Goal: Communication & Community: Answer question/provide support

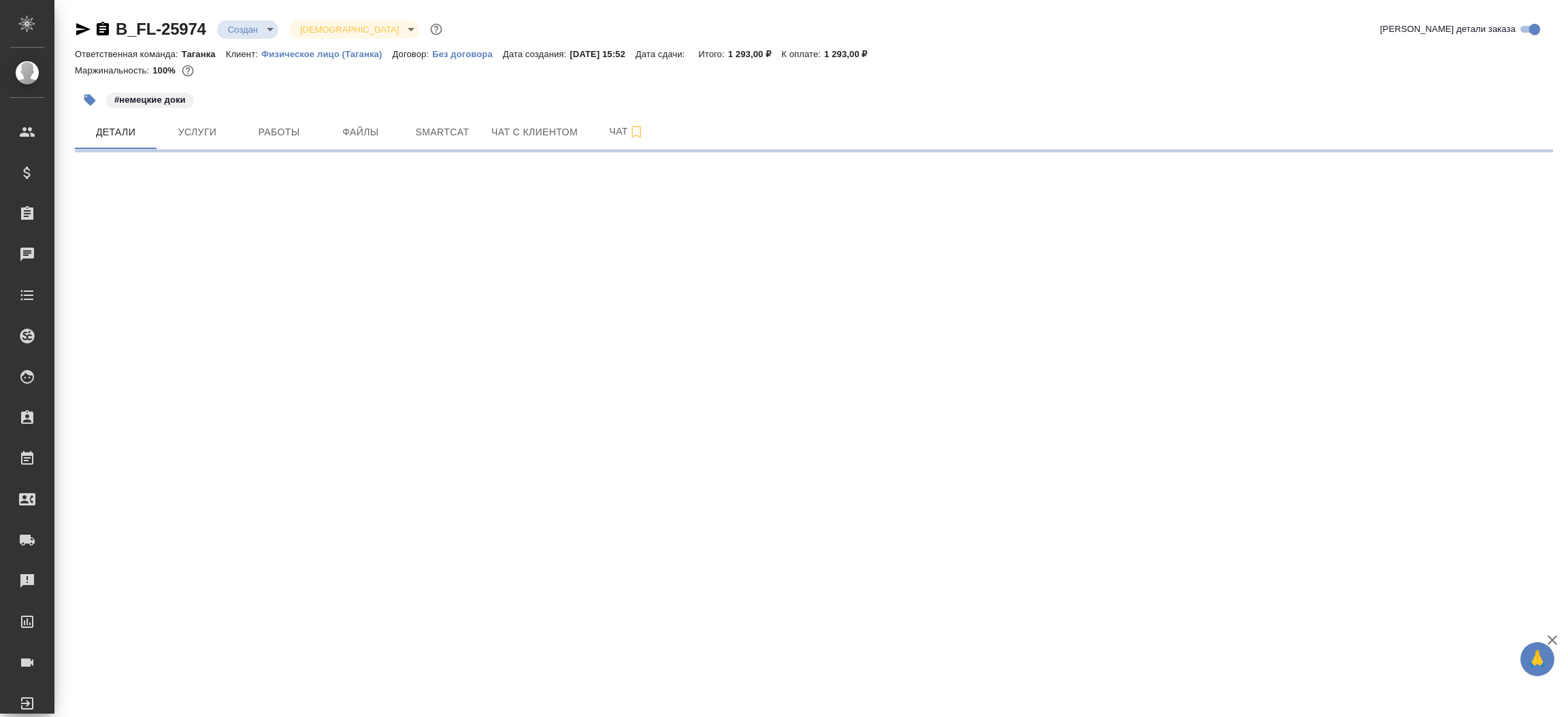
select select "RU"
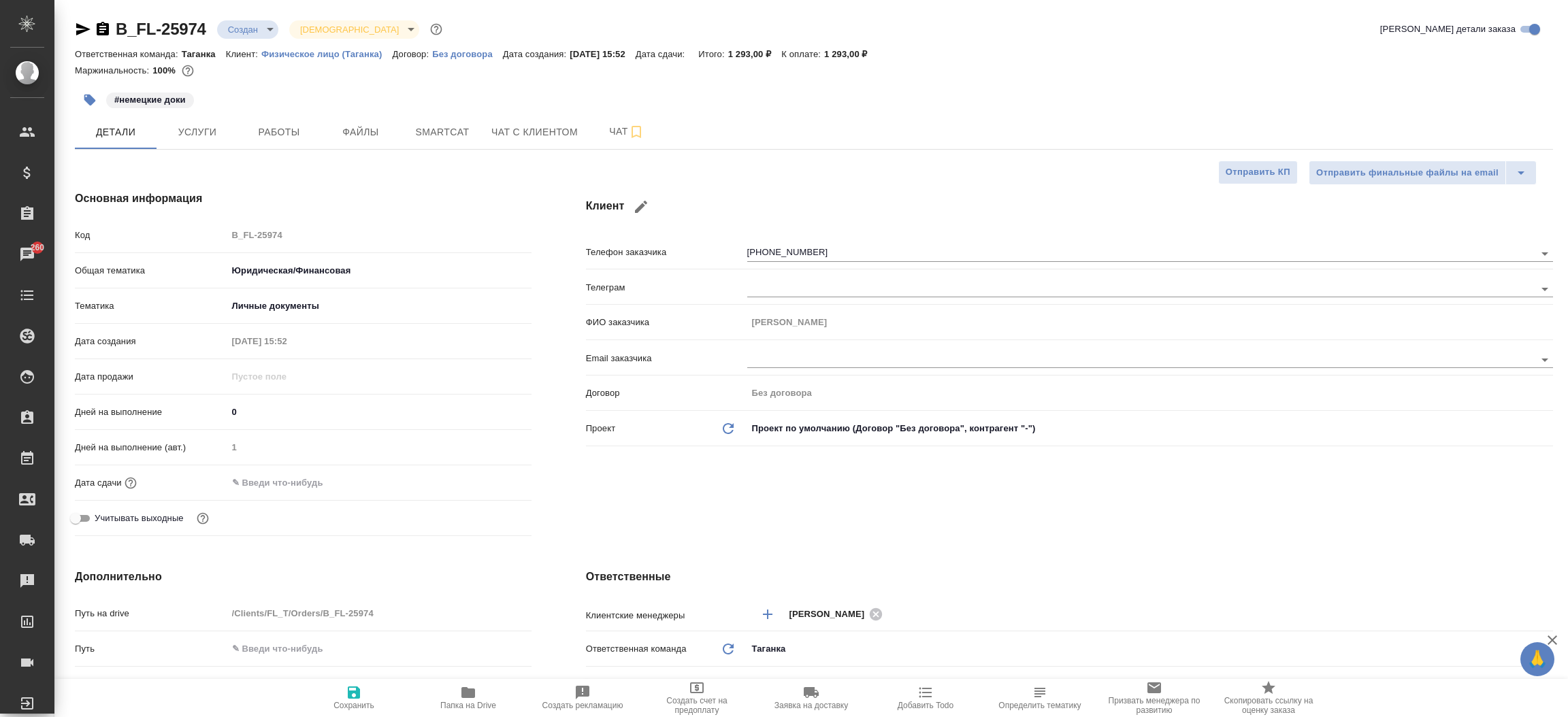
type textarea "x"
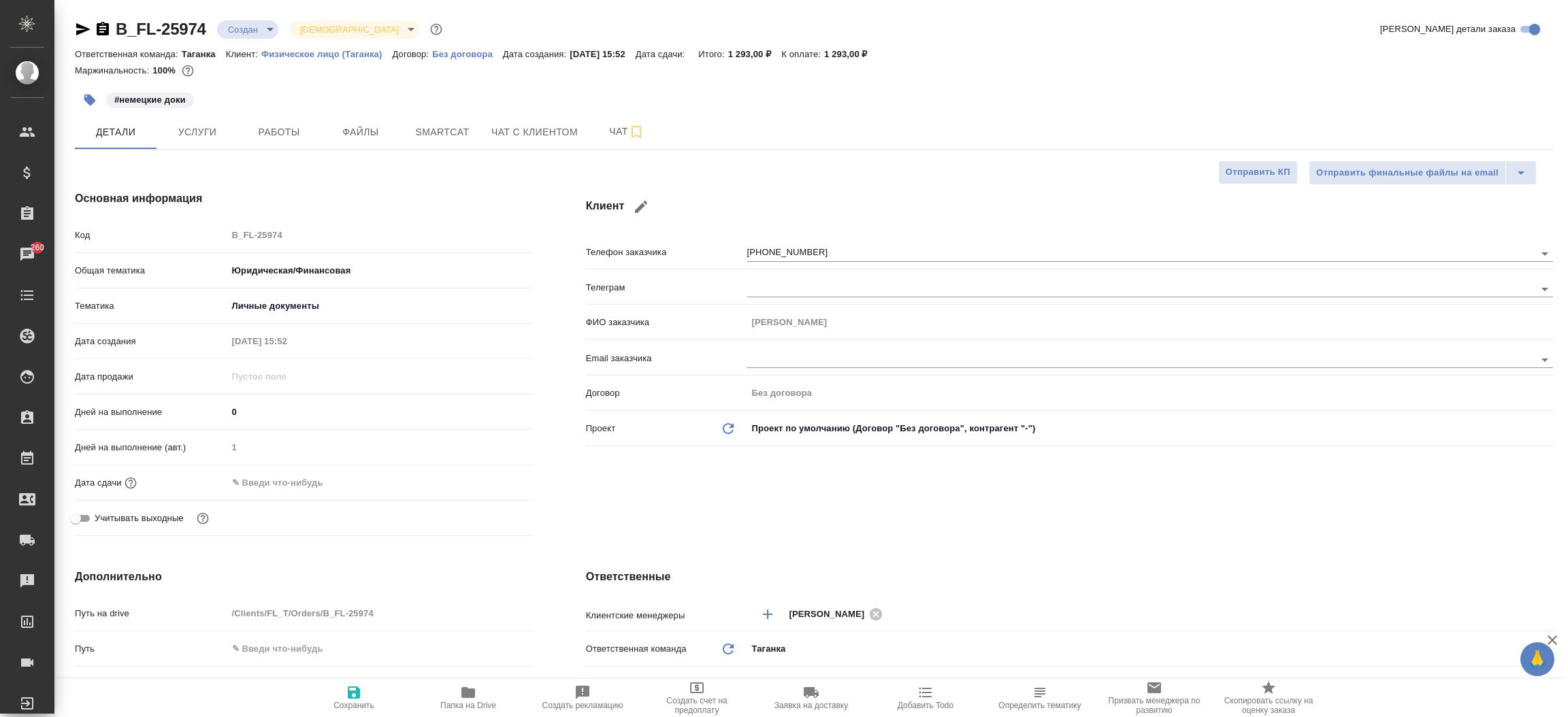
type textarea "x"
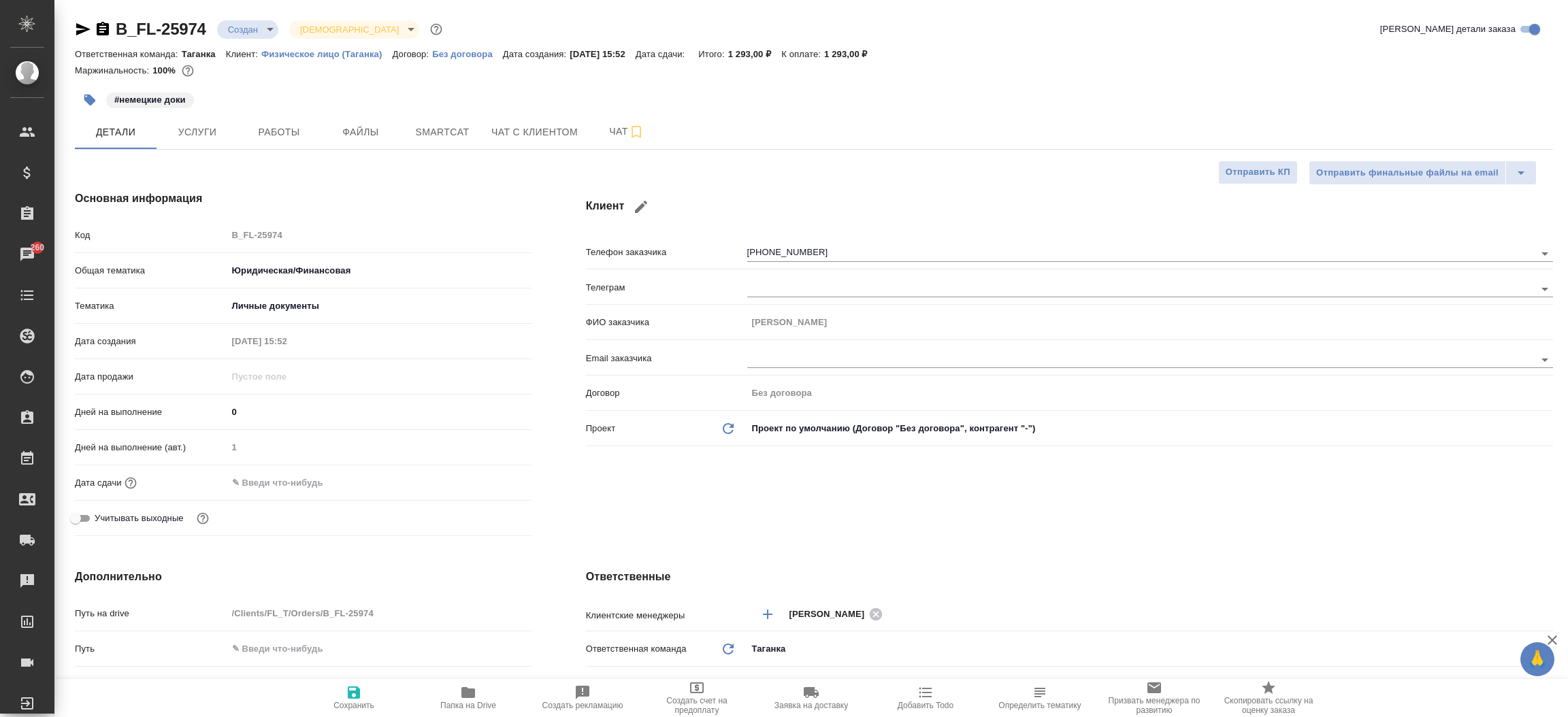
type textarea "x"
click at [635, 199] on icon "button" at bounding box center [640, 207] width 16 height 16
type input "[PERSON_NAME]"
type input "+7 903 228 91 29"
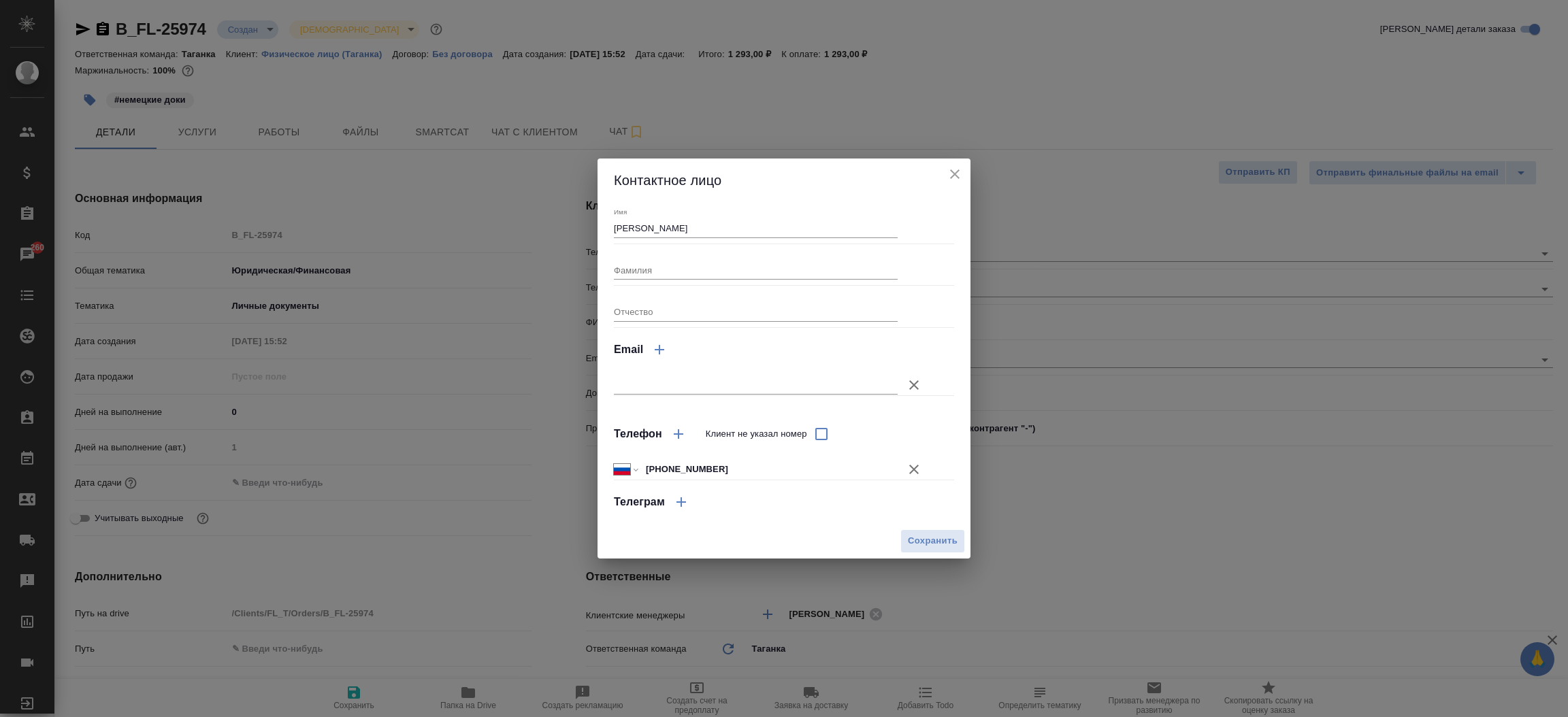
type textarea "x"
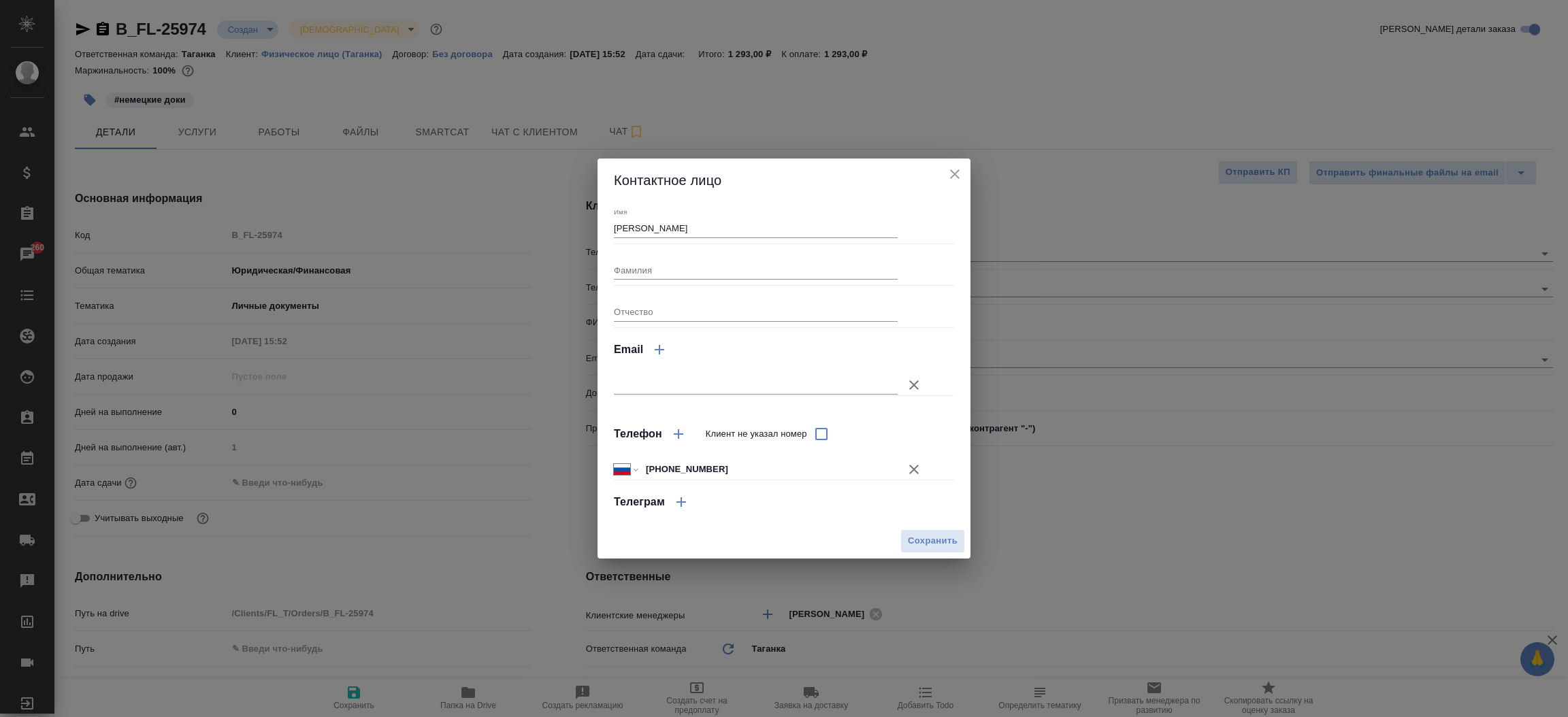
type textarea "x"
click at [680, 443] on button "button" at bounding box center [678, 433] width 33 height 33
select select "RU"
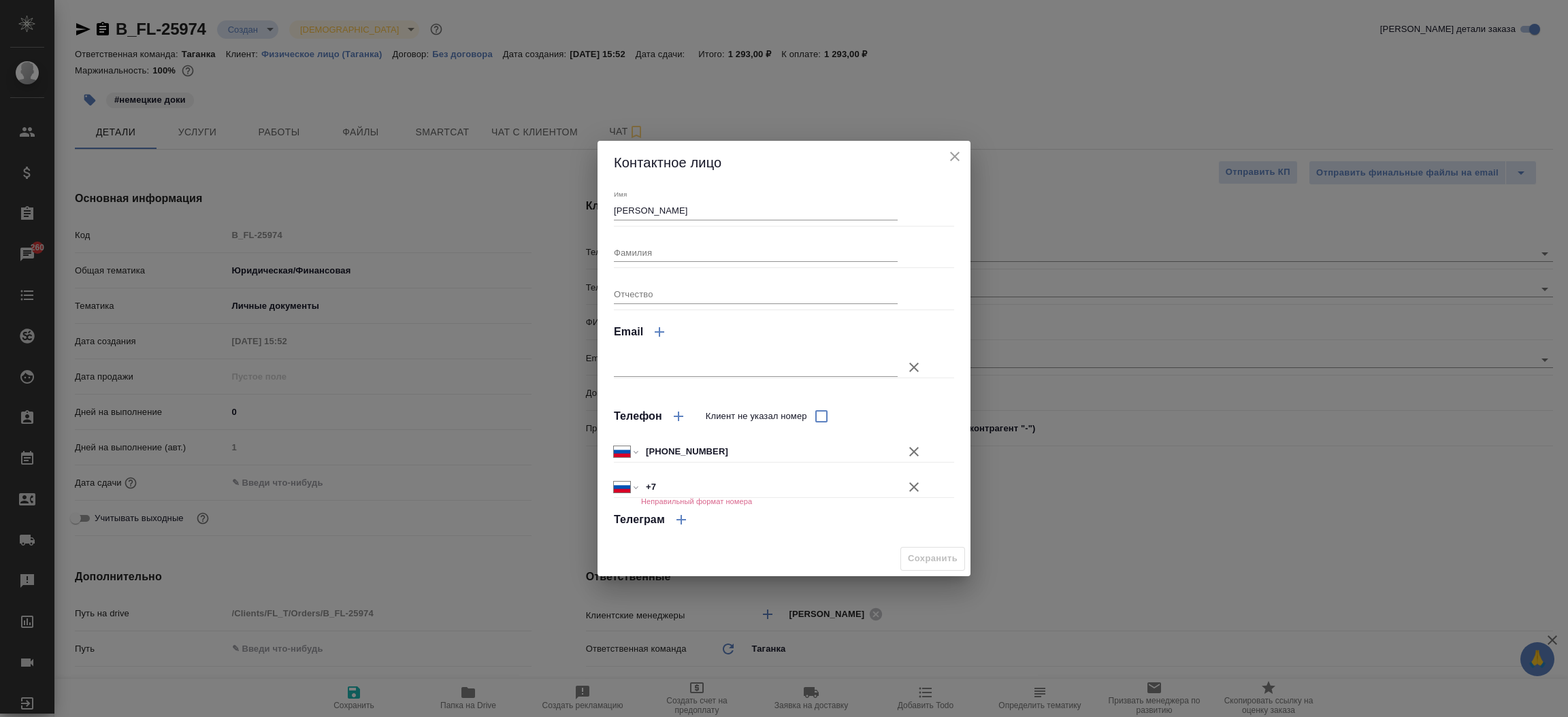
click at [670, 483] on input "+7" at bounding box center [769, 487] width 256 height 19
click at [670, 483] on input "+7" at bounding box center [769, 487] width 255 height 19
paste input "499 137 80 94"
type input "+7 499 137 80 94"
click at [922, 557] on span "Сохранить" at bounding box center [932, 558] width 50 height 16
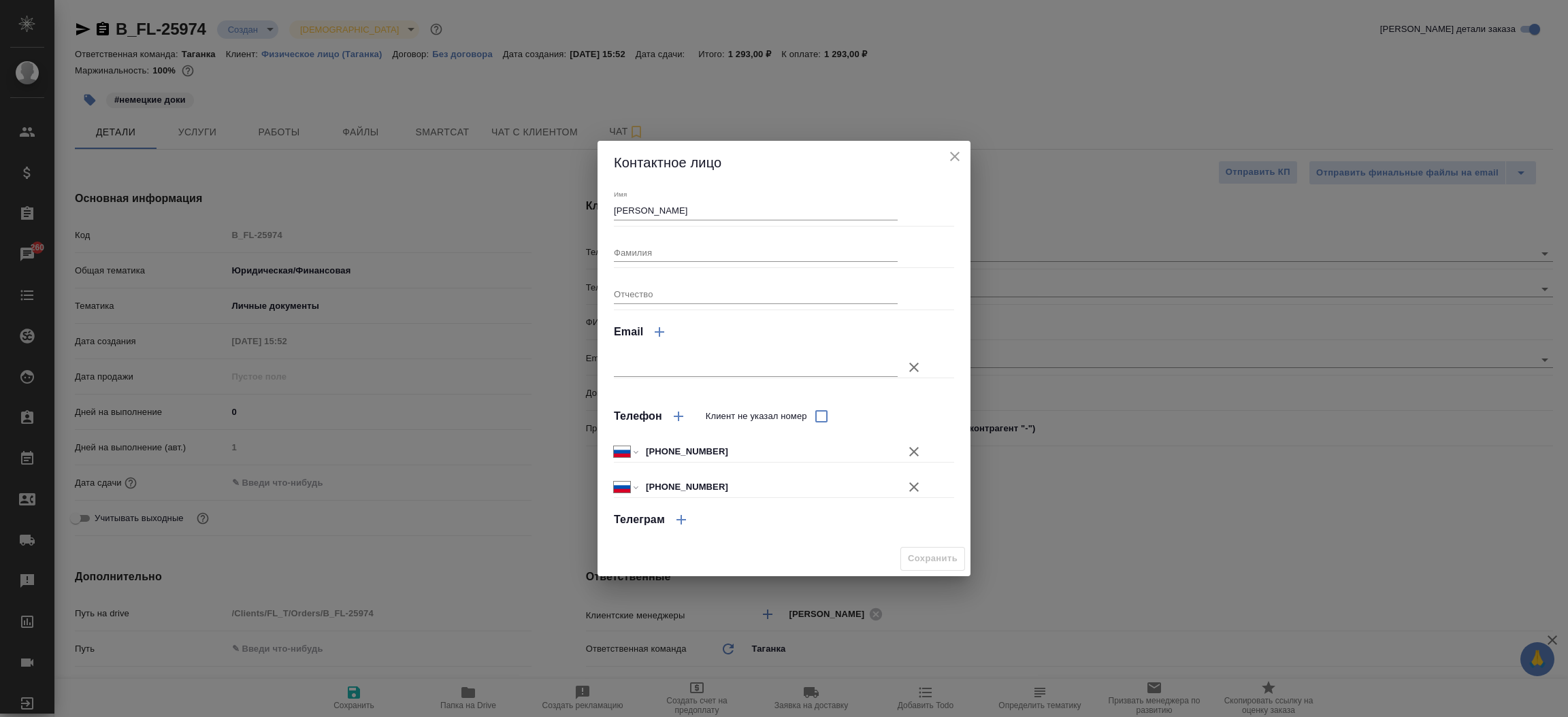
type textarea "x"
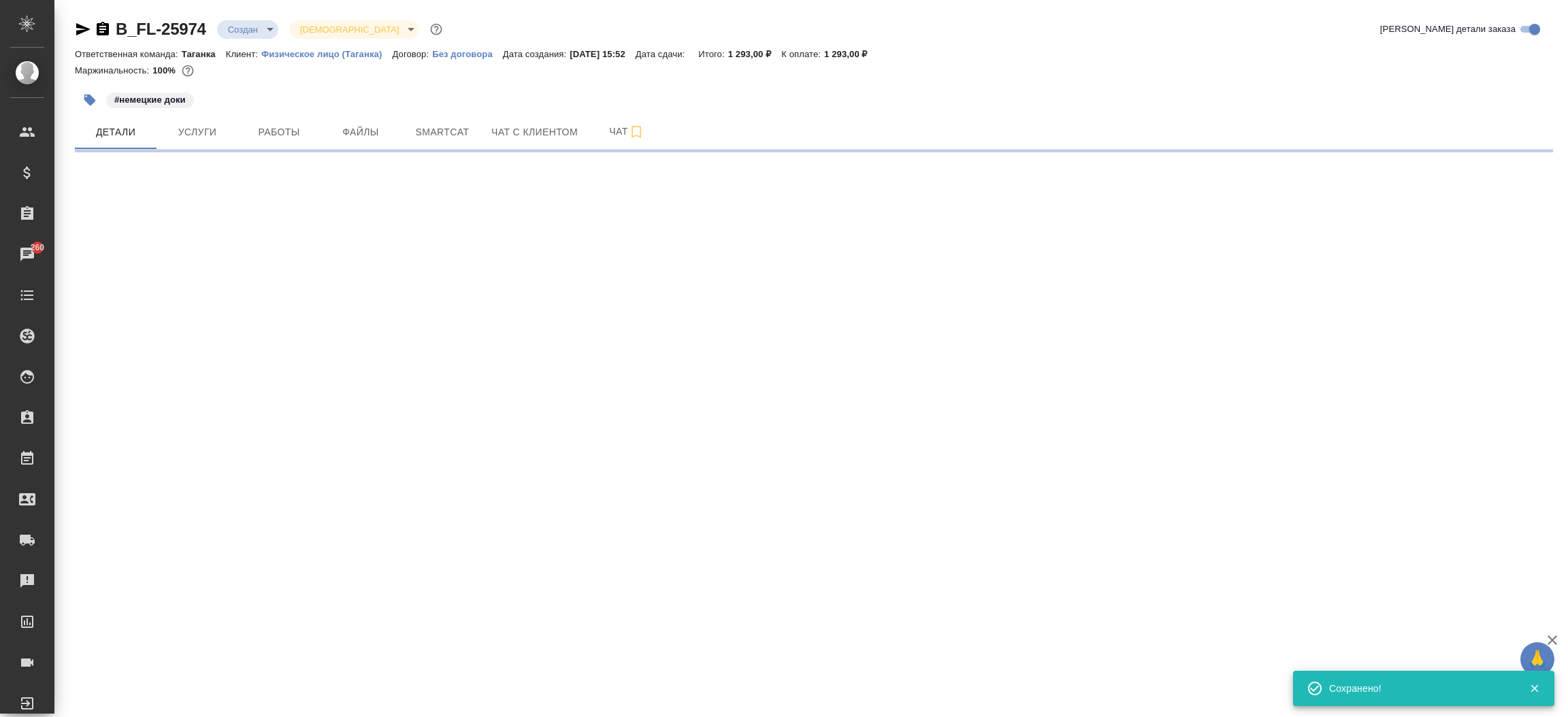
select select "RU"
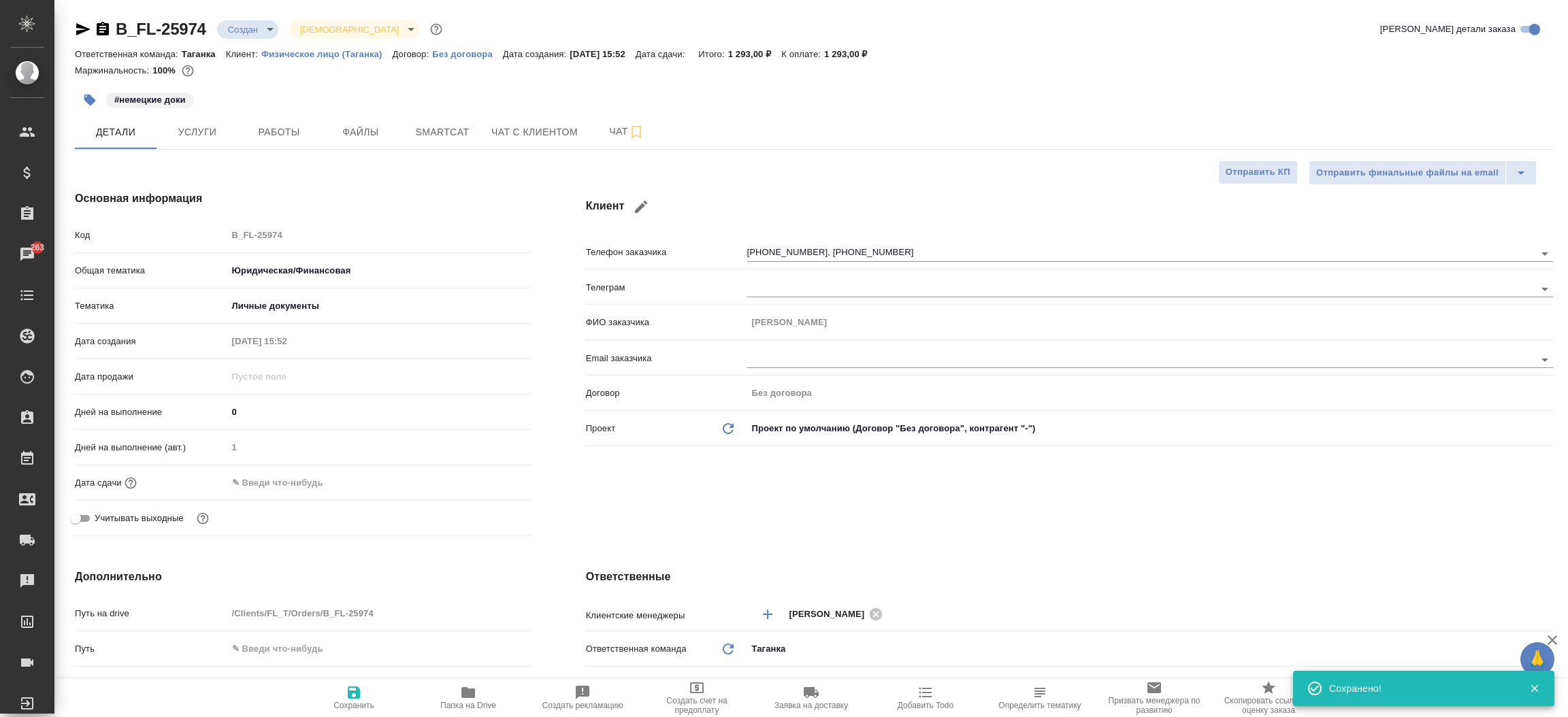
type textarea "x"
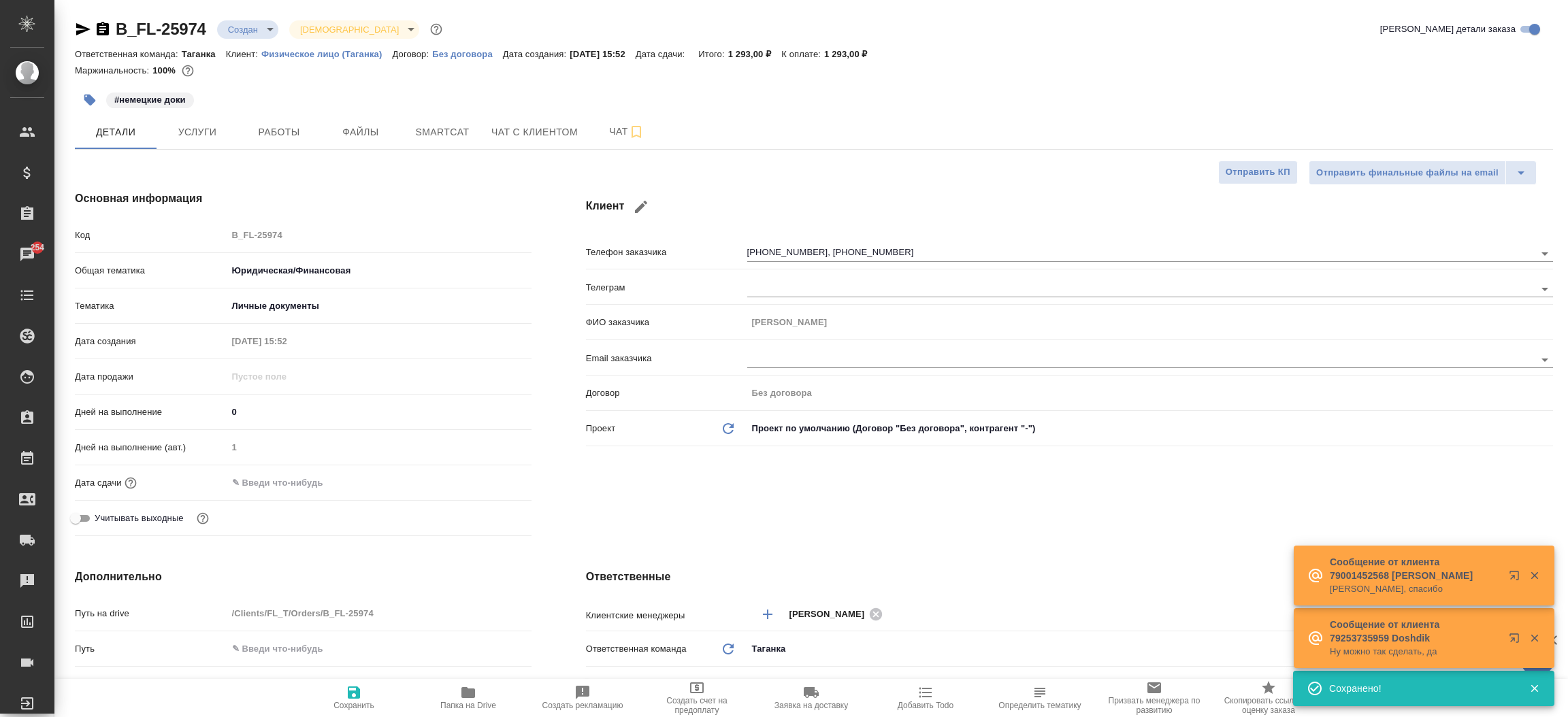
type textarea "x"
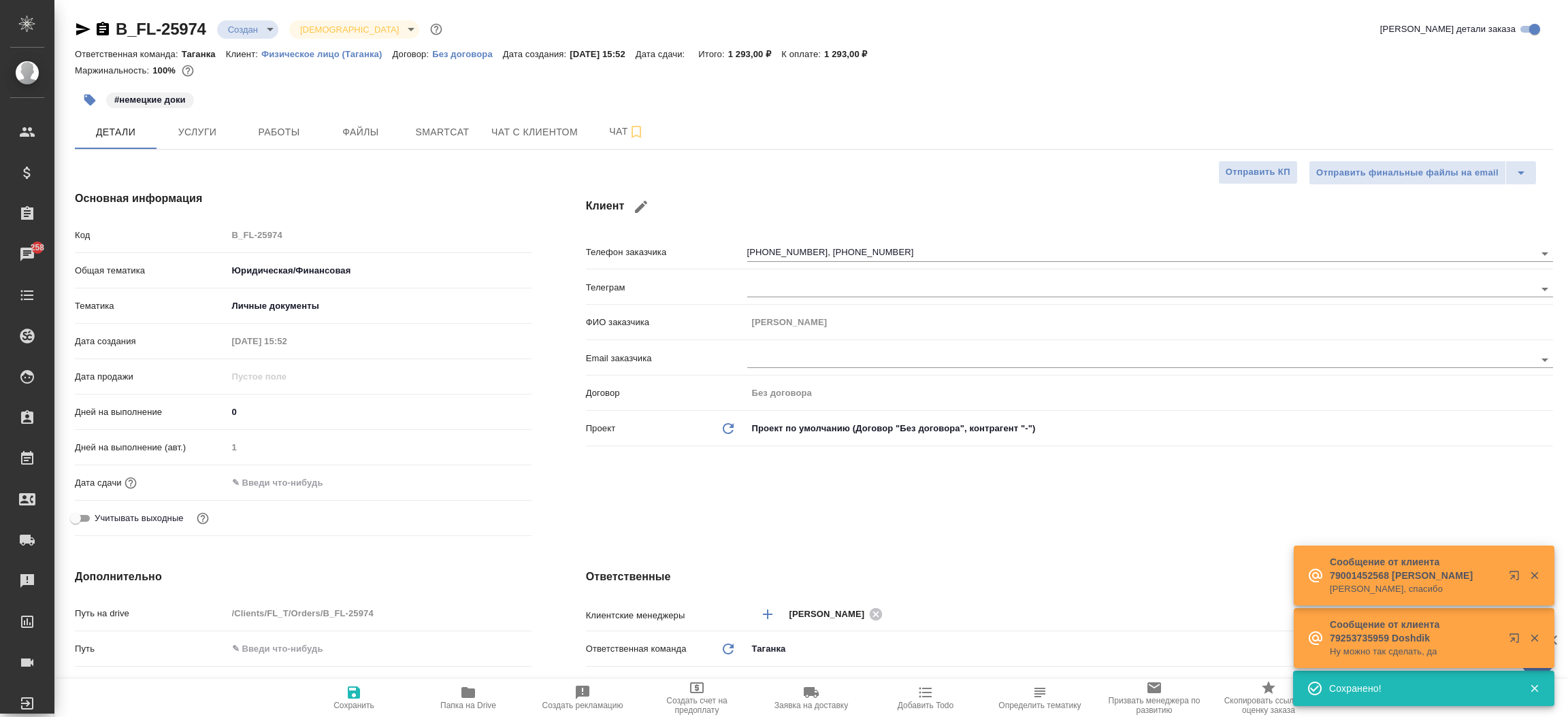
type textarea "x"
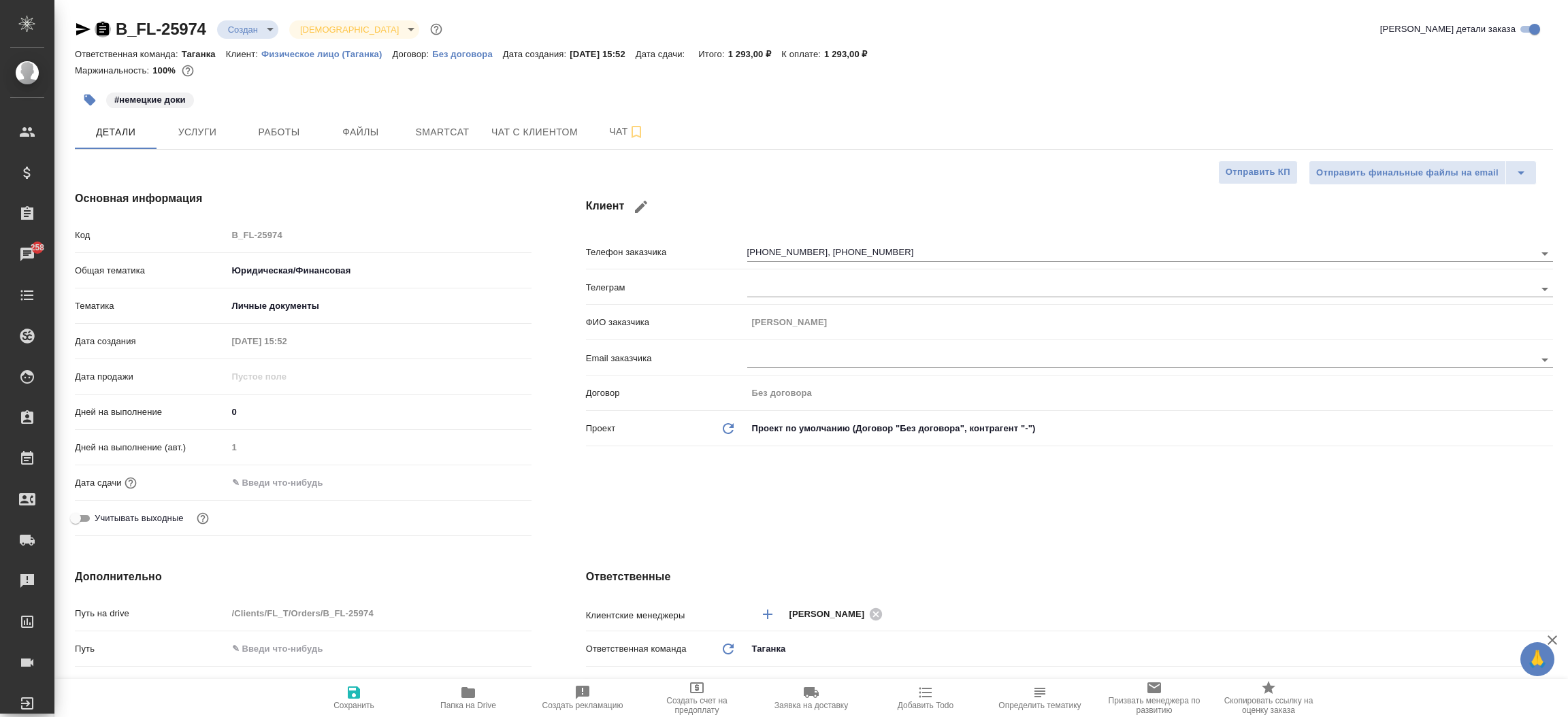
click at [104, 28] on icon "button" at bounding box center [103, 29] width 16 height 16
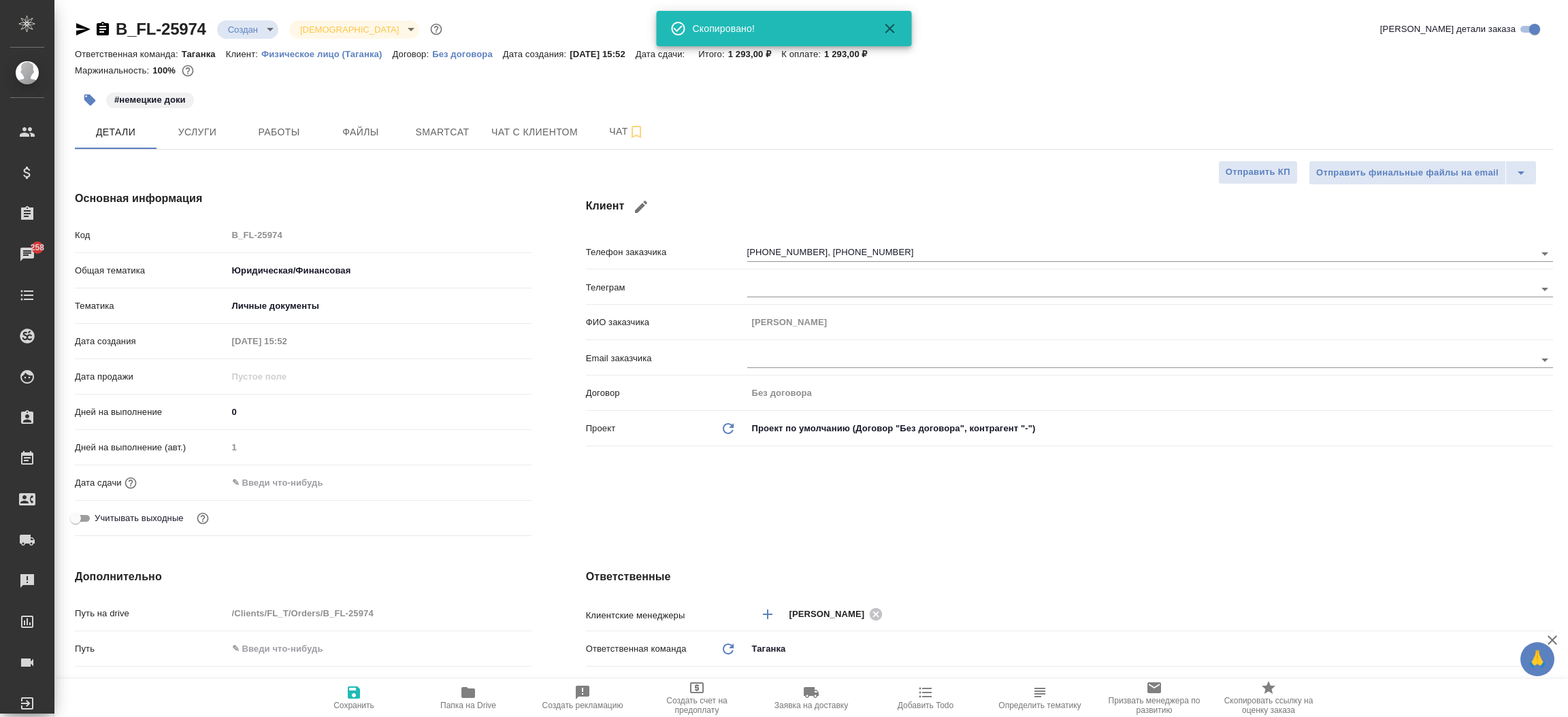
type textarea "x"
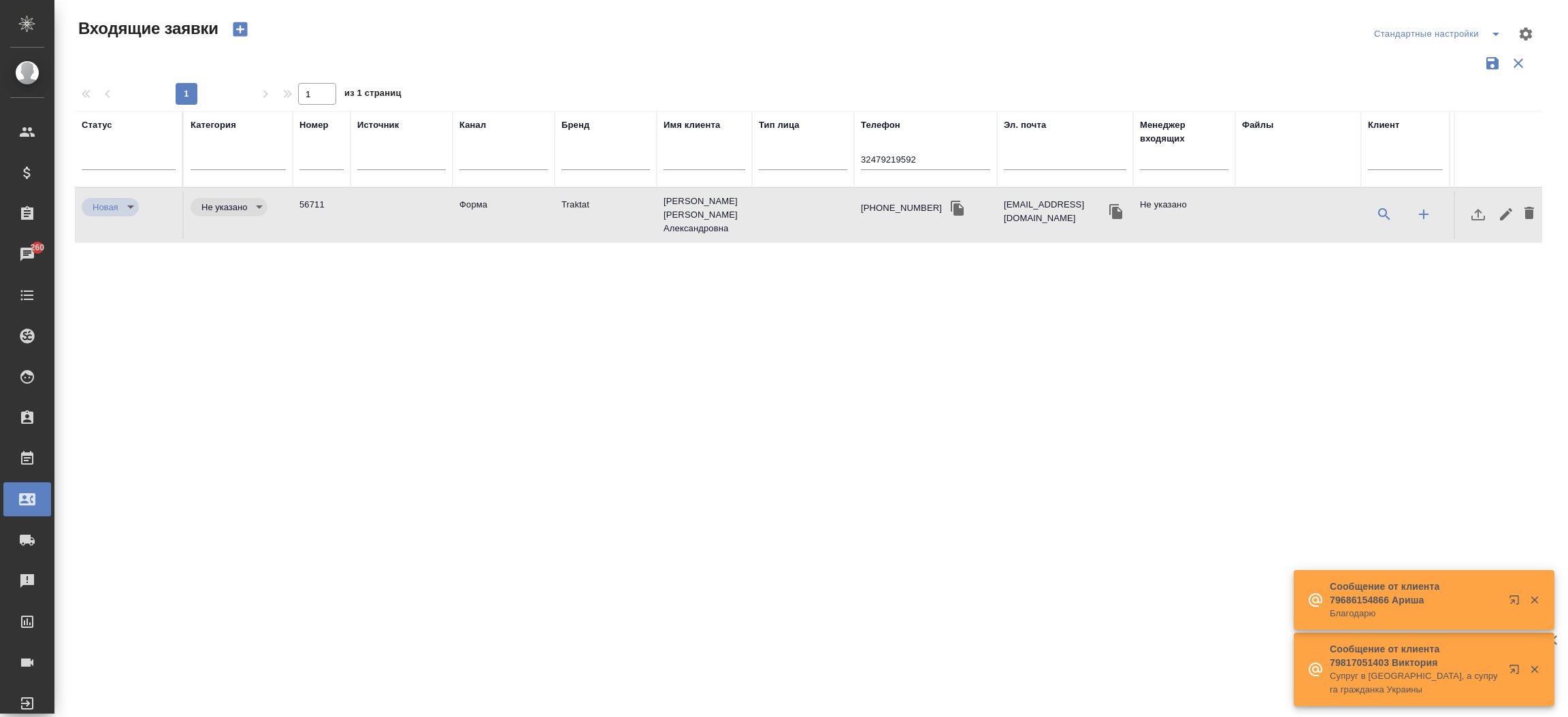
select select "RU"
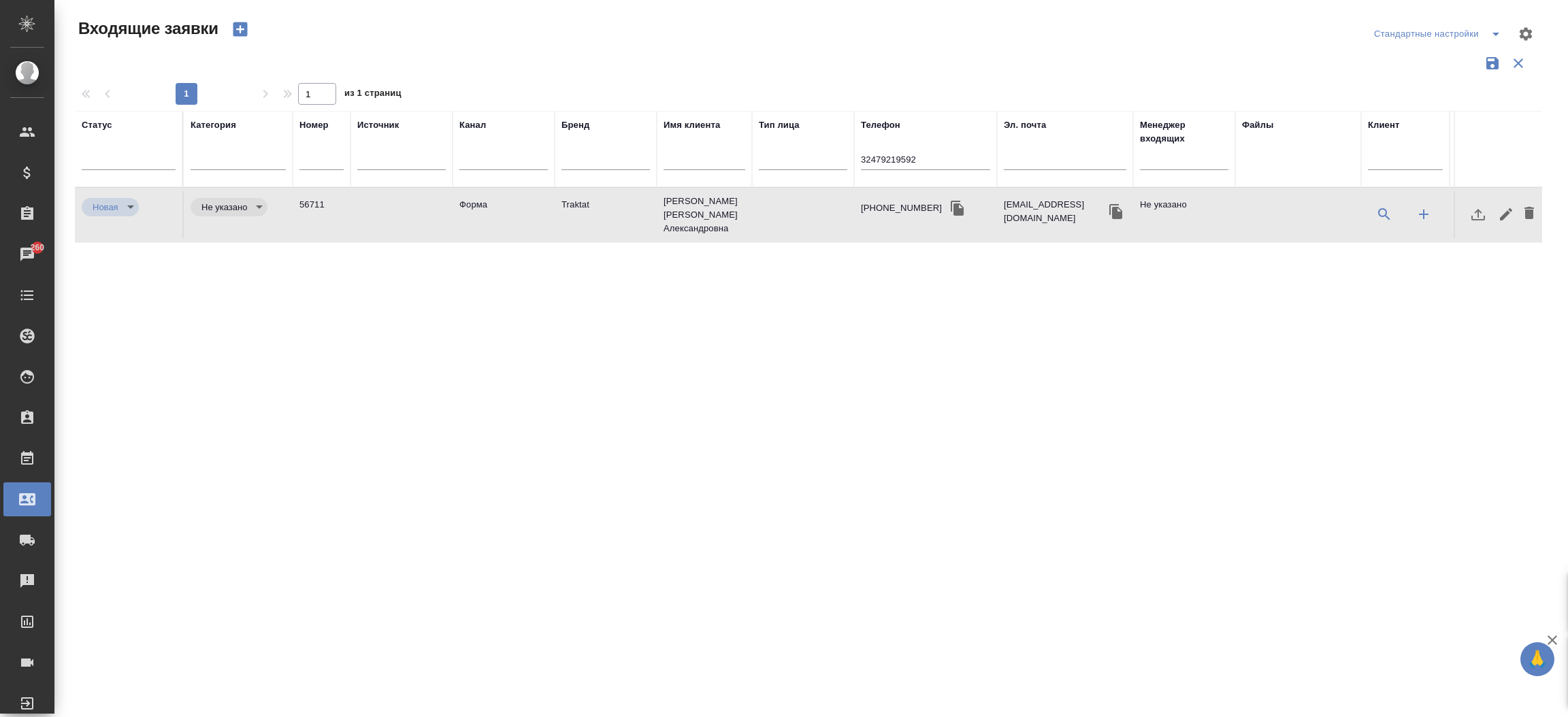
click at [930, 165] on input "32479219592" at bounding box center [925, 160] width 129 height 17
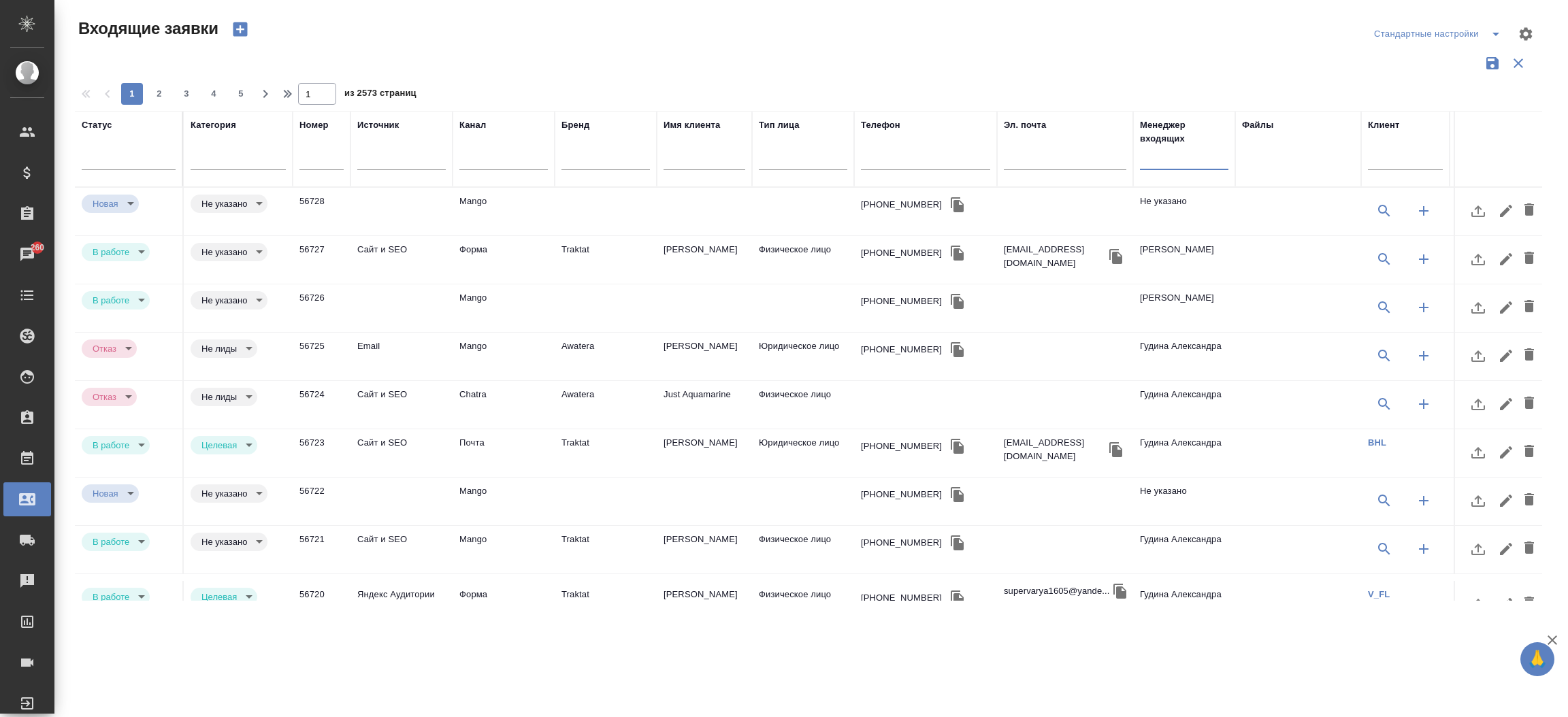
click at [1162, 165] on input "text" at bounding box center [1184, 160] width 89 height 17
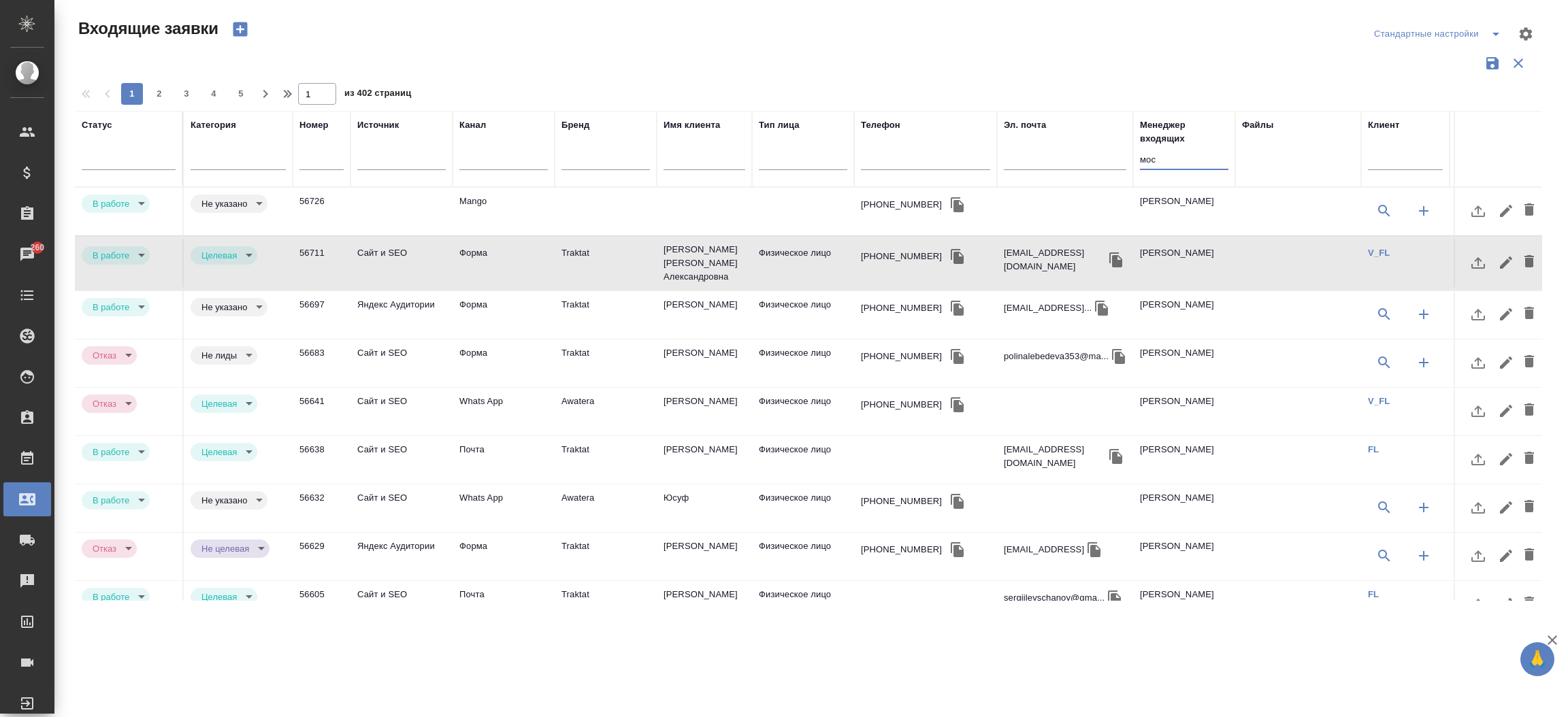
type input "мос"
click at [695, 199] on td at bounding box center [703, 212] width 95 height 48
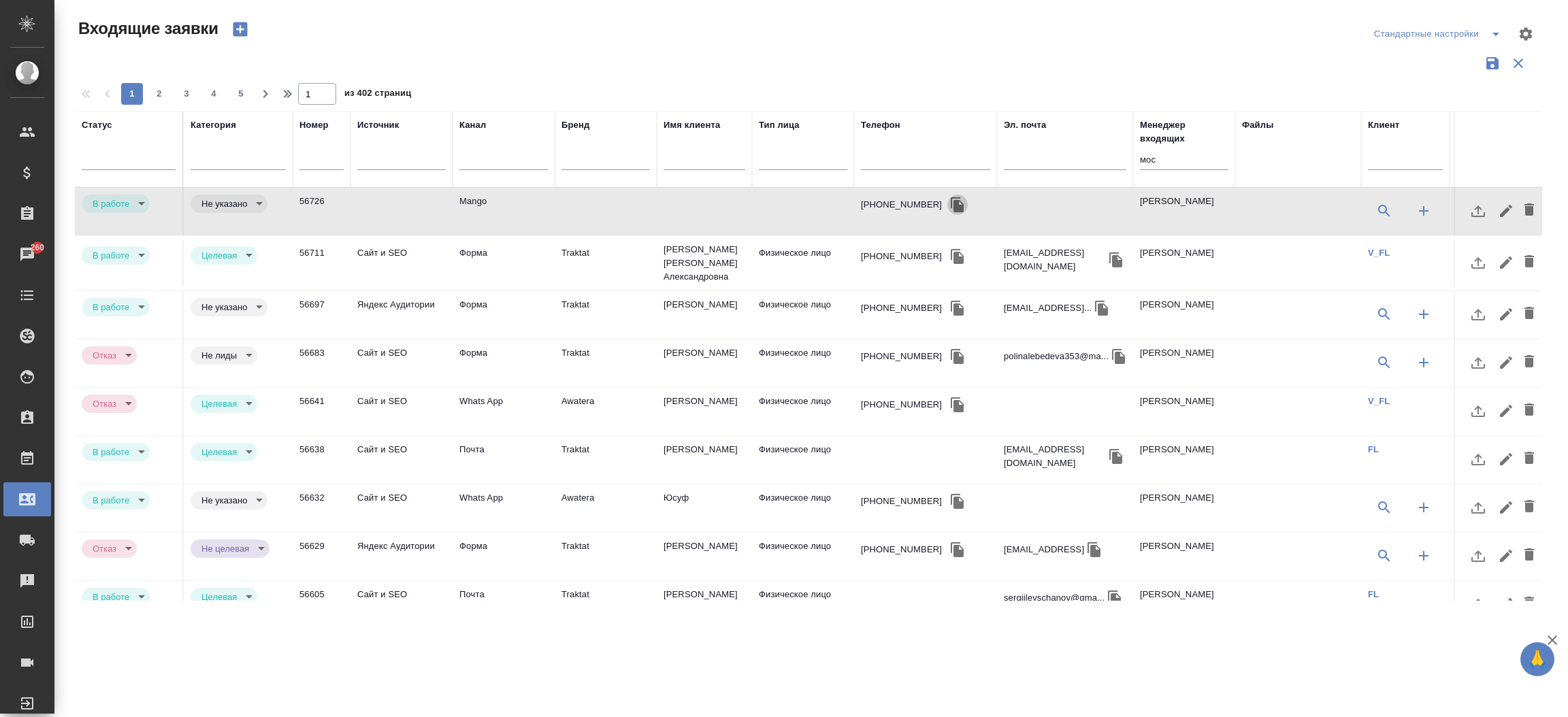
click at [951, 208] on icon "button" at bounding box center [957, 204] width 13 height 15
click at [949, 197] on icon "button" at bounding box center [957, 205] width 16 height 16
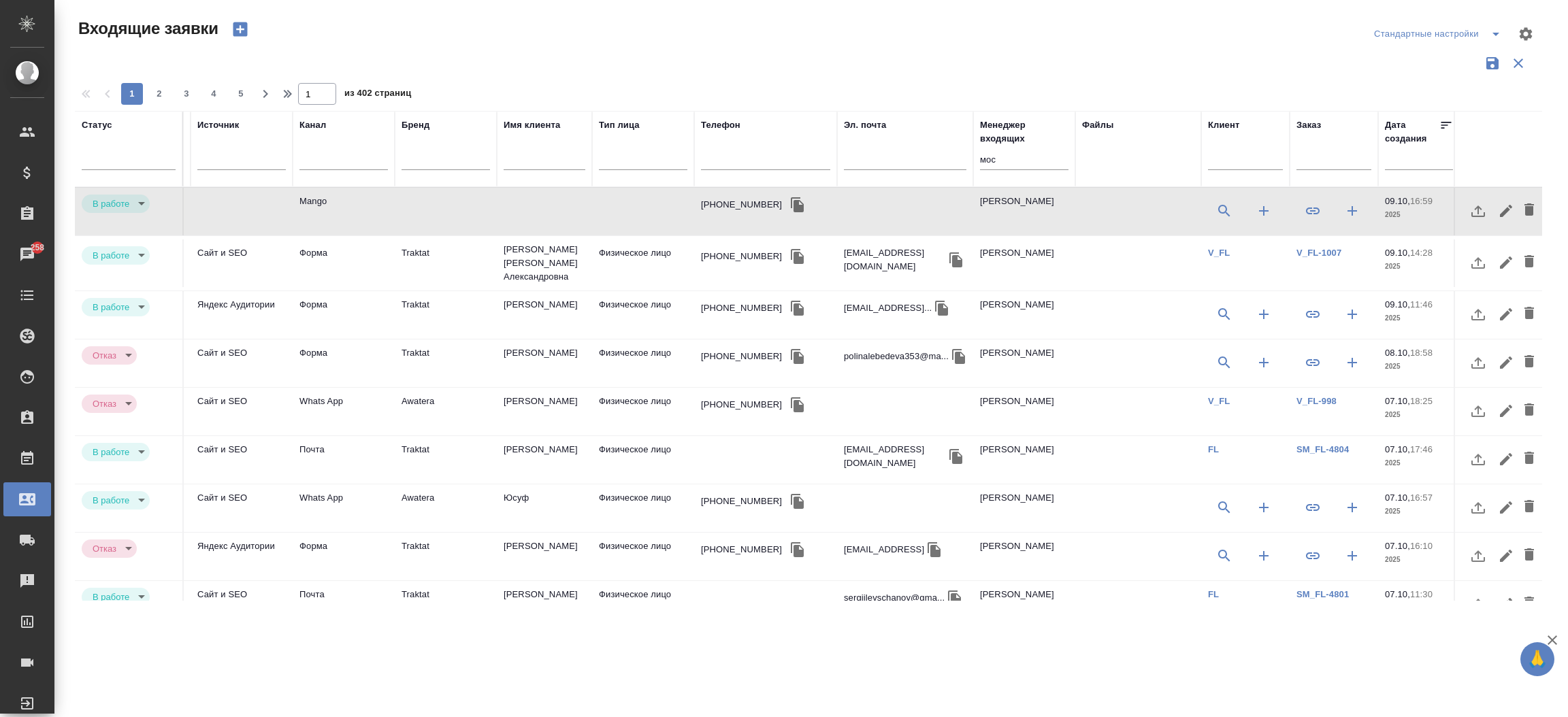
scroll to position [0, 196]
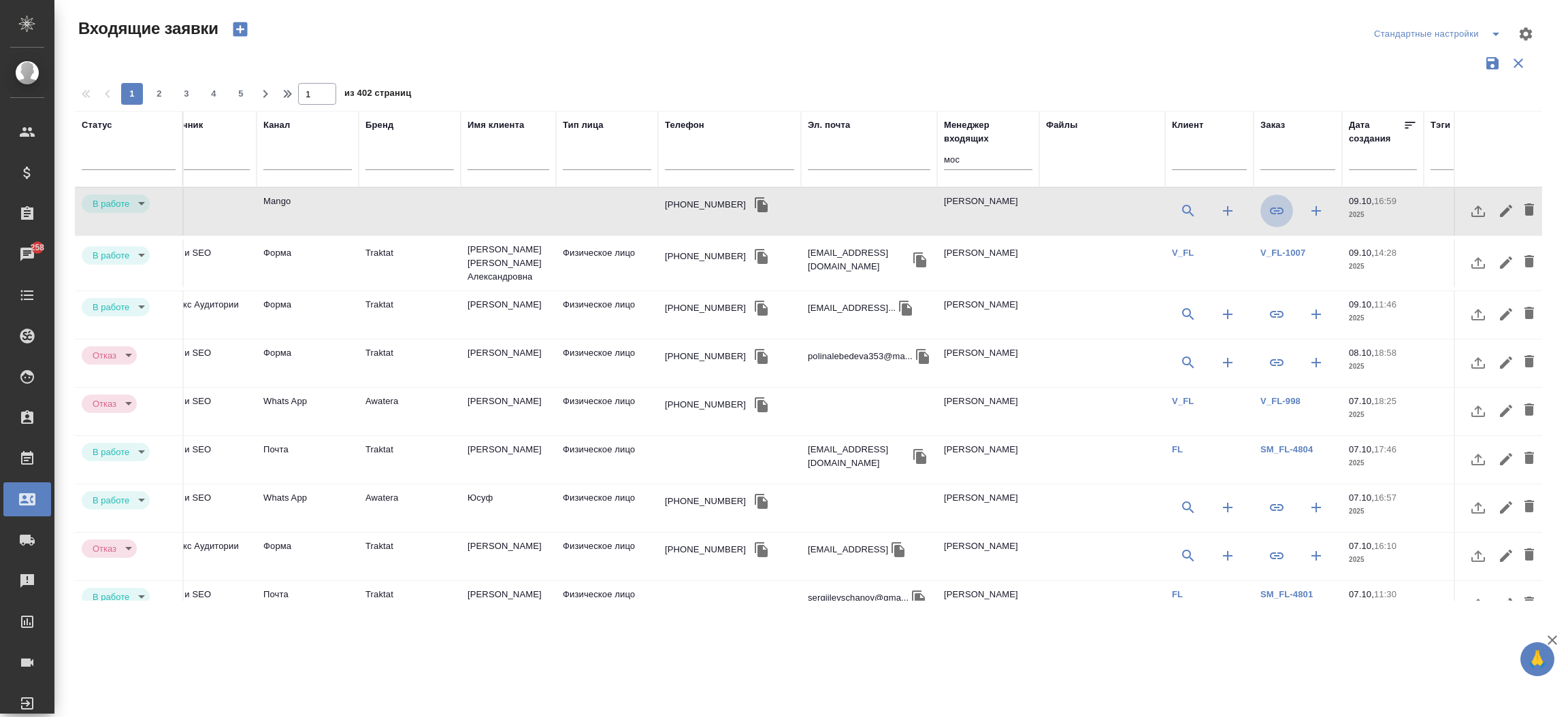
click at [1282, 220] on button "button" at bounding box center [1276, 210] width 33 height 33
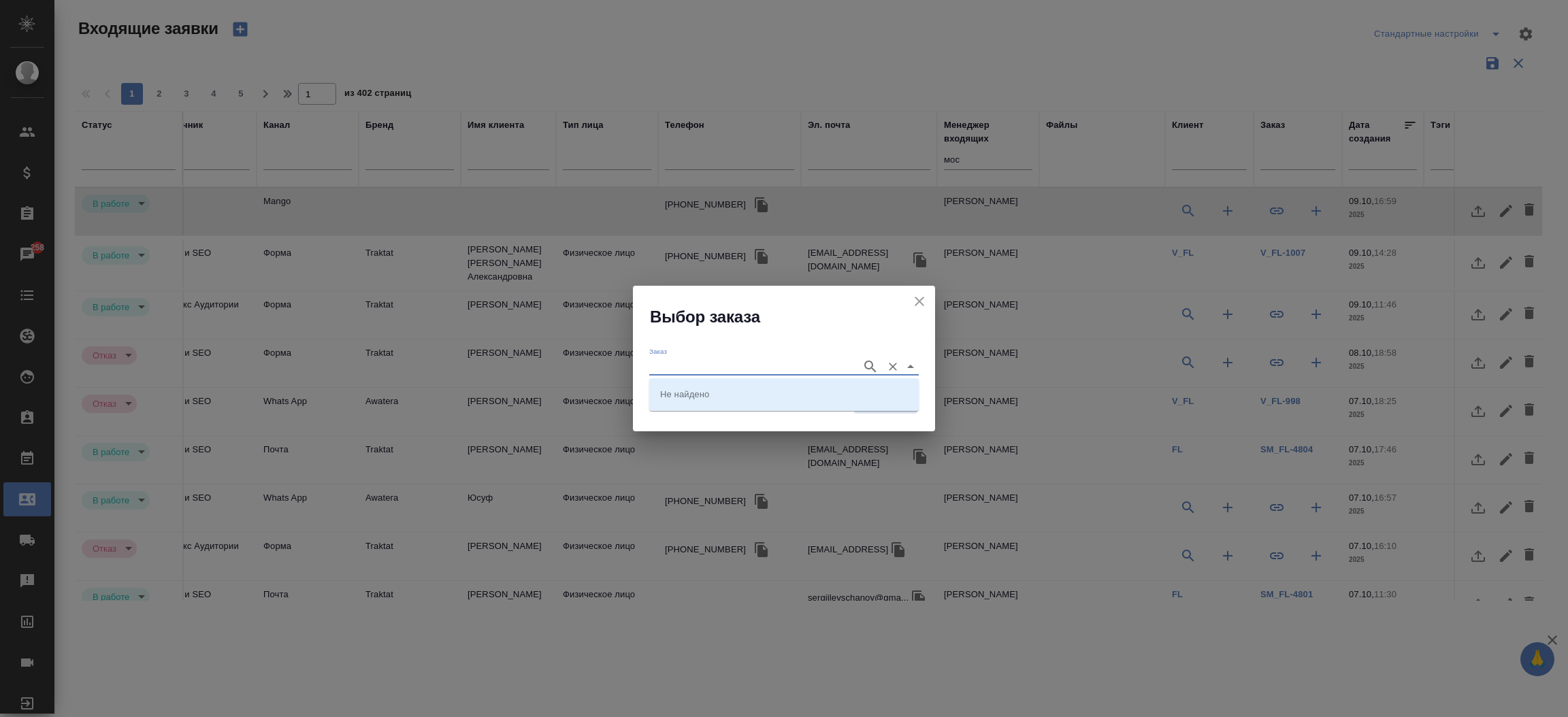
click at [795, 370] on input "Заказ" at bounding box center [752, 366] width 206 height 16
paste input "B_FL-25974"
type input "B_FL-25974"
click at [742, 403] on li "B_FL-25974" at bounding box center [784, 394] width 270 height 25
type input "B_FL-25974"
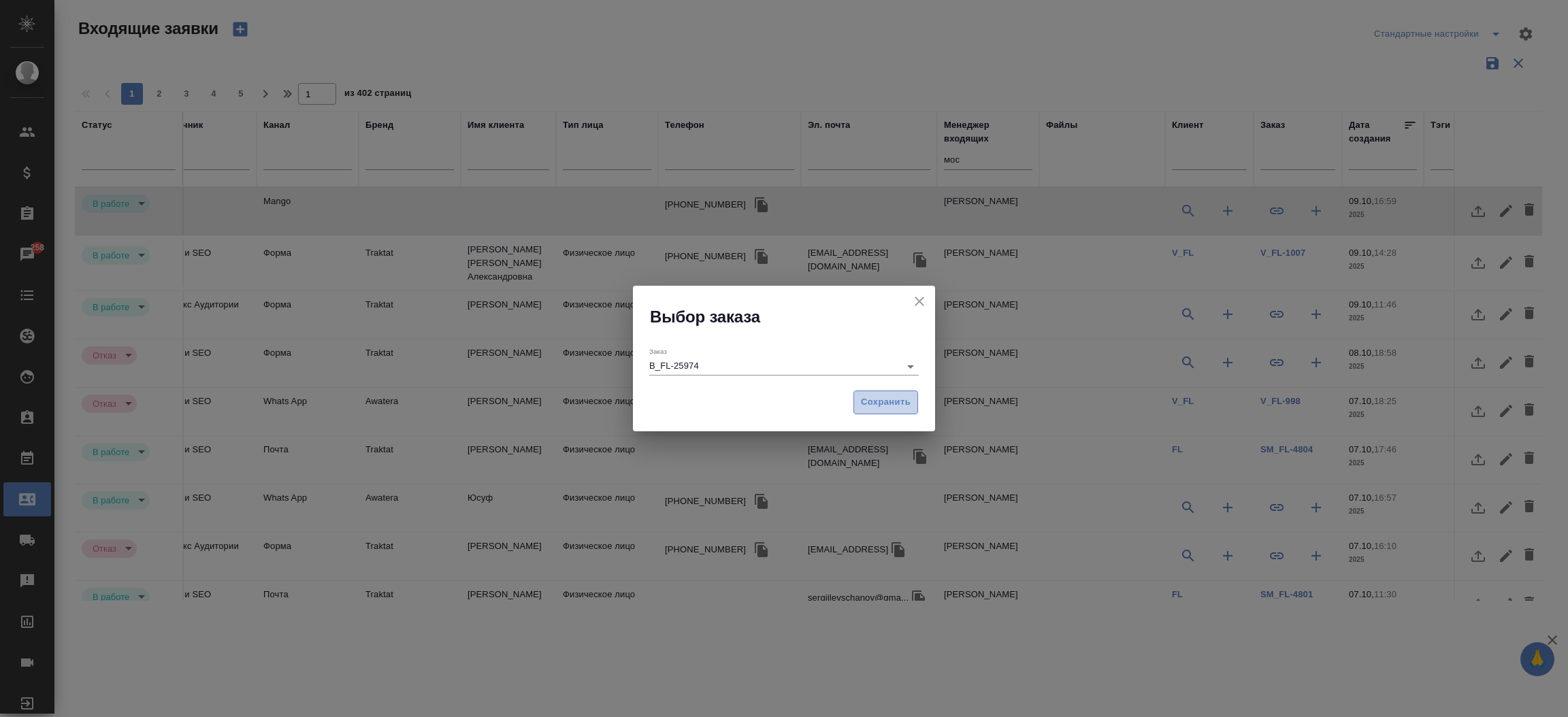
click at [887, 409] on span "Сохранить" at bounding box center [885, 402] width 50 height 16
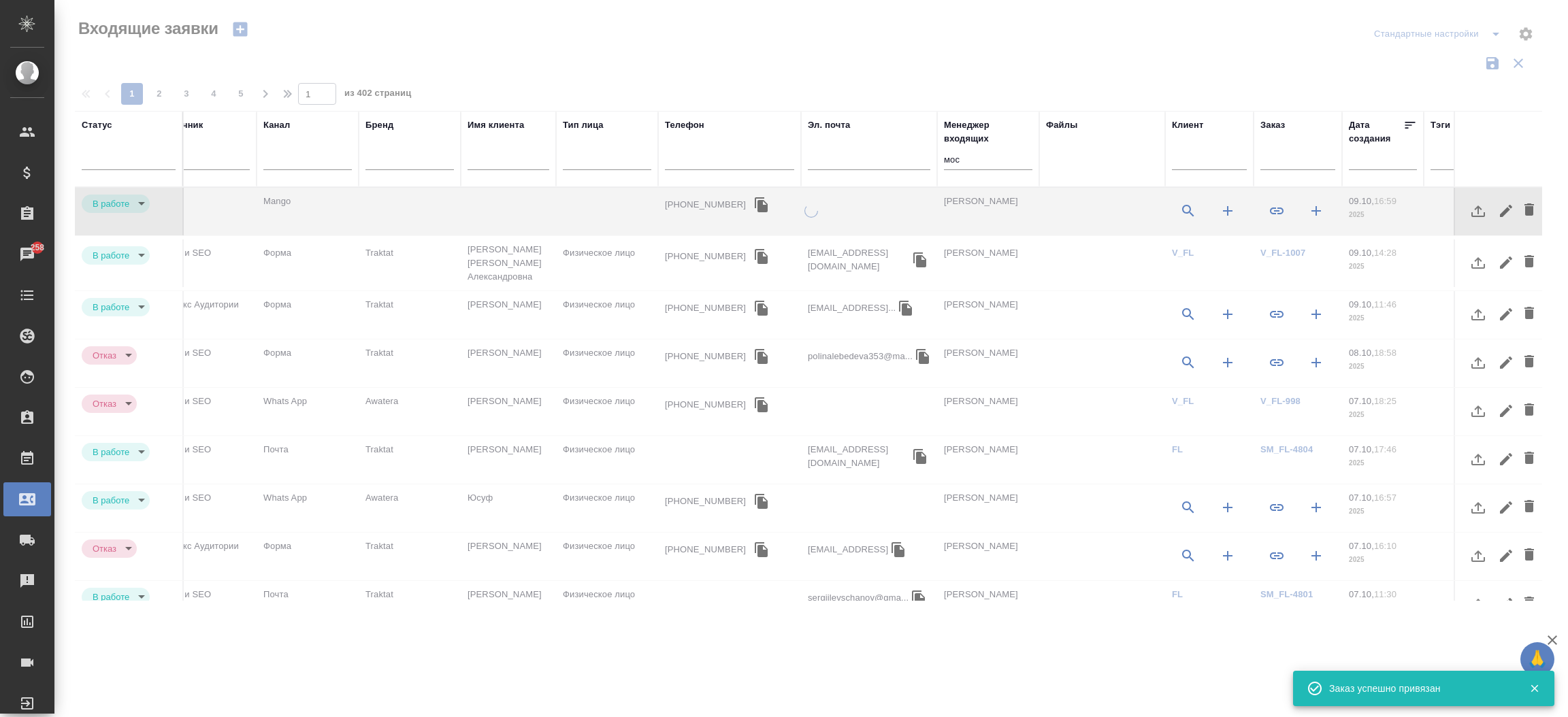
type input "target"
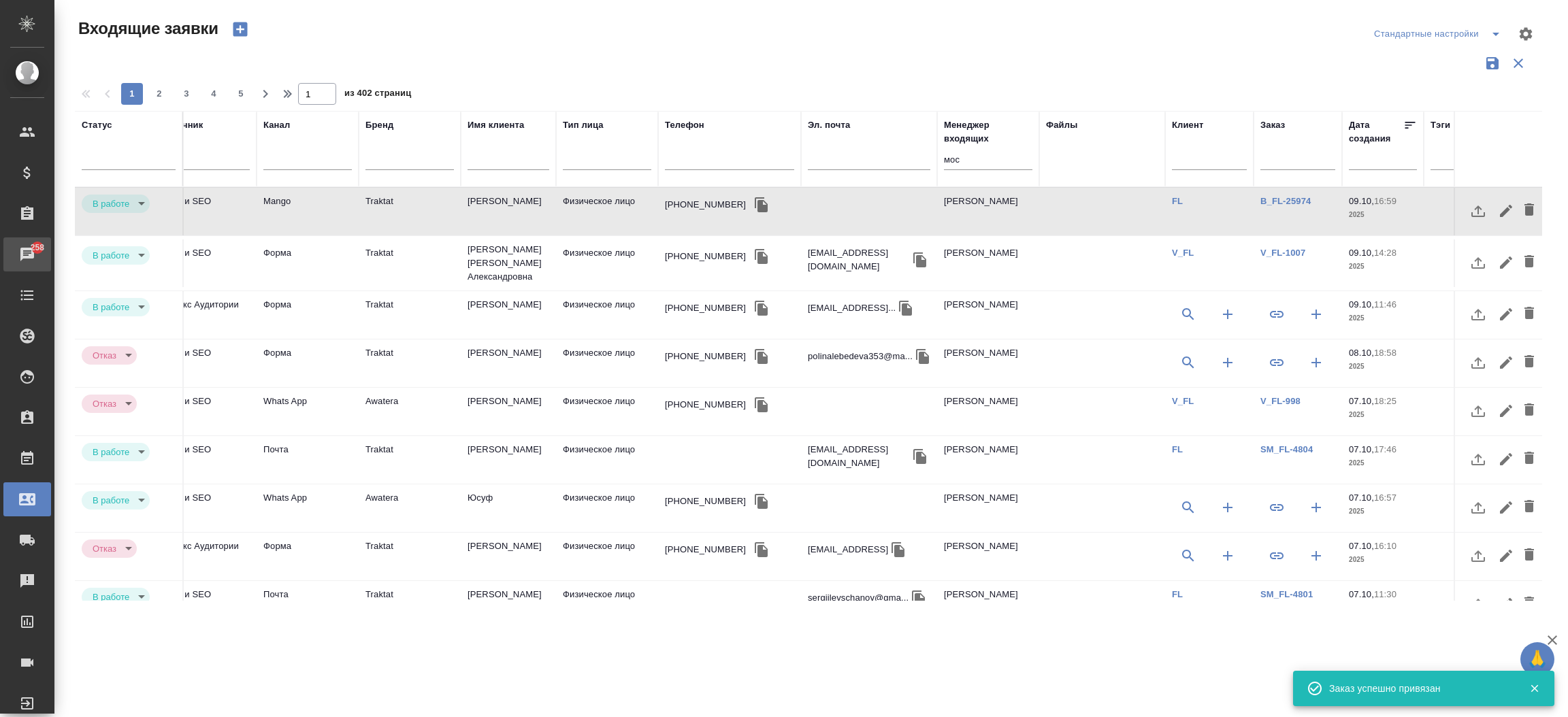
click at [24, 251] on div "Чаты" at bounding box center [10, 253] width 34 height 20
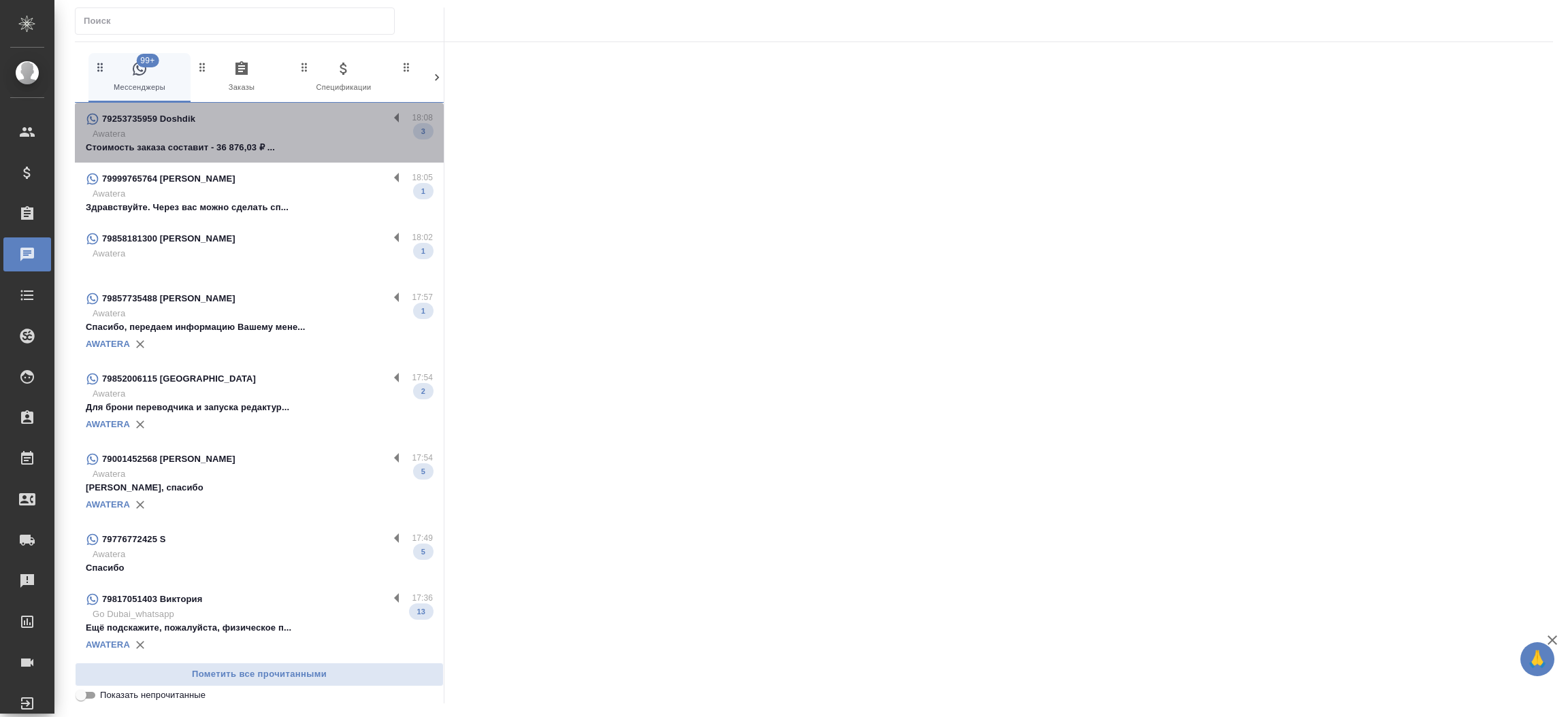
click at [295, 153] on p "Стоимость заказа составит - 36 876,03 ₽ ..." at bounding box center [259, 147] width 347 height 13
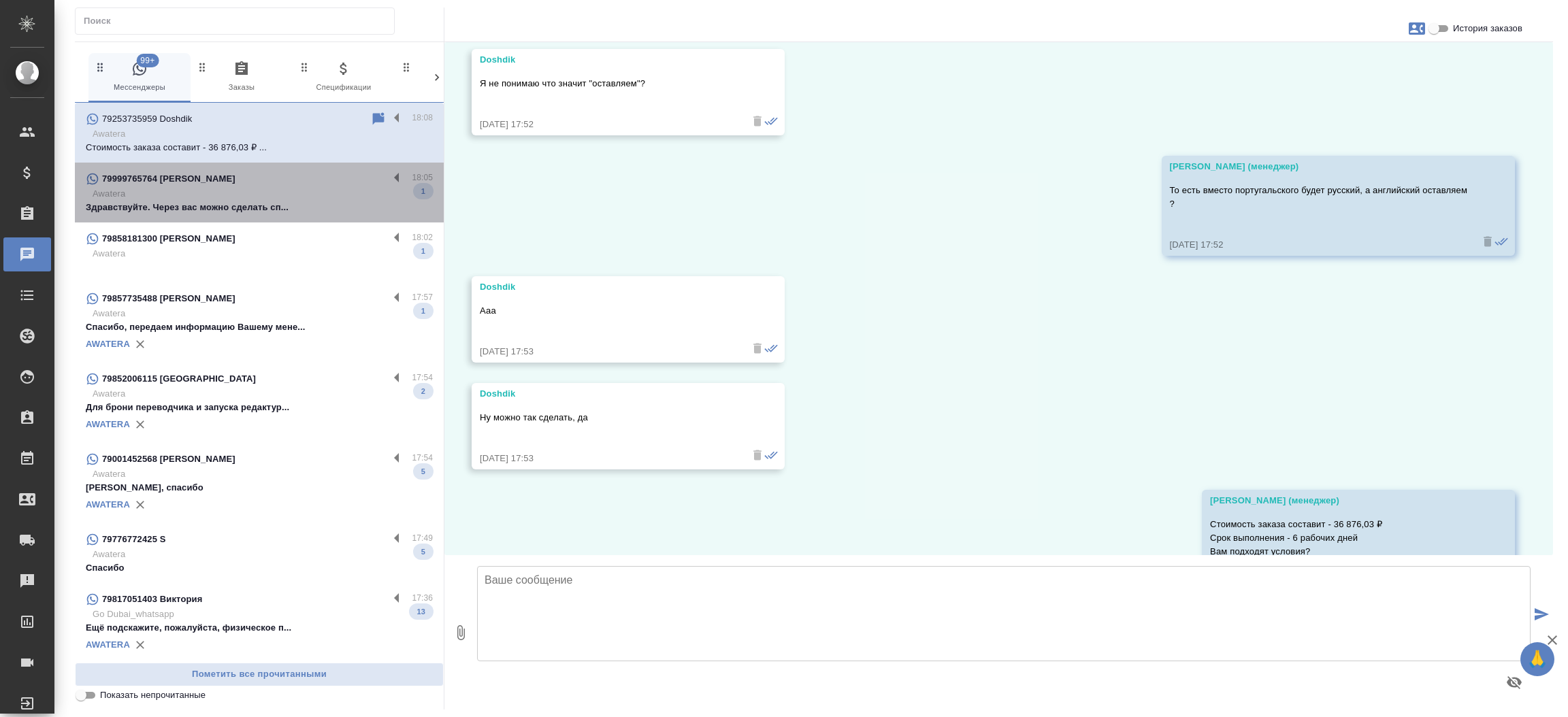
click at [295, 195] on p "Awatera" at bounding box center [263, 193] width 341 height 13
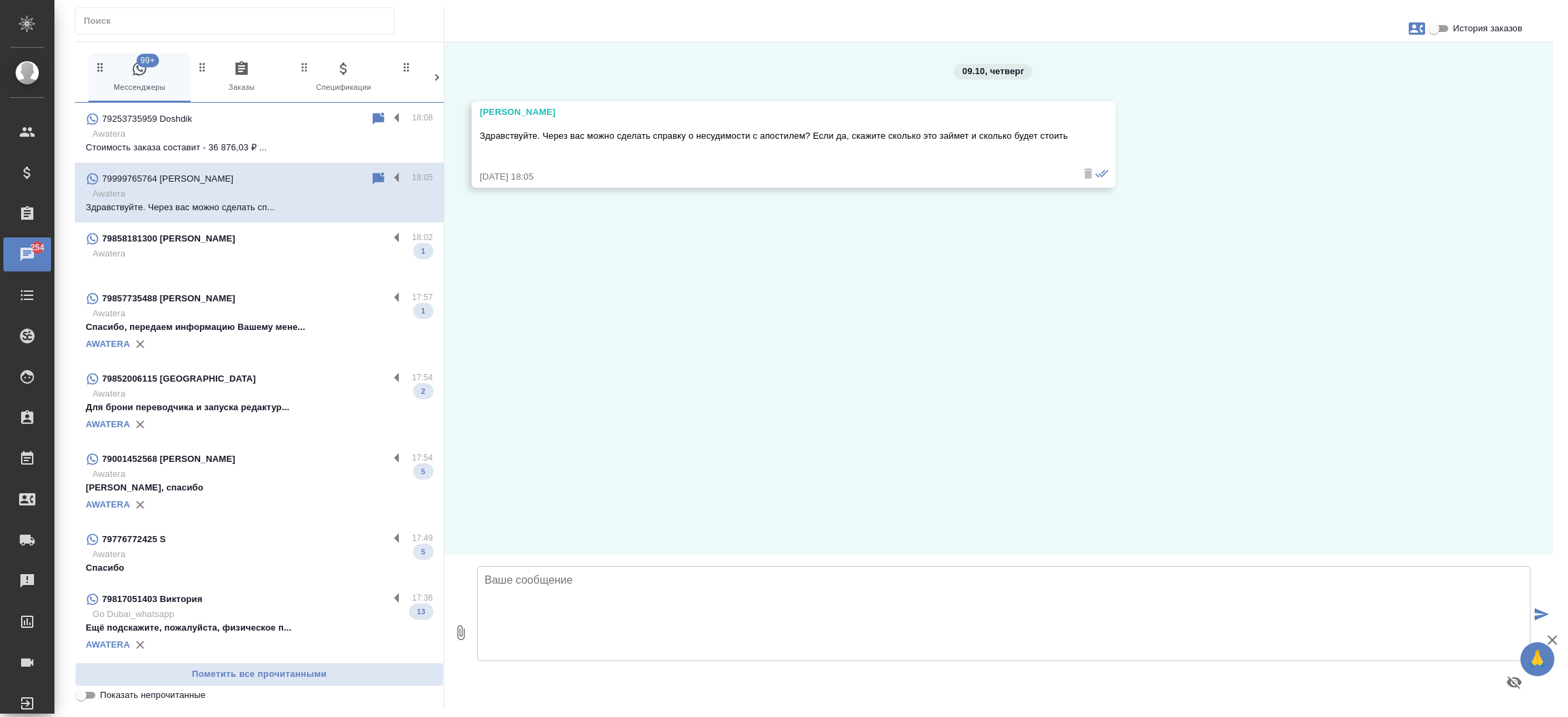
click at [575, 586] on textarea at bounding box center [1004, 612] width 1054 height 95
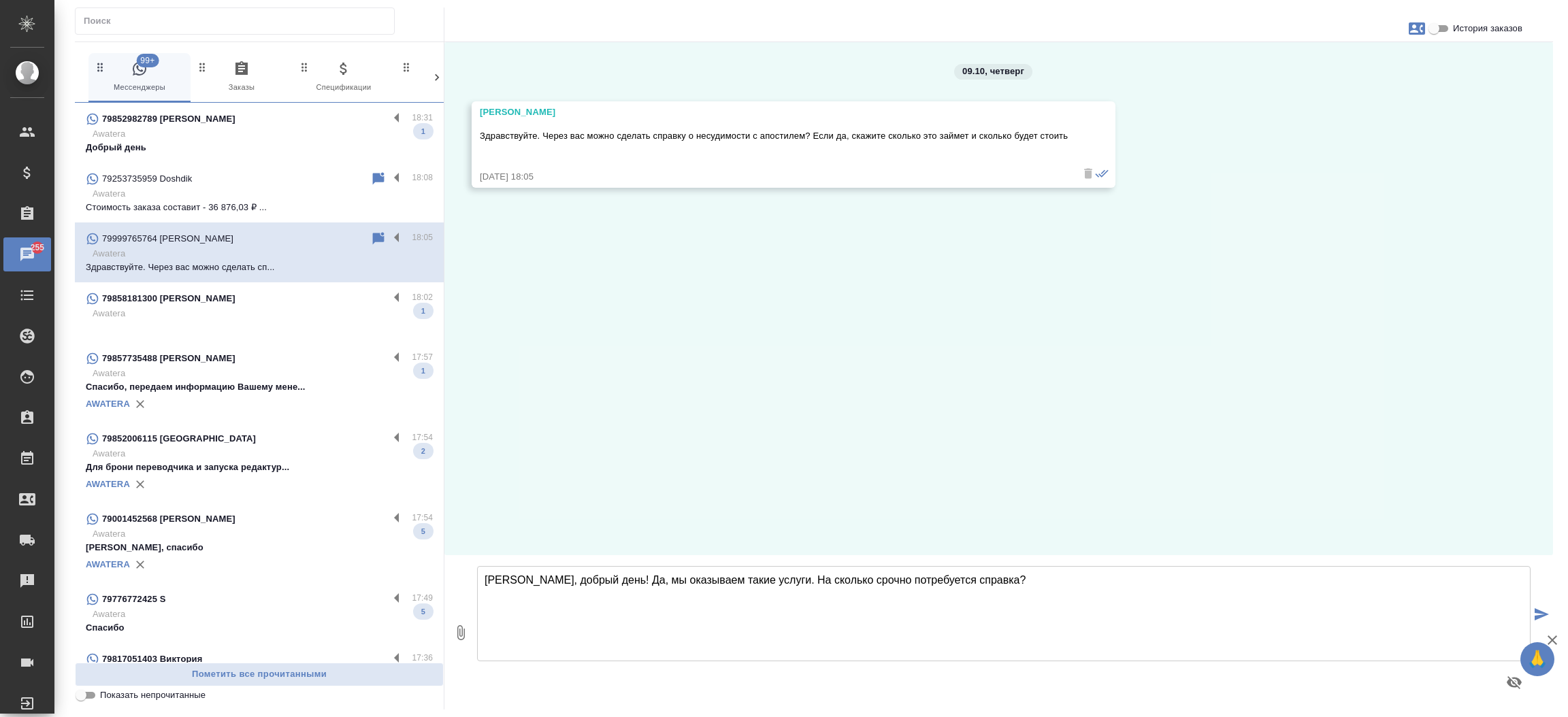
type textarea "Антон, добрый день! Да, мы оказываем такие услуги. На сколько срочно потребуетс…"
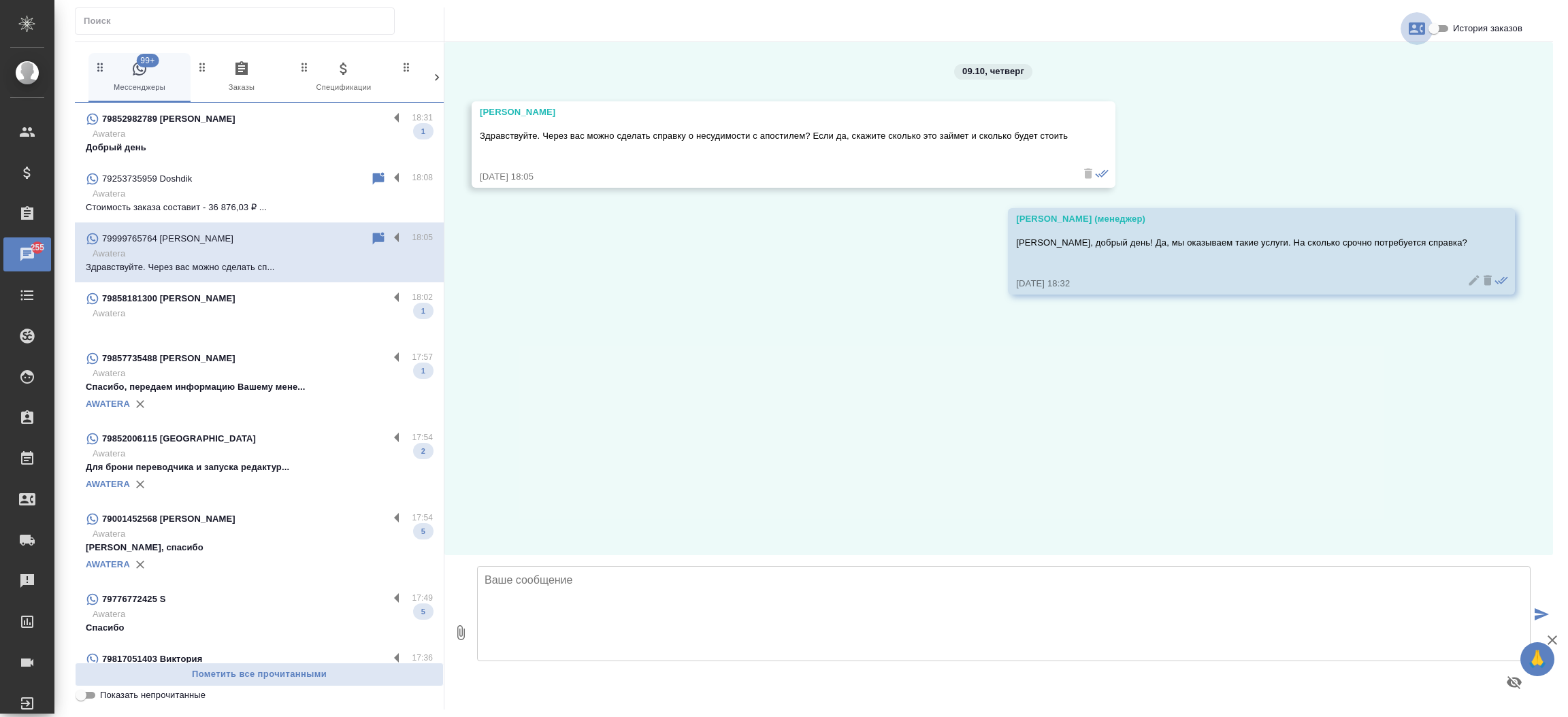
click at [1415, 25] on icon "button" at bounding box center [1416, 28] width 16 height 12
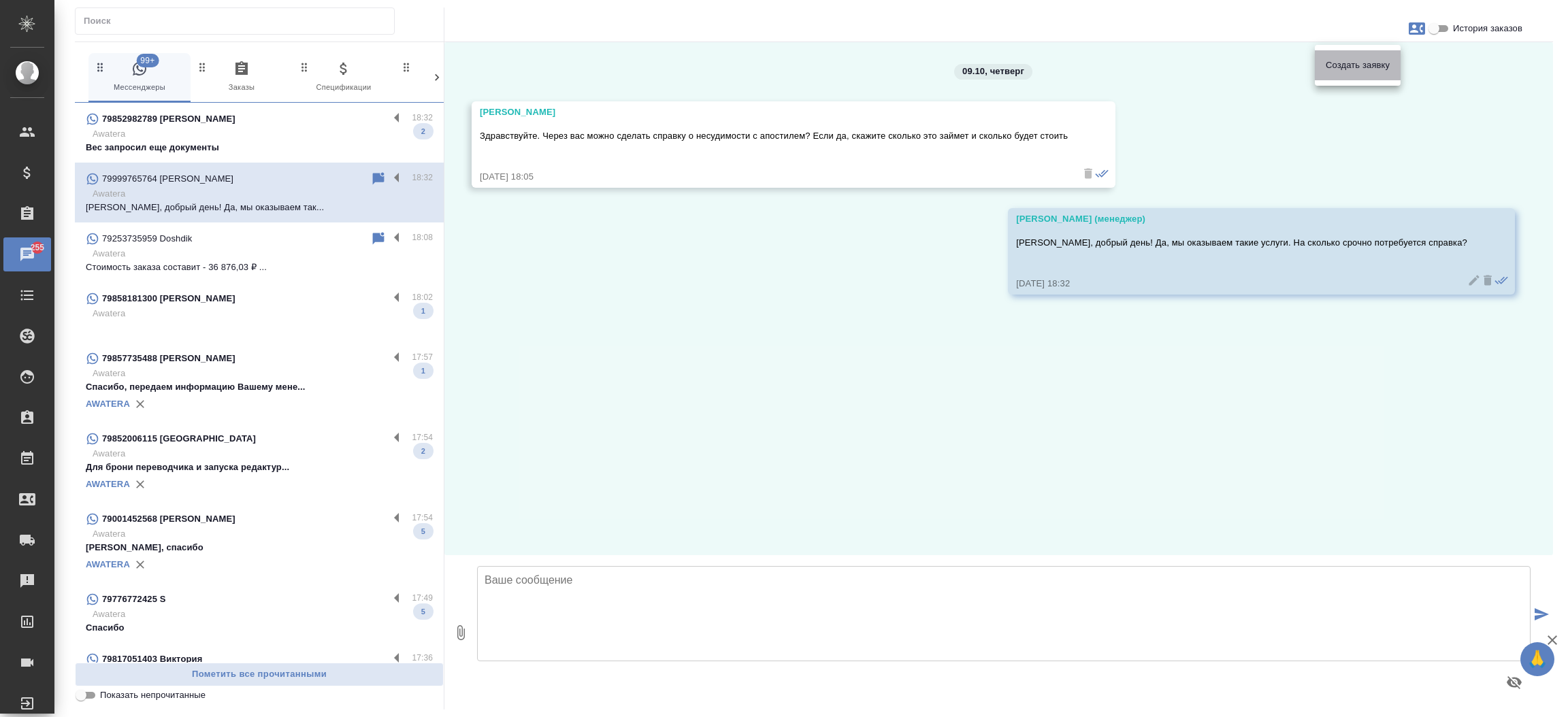
click at [1381, 66] on span "Создать заявку" at bounding box center [1357, 65] width 64 height 13
select select "RU"
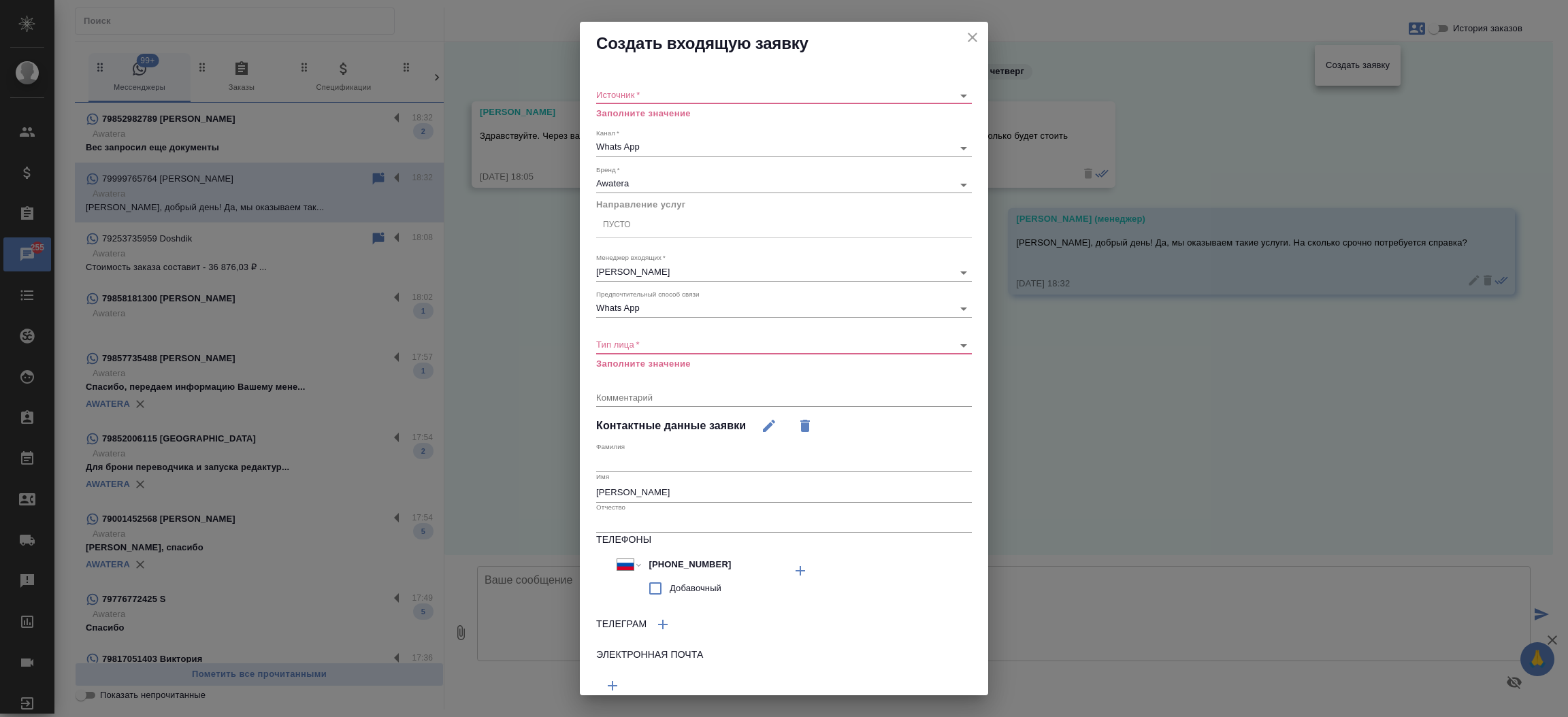
drag, startPoint x: 856, startPoint y: 85, endPoint x: 831, endPoint y: 90, distance: 25.5
click at [831, 90] on div "Источник   * ​ Заполните значение" at bounding box center [783, 98] width 375 height 44
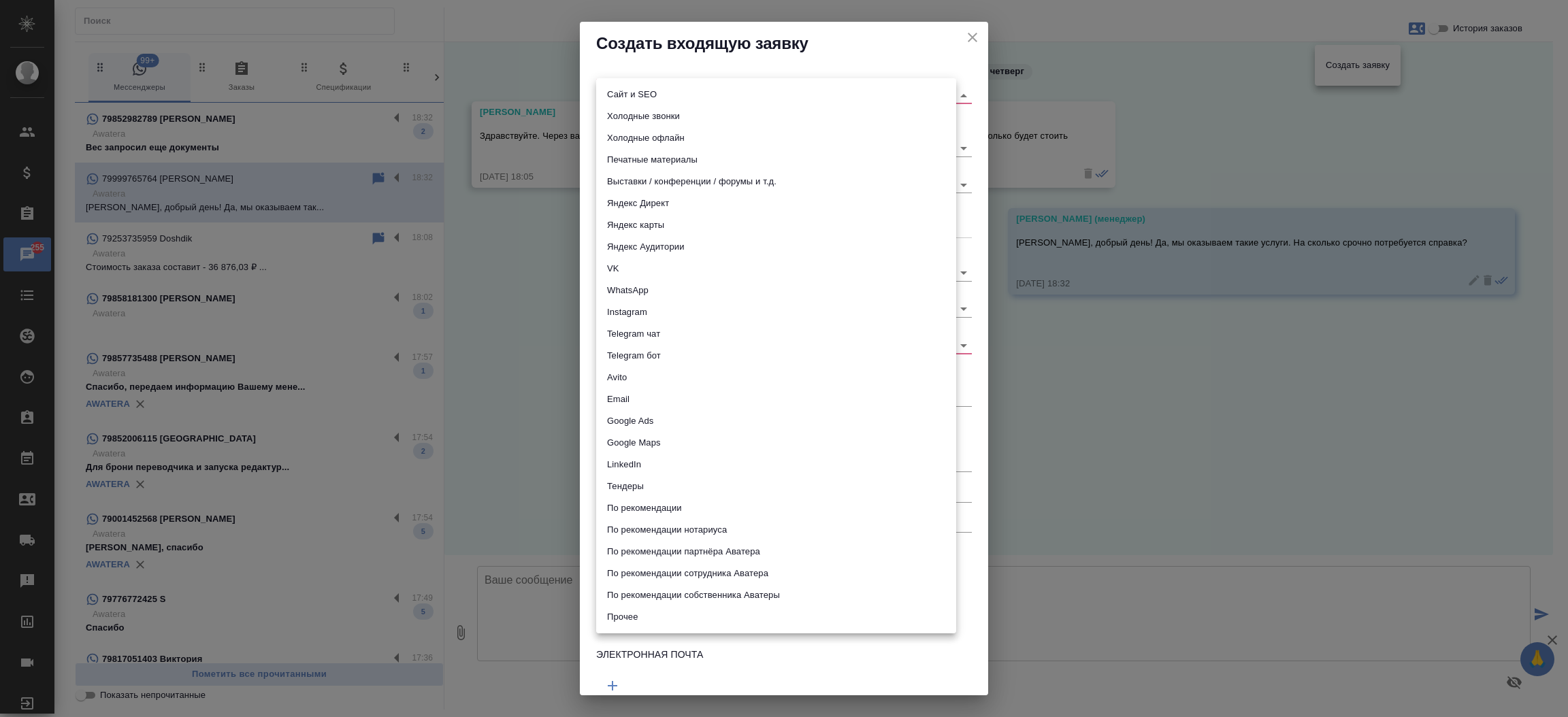
click at [831, 90] on body "🙏 .cls-1 fill:#fff; AWATERA Прутько Ирина i.prutko Клиенты Спецификации Заказы …" at bounding box center [784, 358] width 1568 height 717
click at [831, 90] on li "Сайт и SEO" at bounding box center [776, 94] width 360 height 22
type input "seo"
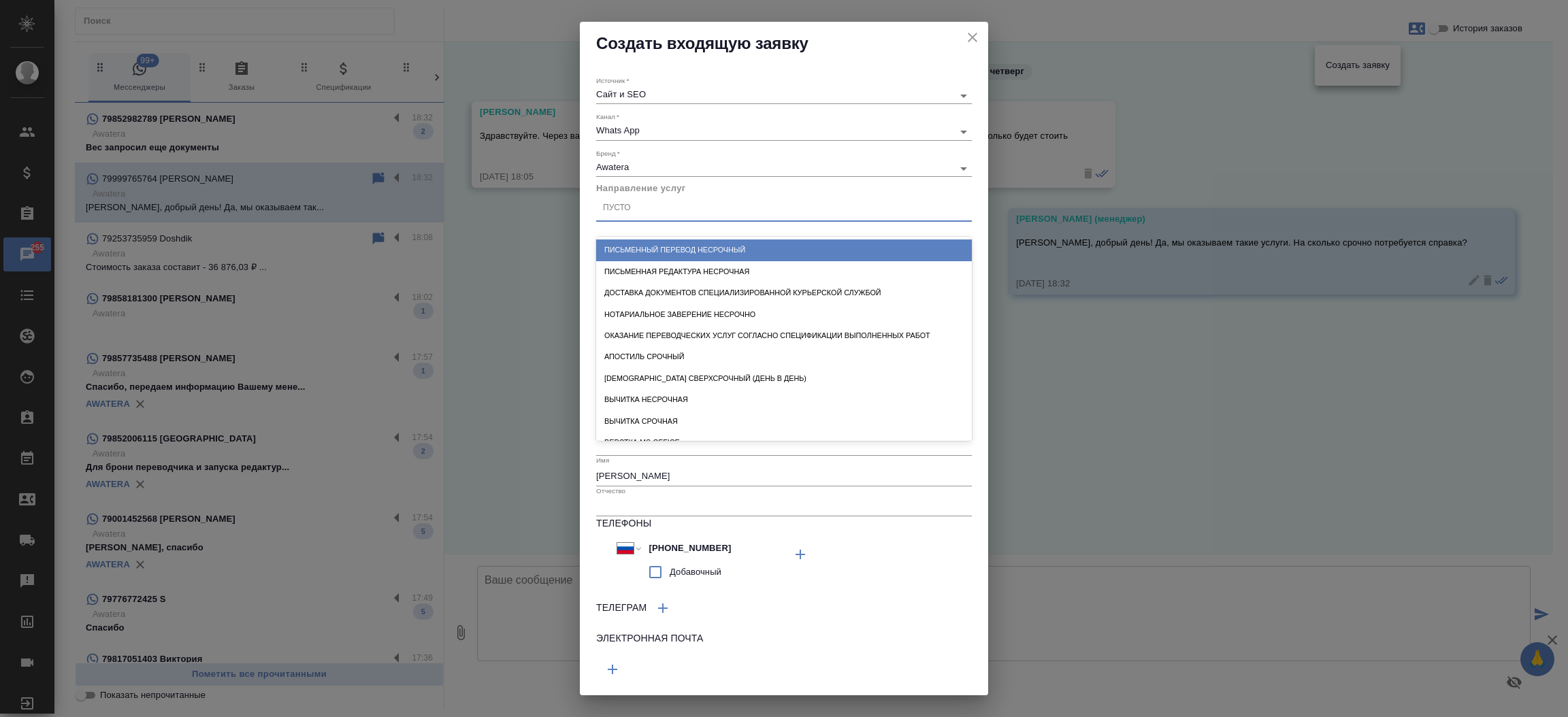
click at [714, 212] on div "Пусто" at bounding box center [783, 208] width 375 height 19
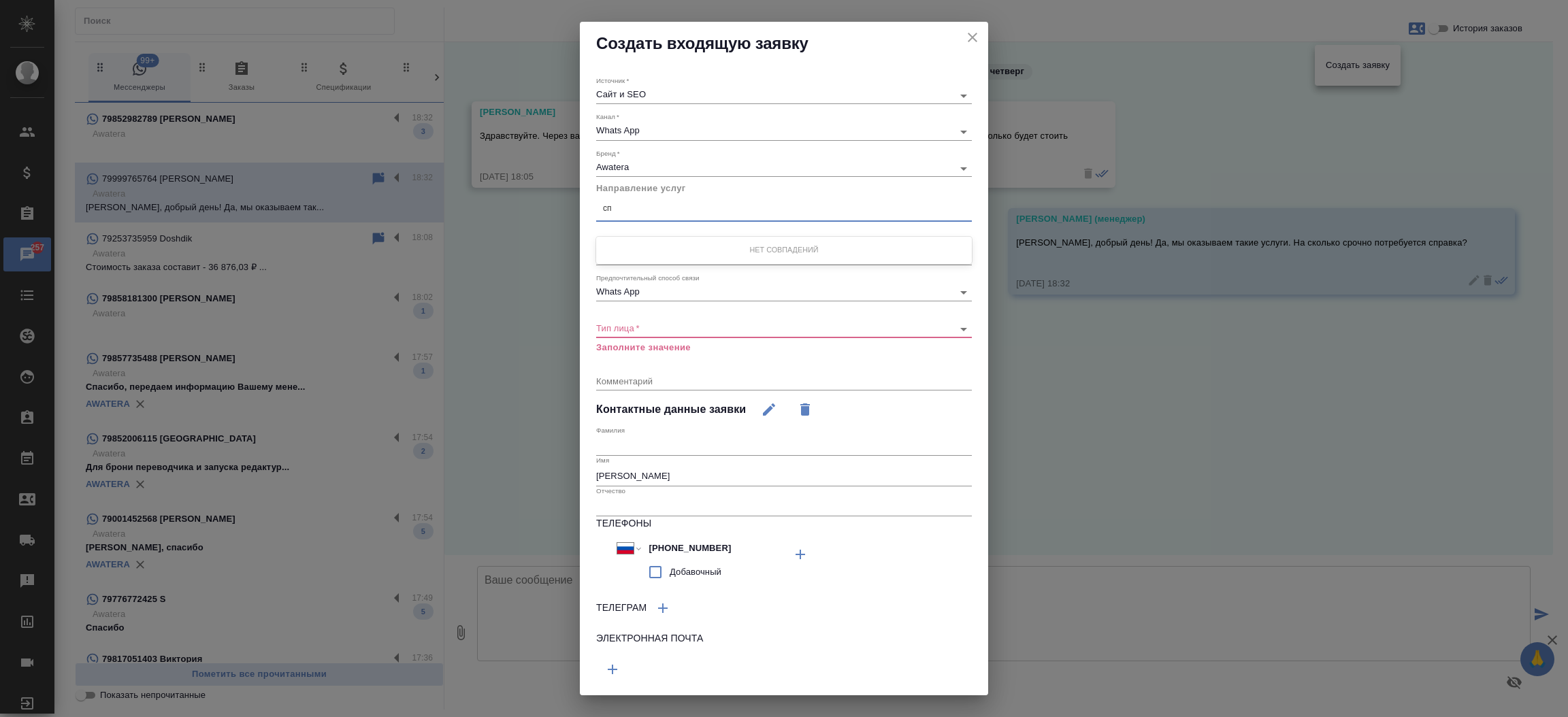
type input "с"
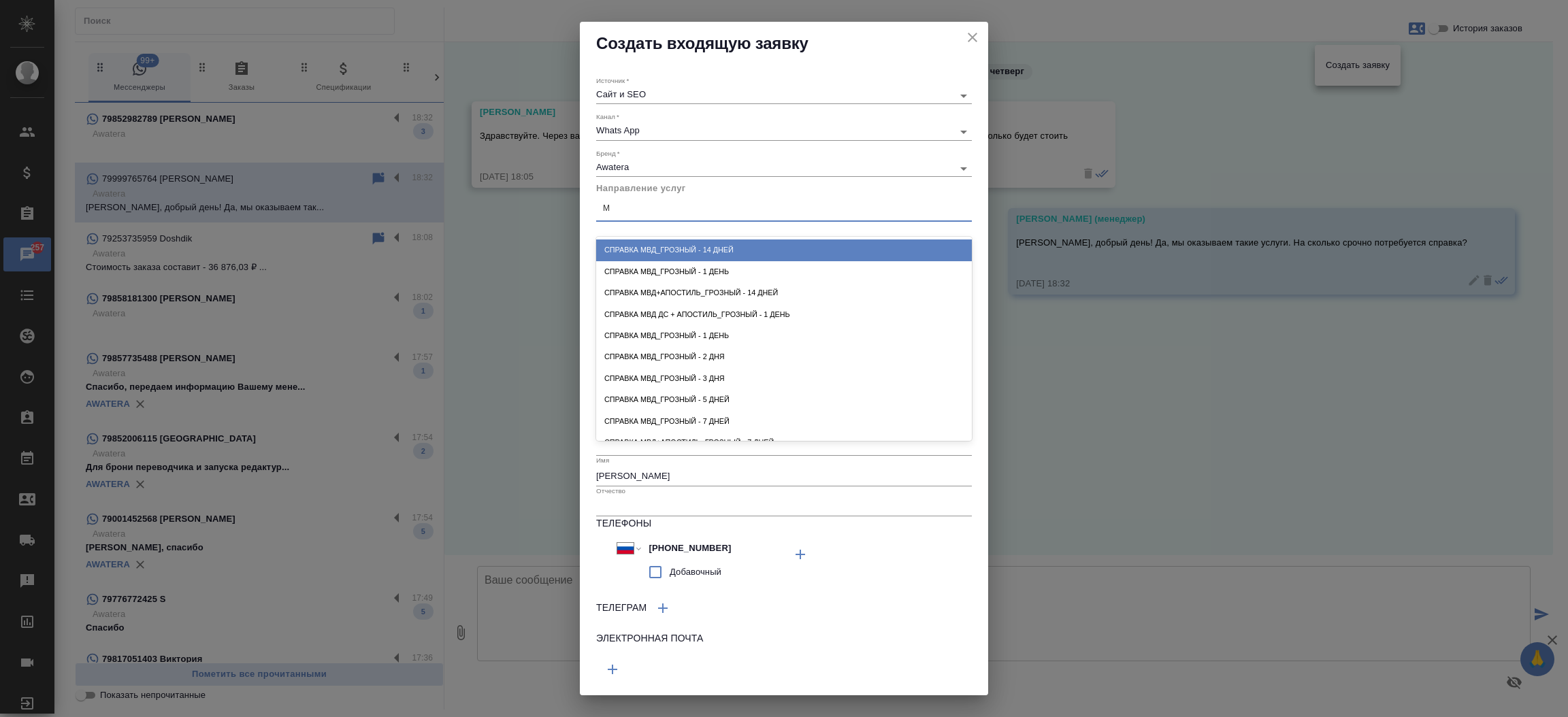
type input "МВ"
click at [709, 250] on div "Справка МВД_Грозный - 14 дней" at bounding box center [783, 250] width 375 height 21
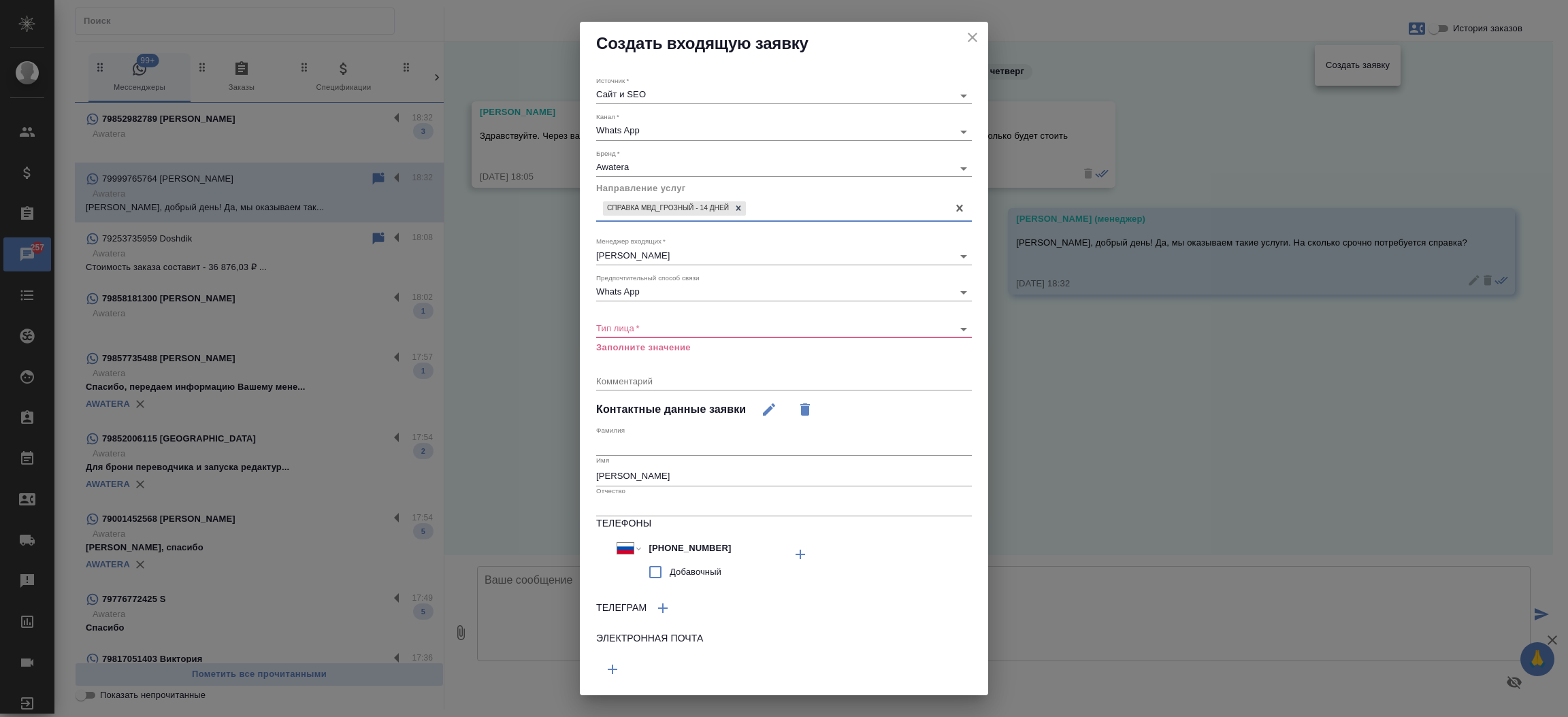
click at [664, 325] on body "🙏 .cls-1 fill:#fff; AWATERA Прутько Ирина i.prutko Клиенты Спецификации Заказы …" at bounding box center [784, 358] width 1568 height 717
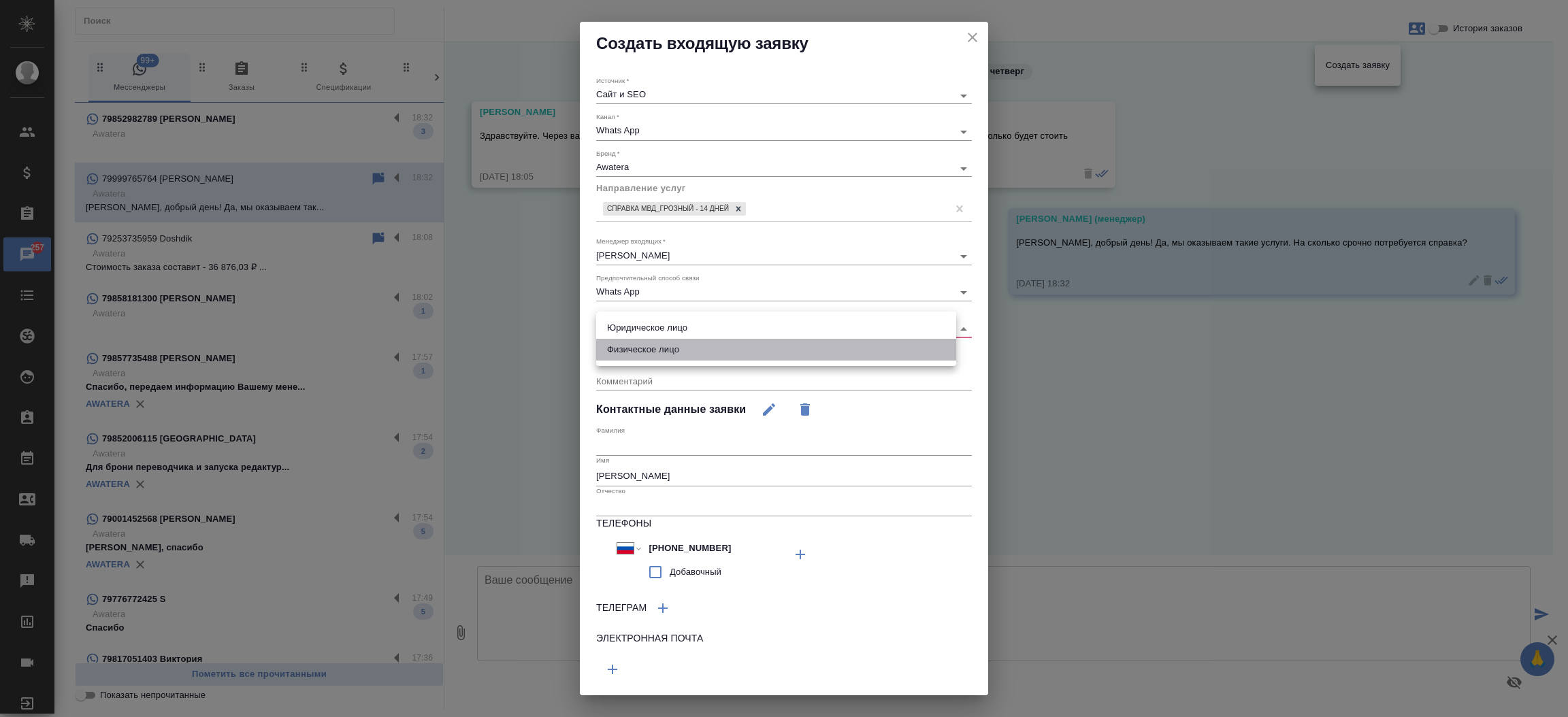
click at [654, 346] on li "Физическое лицо" at bounding box center [776, 349] width 360 height 22
type input "private"
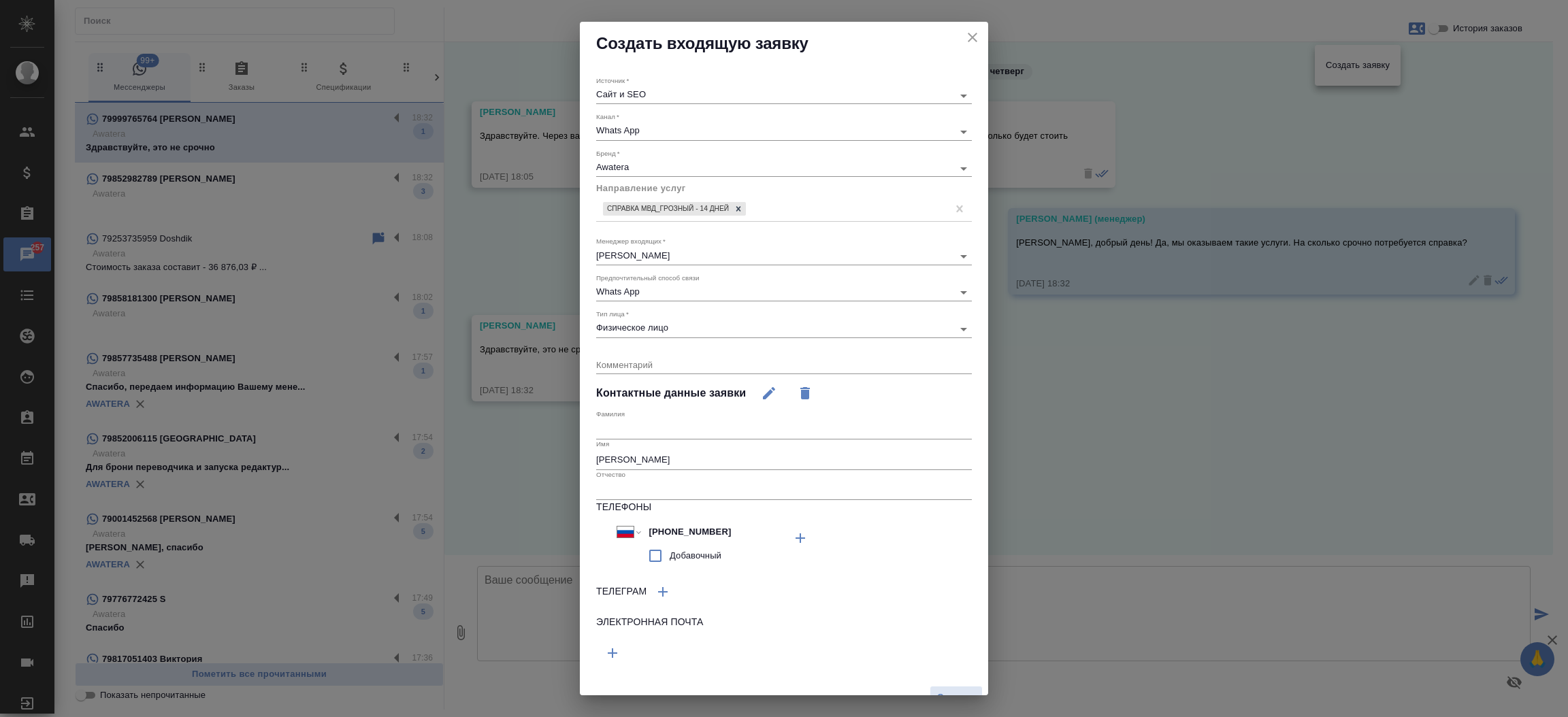
scroll to position [19, 0]
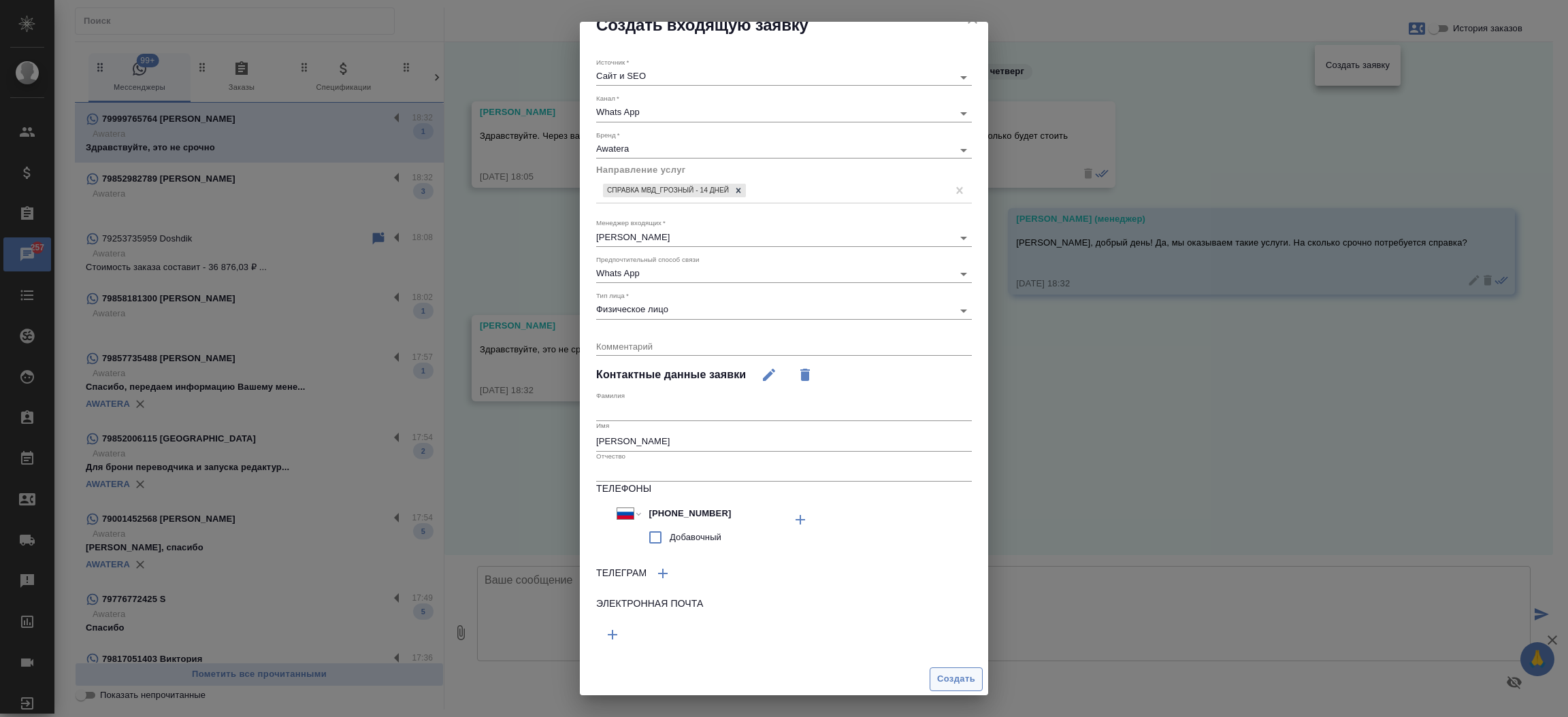
click at [946, 667] on button "Создать" at bounding box center [956, 679] width 53 height 24
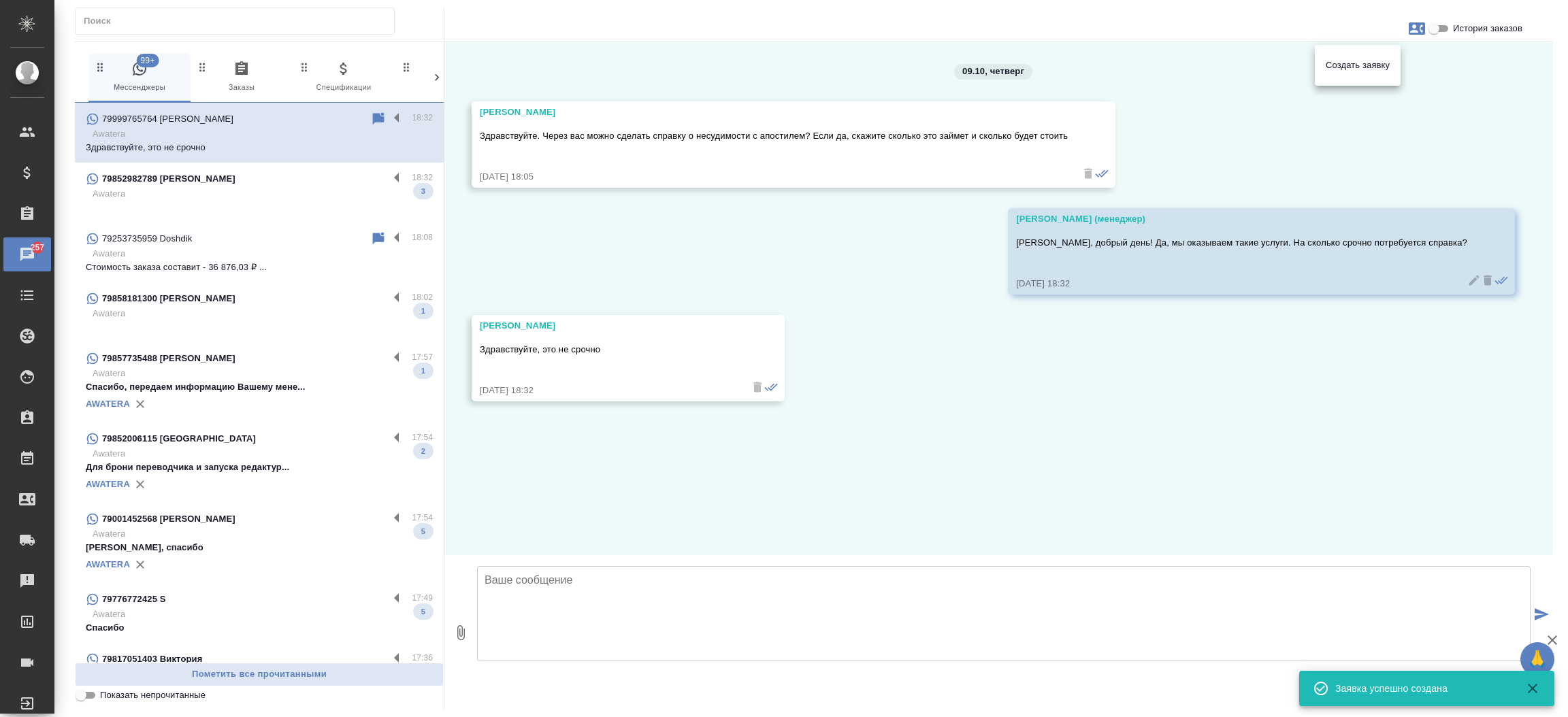
click at [568, 613] on div at bounding box center [784, 358] width 1568 height 717
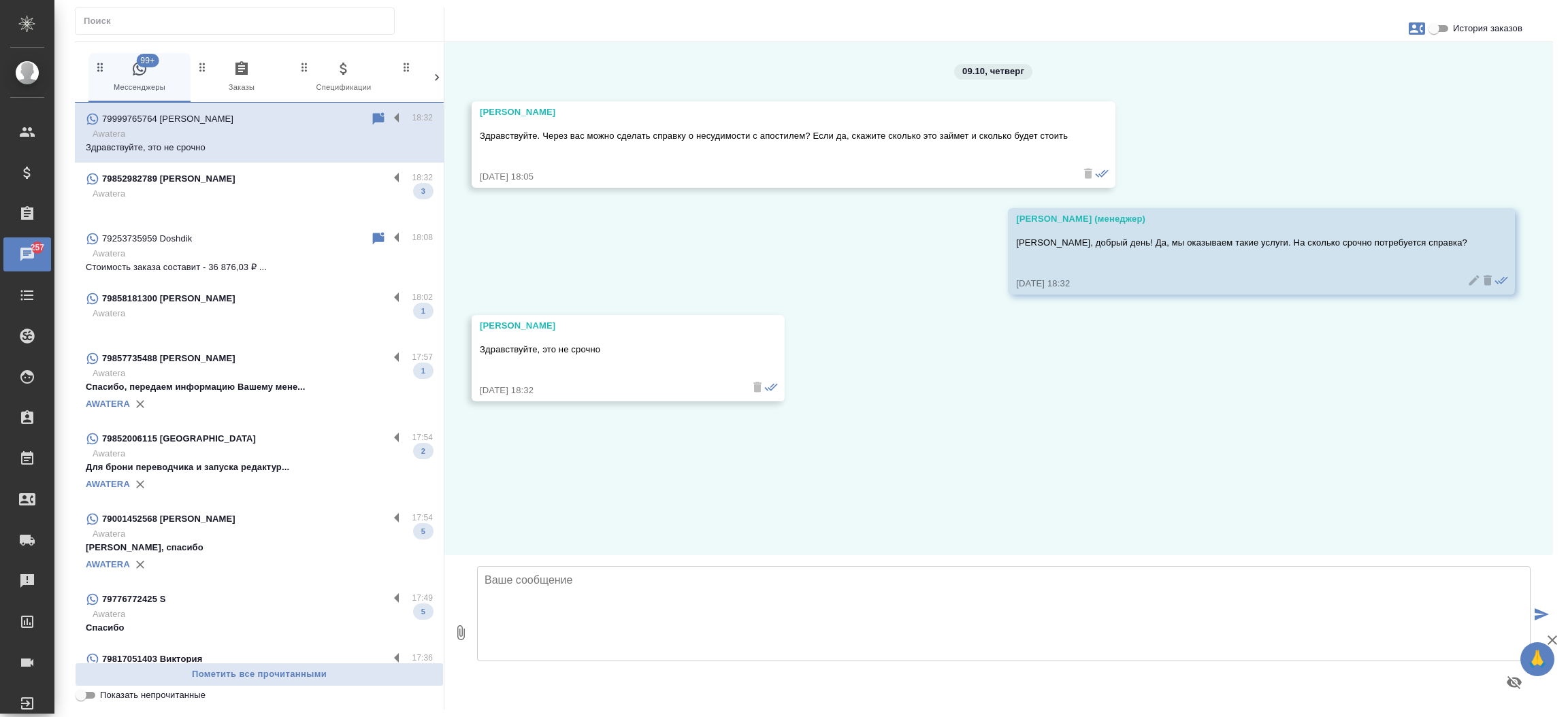
click at [570, 609] on textarea at bounding box center [1004, 612] width 1054 height 95
type textarea "В несрочном режиме 14 рабочих дней стоимость справки с апостилем - 16 800р."
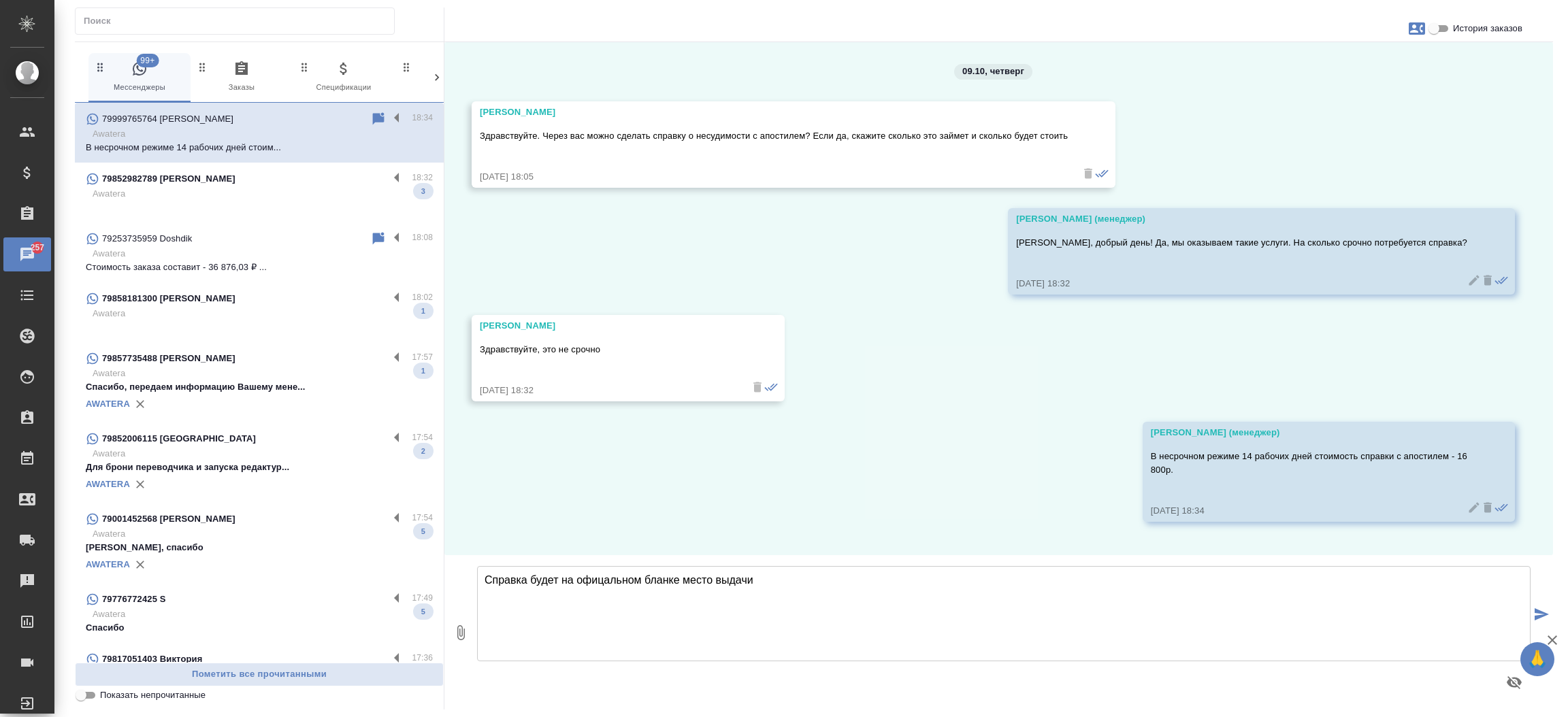
click at [607, 573] on textarea "Справка будет на офицальном бланке место выдачи" at bounding box center [1004, 612] width 1054 height 95
click at [826, 585] on textarea "Справка будет на официальном бланке место выдачи" at bounding box center [1004, 612] width 1054 height 95
type textarea "Справка будет на официальном бланке место выдачи Чеченская республика."
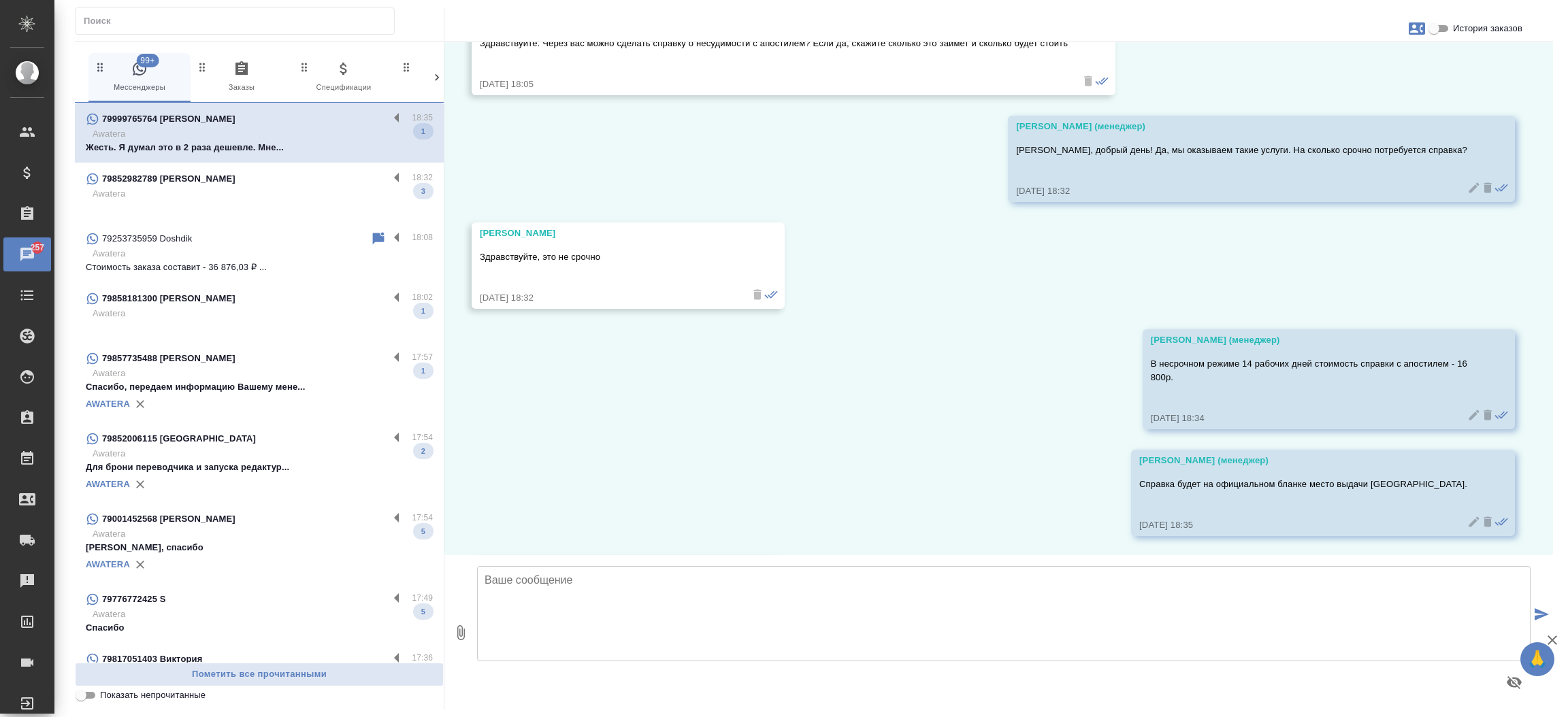
scroll to position [200, 0]
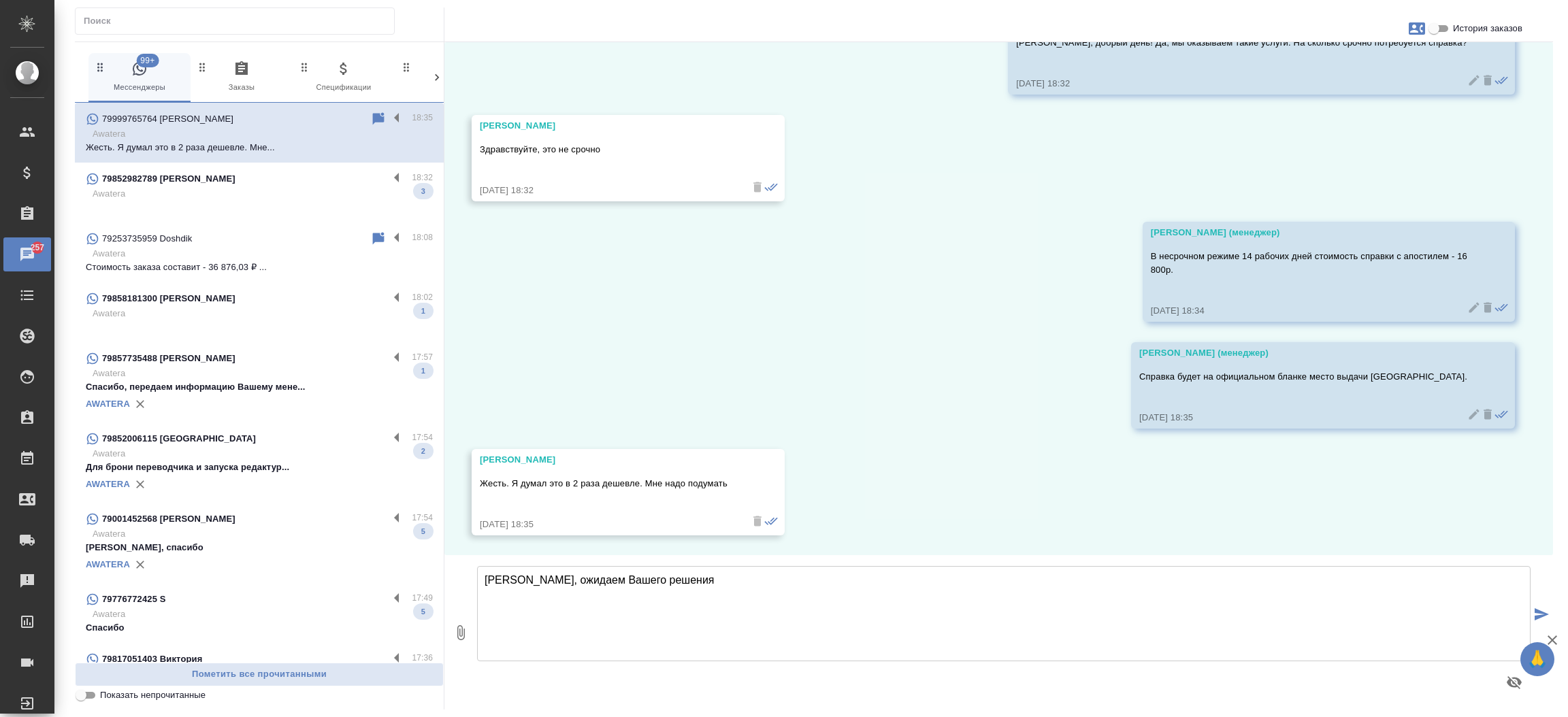
type textarea "[PERSON_NAME], ожидаем Вашего решения"
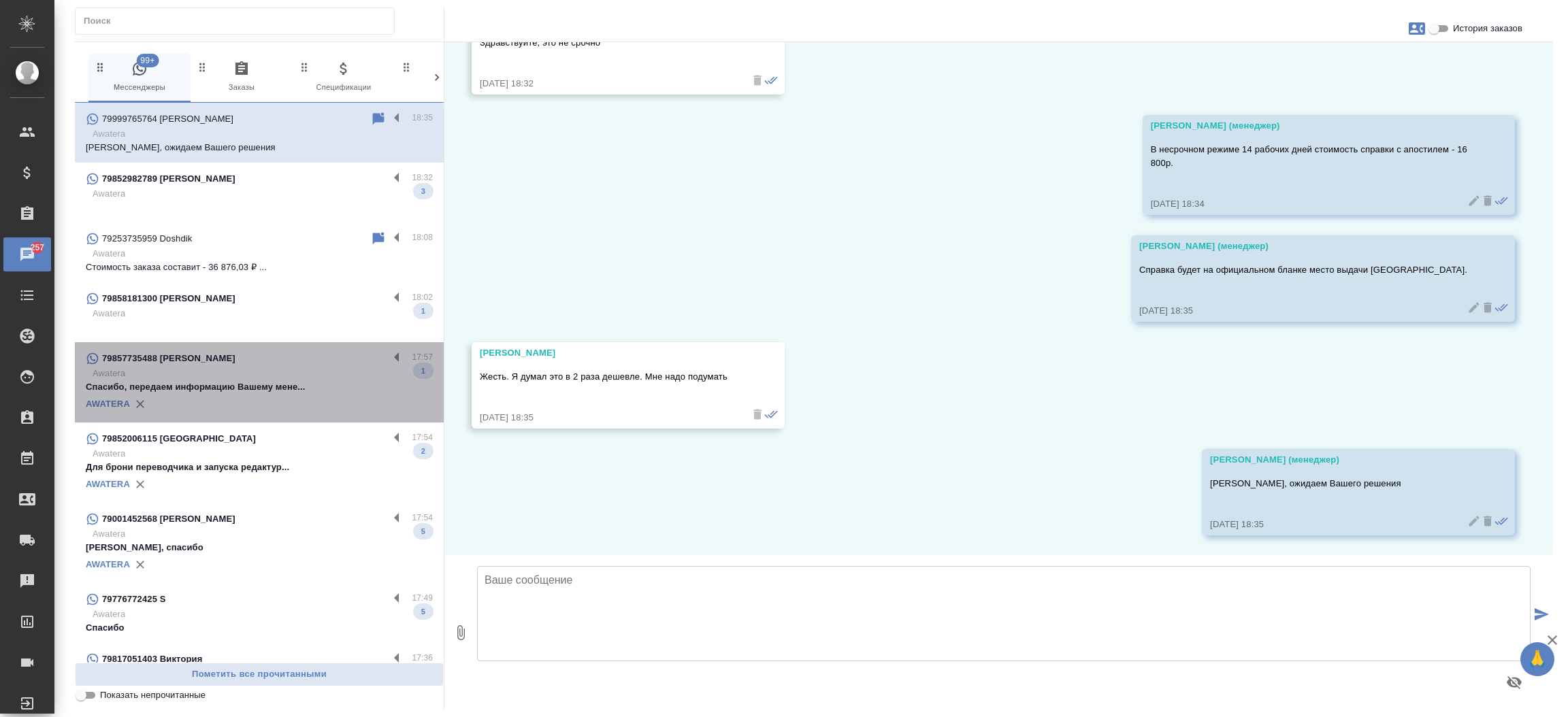
click at [324, 386] on p "Спасибо, передаем информацию Вашему мене..." at bounding box center [259, 386] width 347 height 13
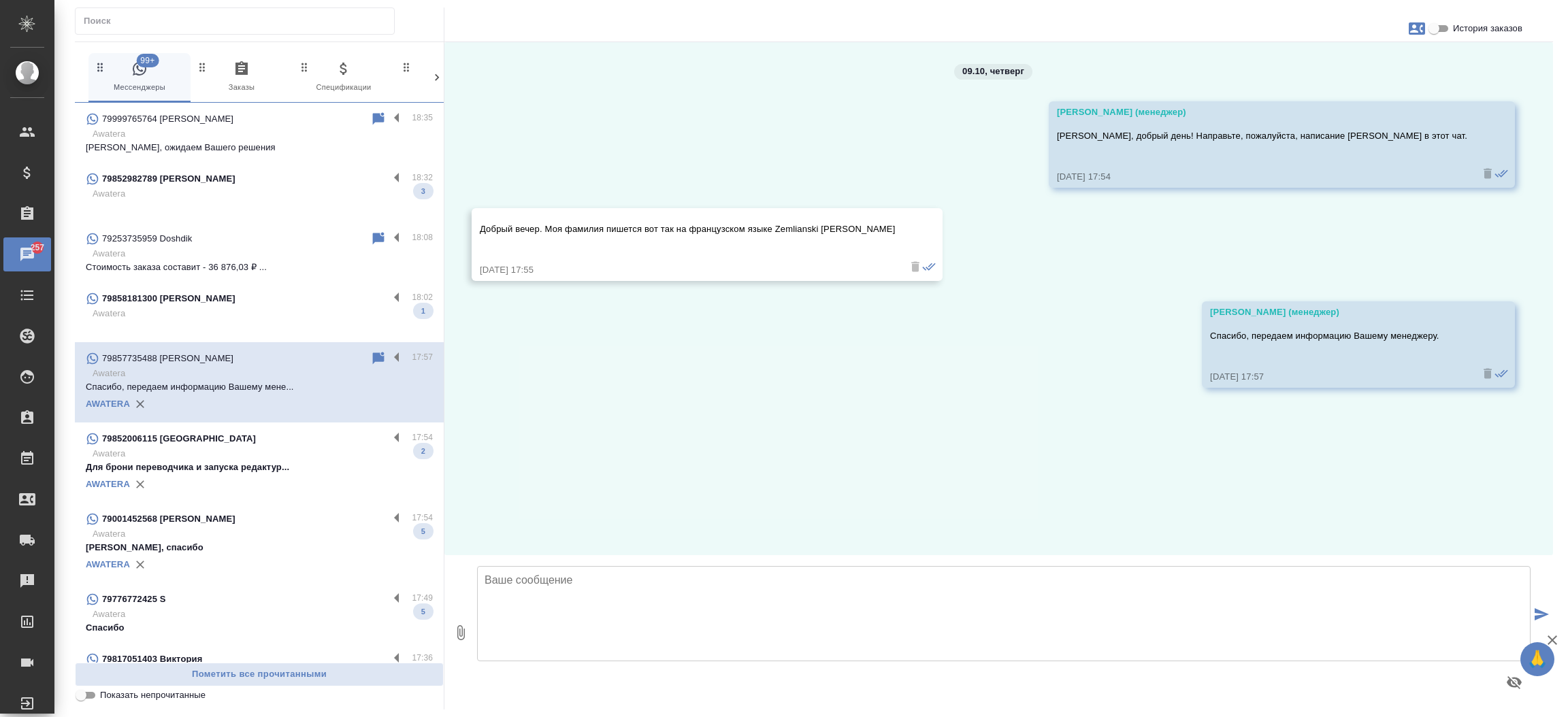
scroll to position [0, 0]
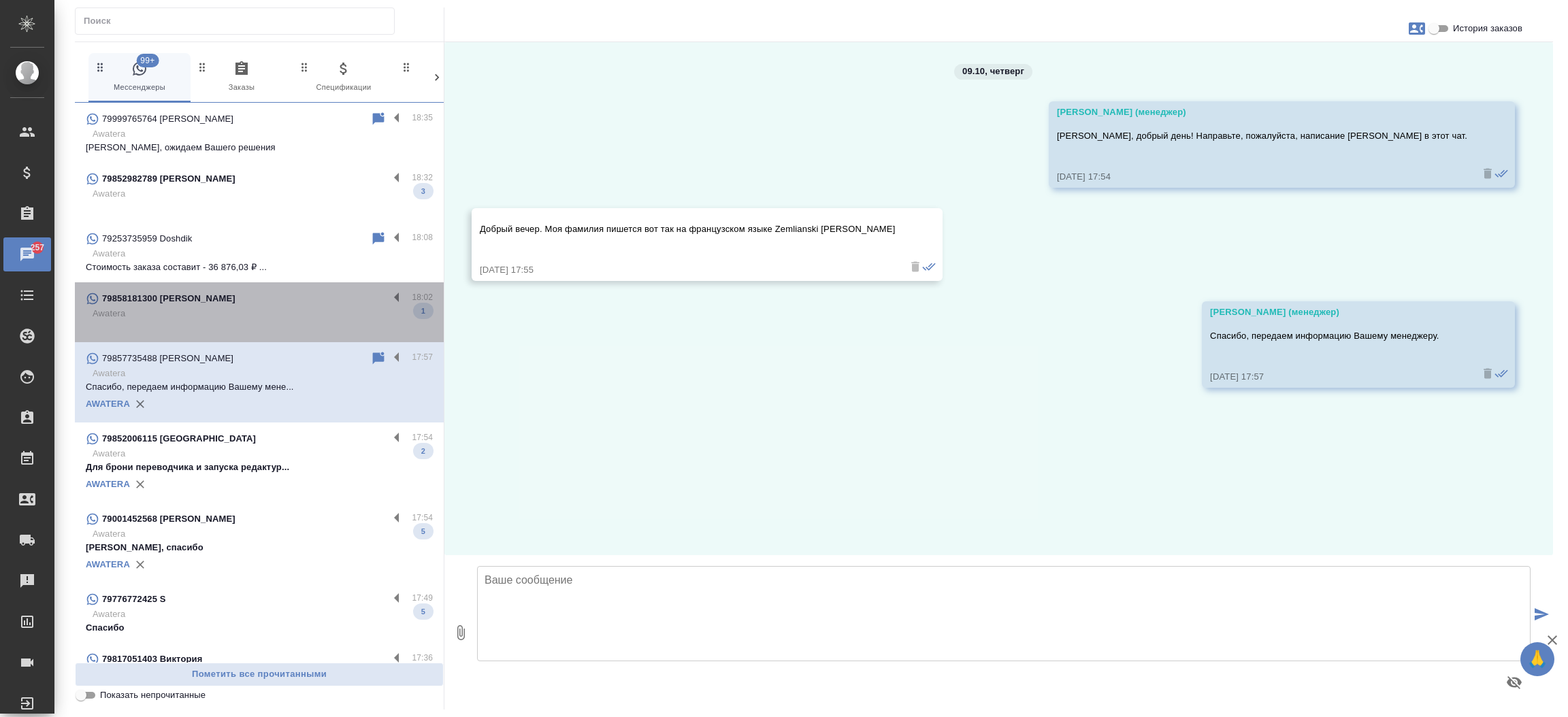
click at [279, 285] on div "79858181300 Львовский Сергей 18:02 Awatera 1" at bounding box center [259, 312] width 369 height 60
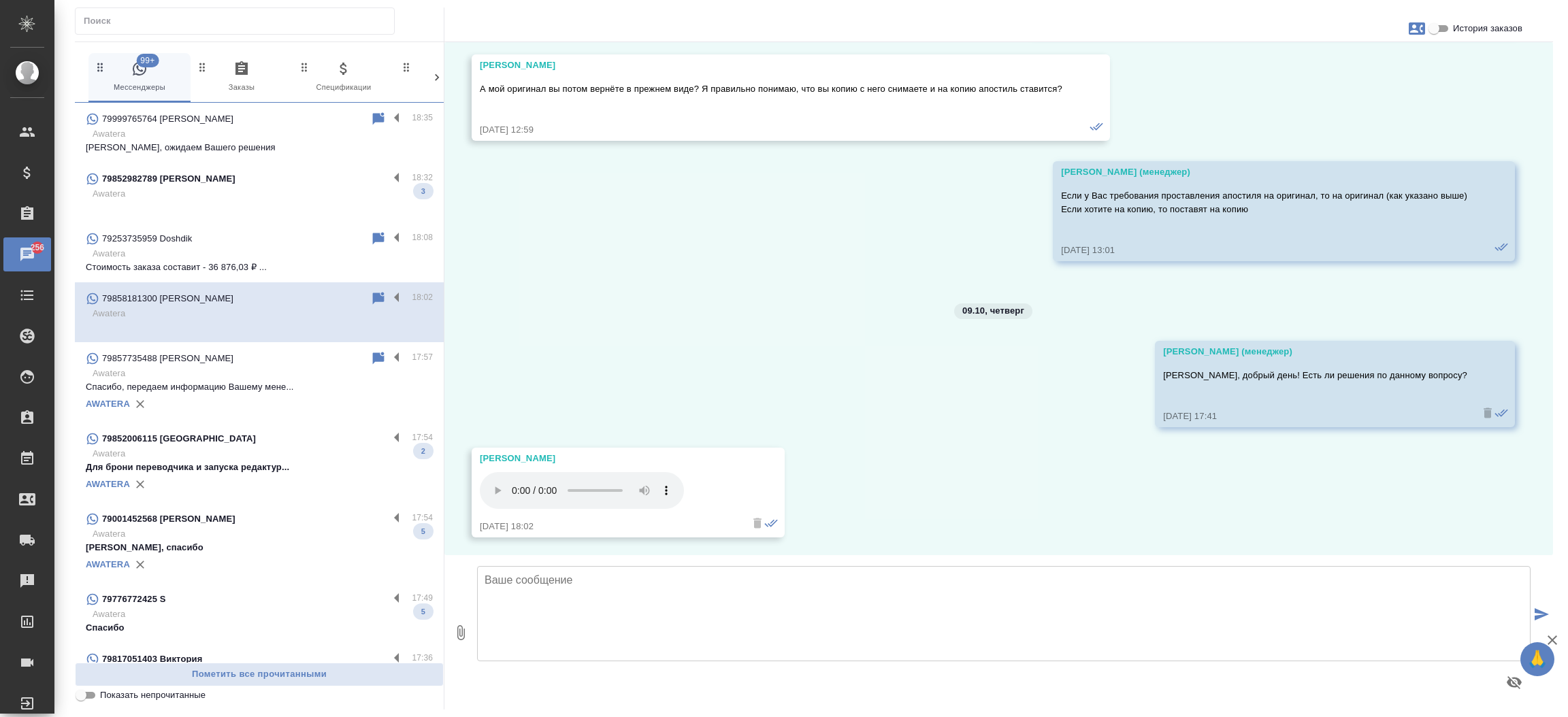
scroll to position [3538, 0]
click at [1433, 27] on input "История заказов" at bounding box center [1433, 28] width 49 height 16
checkbox input "true"
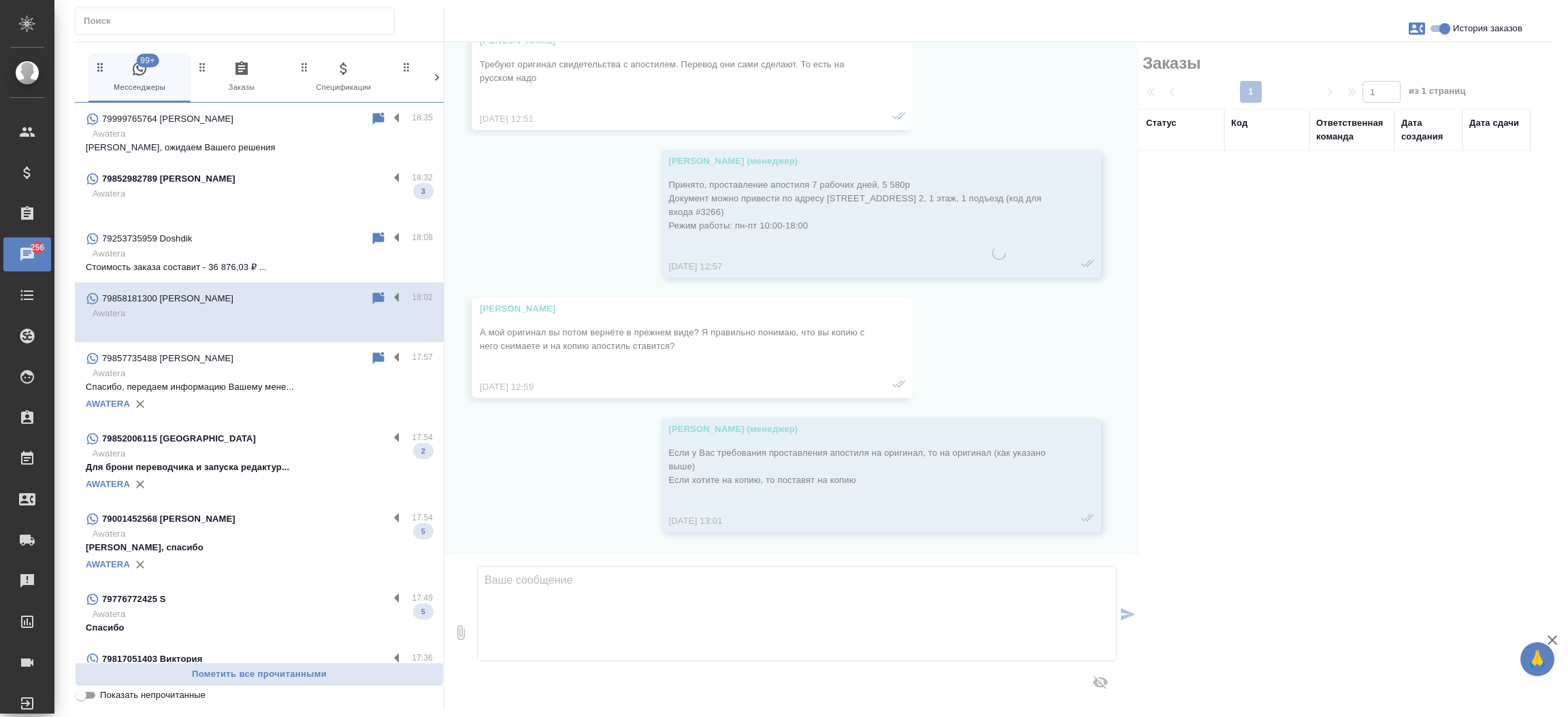
scroll to position [3796, 0]
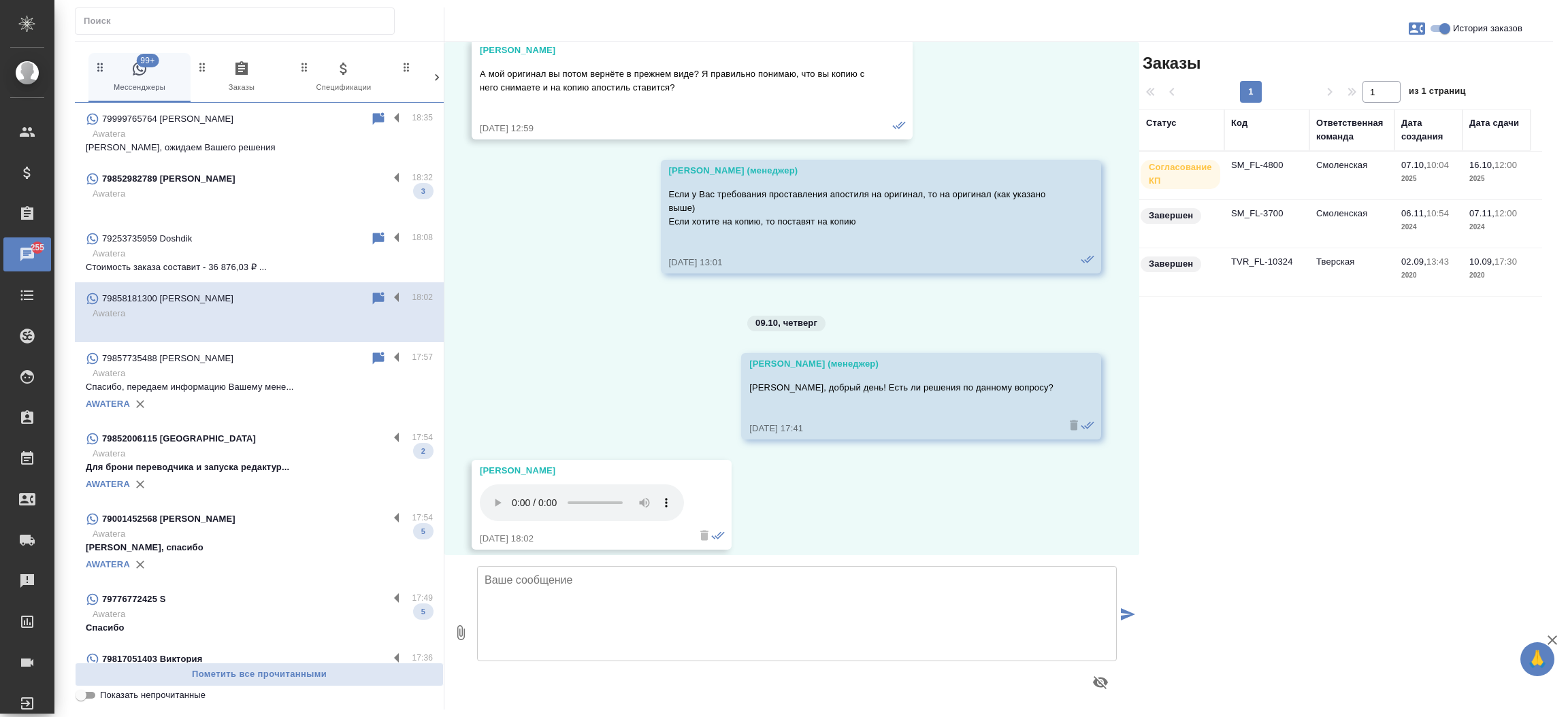
click at [1231, 175] on td "SM_FL-4800" at bounding box center [1266, 175] width 85 height 48
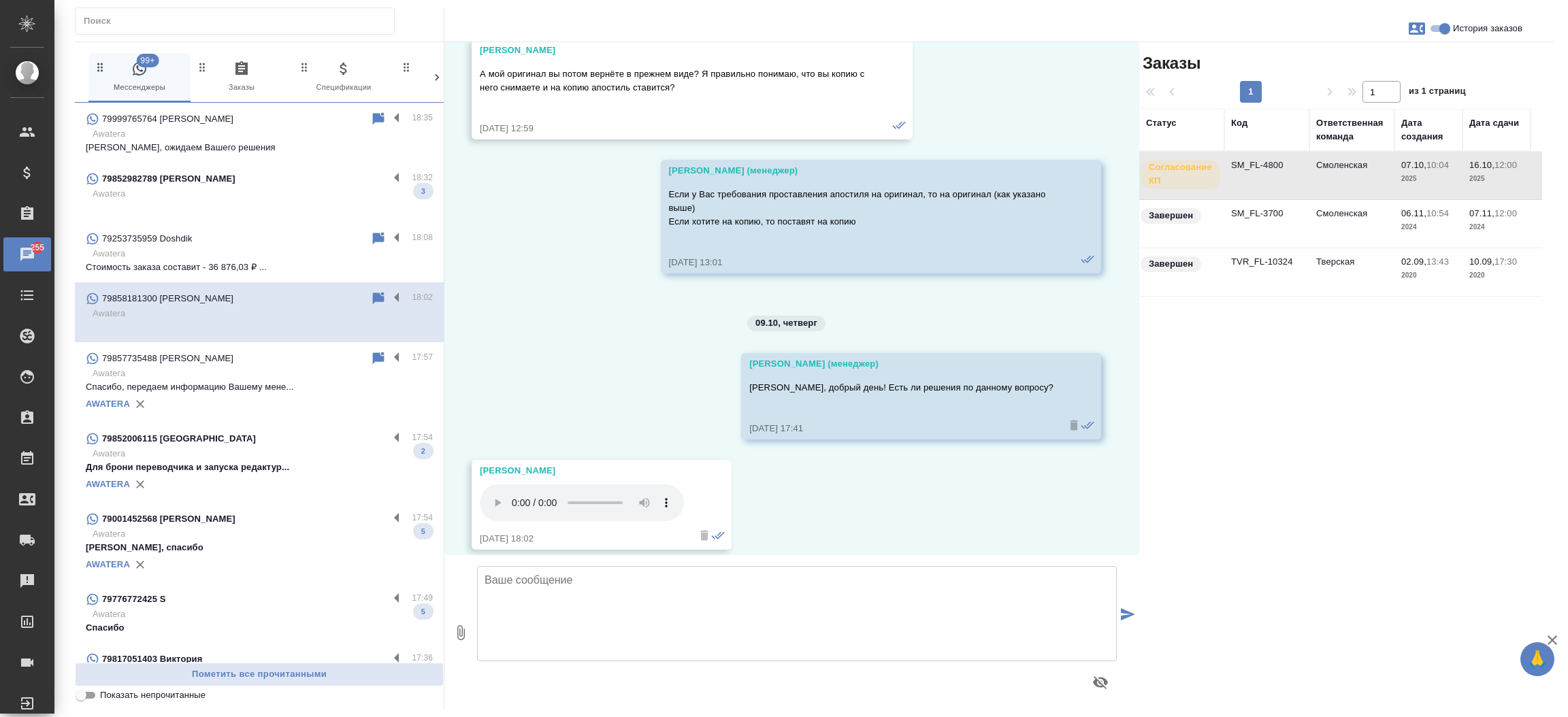
click at [1231, 175] on td "SM_FL-4800" at bounding box center [1266, 175] width 85 height 48
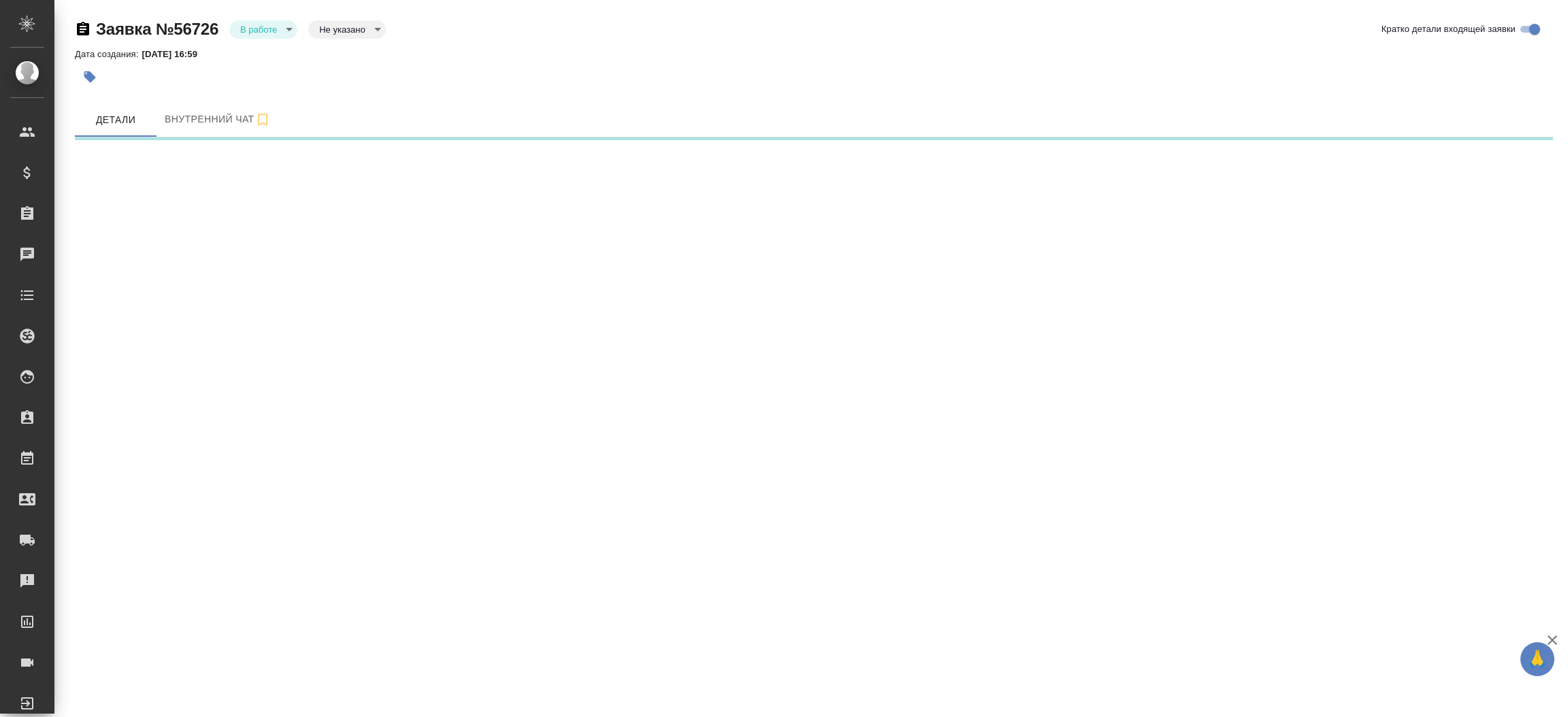
select select "RU"
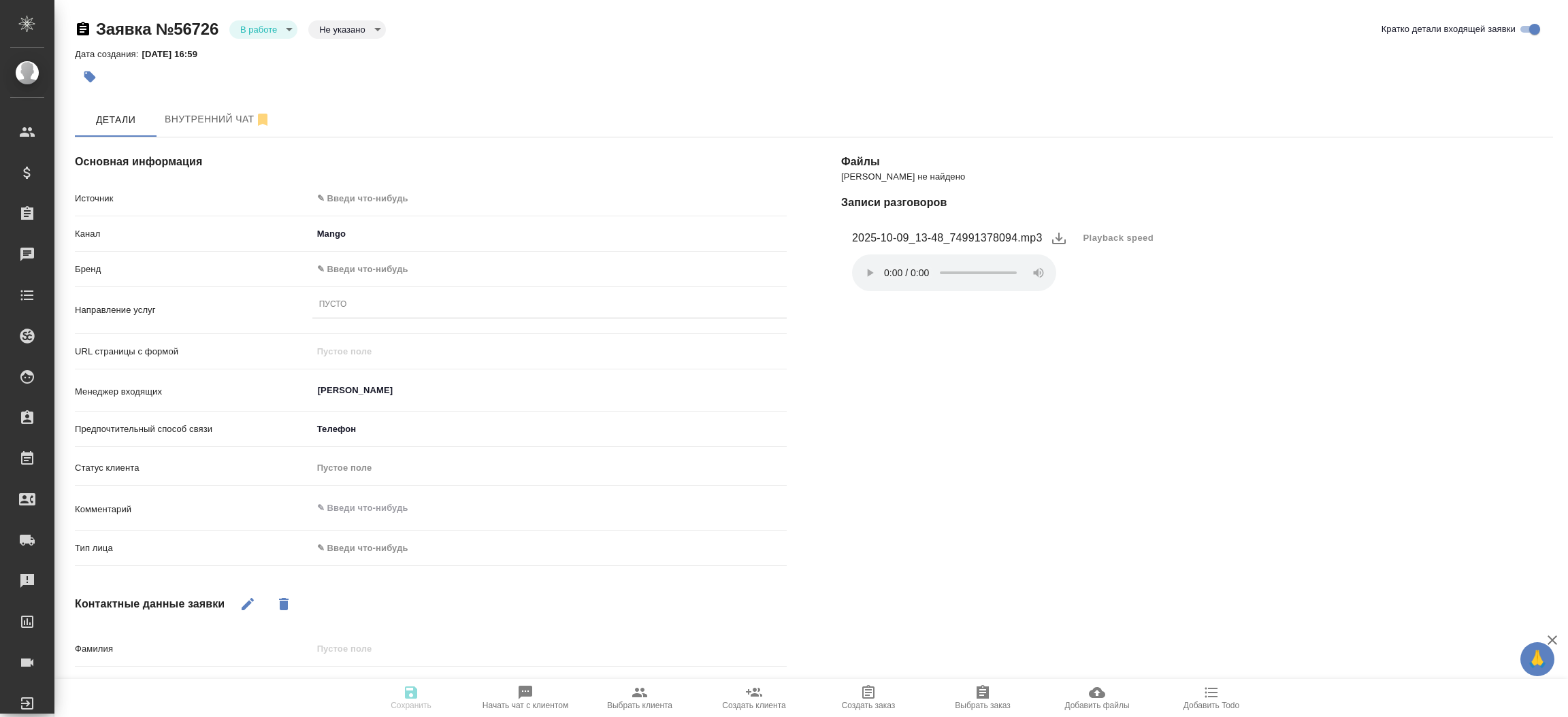
type textarea "x"
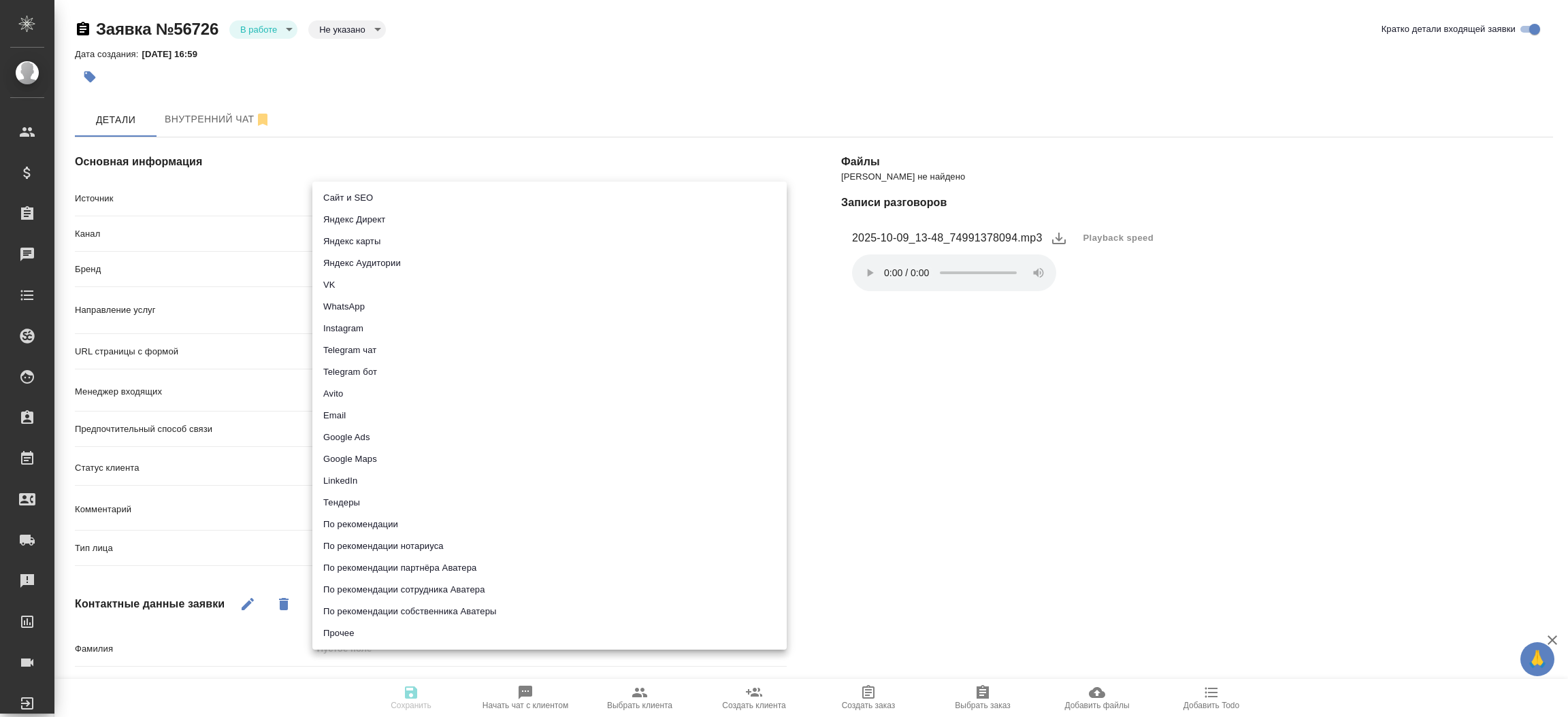
click at [553, 191] on body "🙏 .cls-1 fill:#fff; AWATERA Прутько Ирина i.prutko Клиенты Спецификации Заказы …" at bounding box center [784, 358] width 1568 height 717
click at [553, 191] on li "Сайт и SEO" at bounding box center [549, 198] width 474 height 22
type input "seo"
type textarea "x"
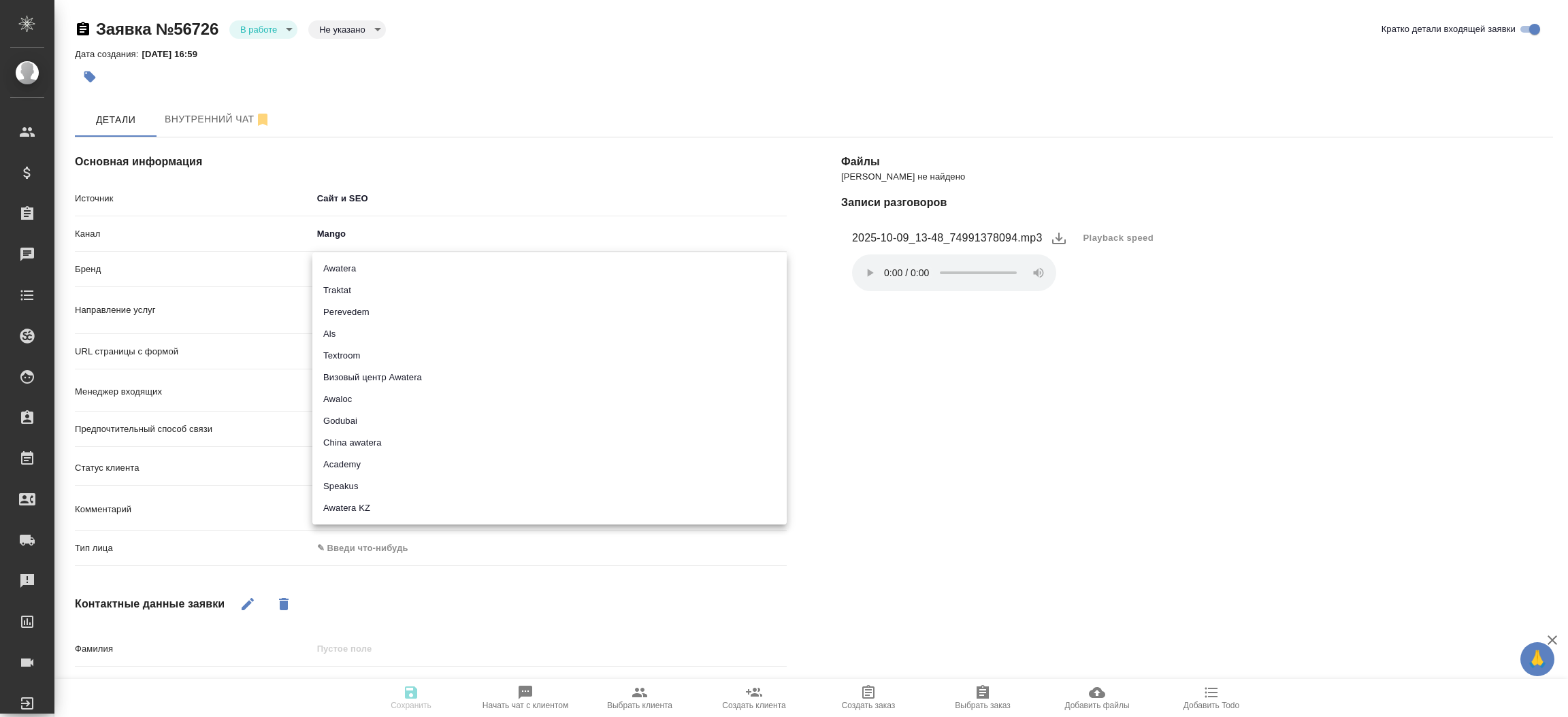
click at [458, 262] on body "🙏 .cls-1 fill:#fff; AWATERA Прутько Ирина i.prutko Клиенты Спецификации Заказы …" at bounding box center [784, 358] width 1568 height 717
click at [440, 289] on li "Traktat" at bounding box center [549, 290] width 474 height 22
type input "traktat"
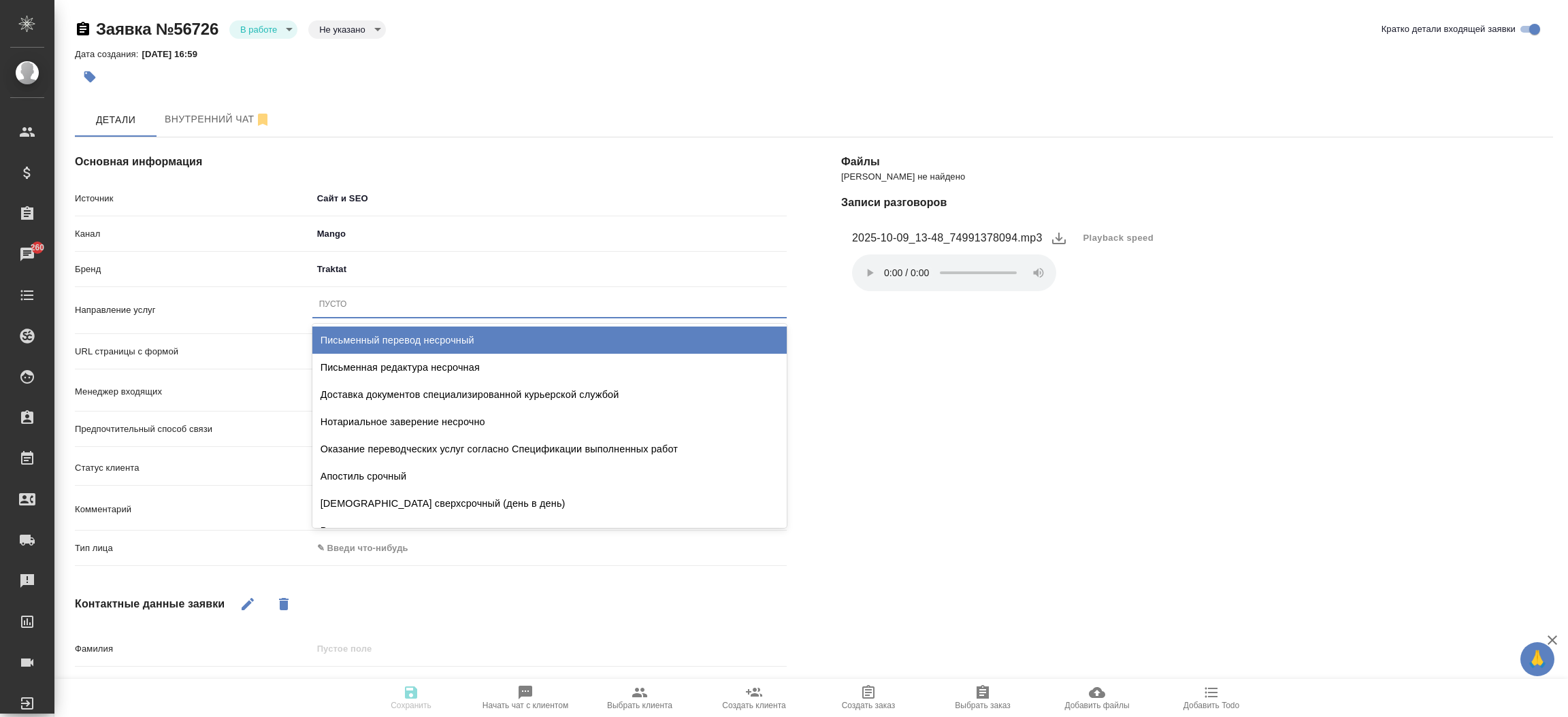
click at [412, 310] on div "Пусто" at bounding box center [549, 304] width 474 height 19
click at [419, 337] on div "Письменный перевод несрочный" at bounding box center [549, 339] width 474 height 27
type textarea "x"
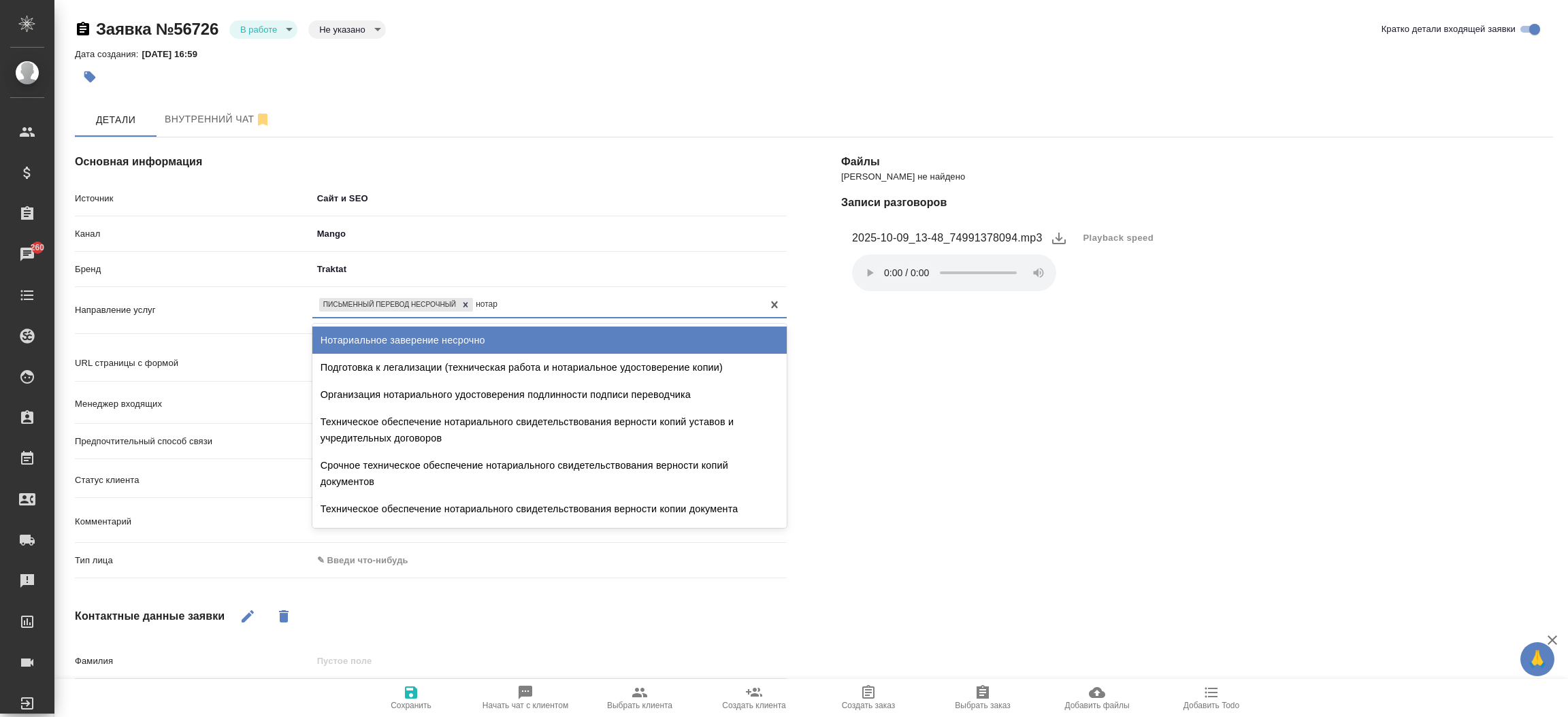
type input "нотари"
click at [419, 337] on div "Нотариальное заверение несрочно" at bounding box center [549, 339] width 474 height 27
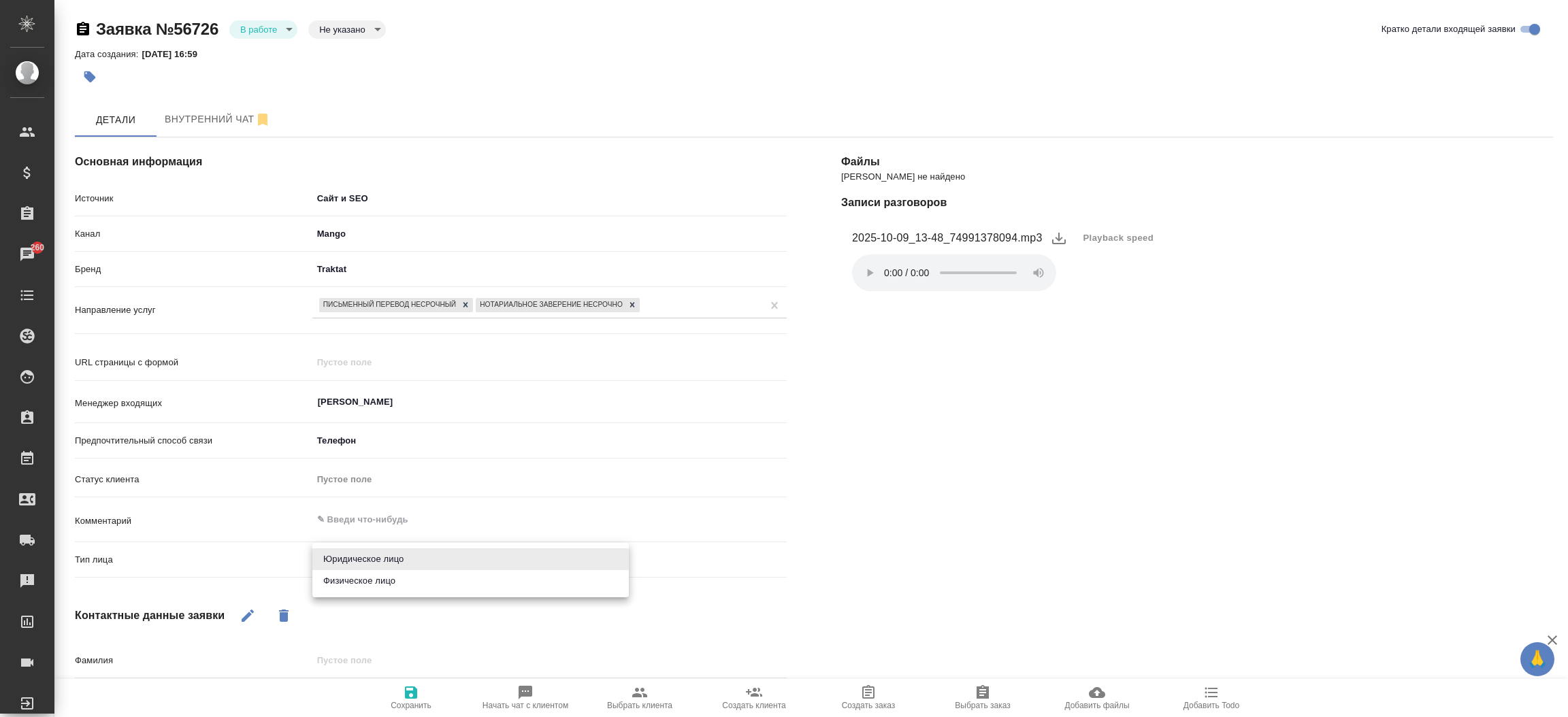
click at [381, 555] on body "🙏 .cls-1 fill:#fff; AWATERA Прутько Ирина i.prutko Клиенты Спецификации Заказы …" at bounding box center [784, 358] width 1568 height 717
click at [379, 577] on li "Физическое лицо" at bounding box center [470, 581] width 317 height 22
type textarea "x"
type input "private"
drag, startPoint x: 243, startPoint y: 614, endPoint x: 362, endPoint y: 578, distance: 124.3
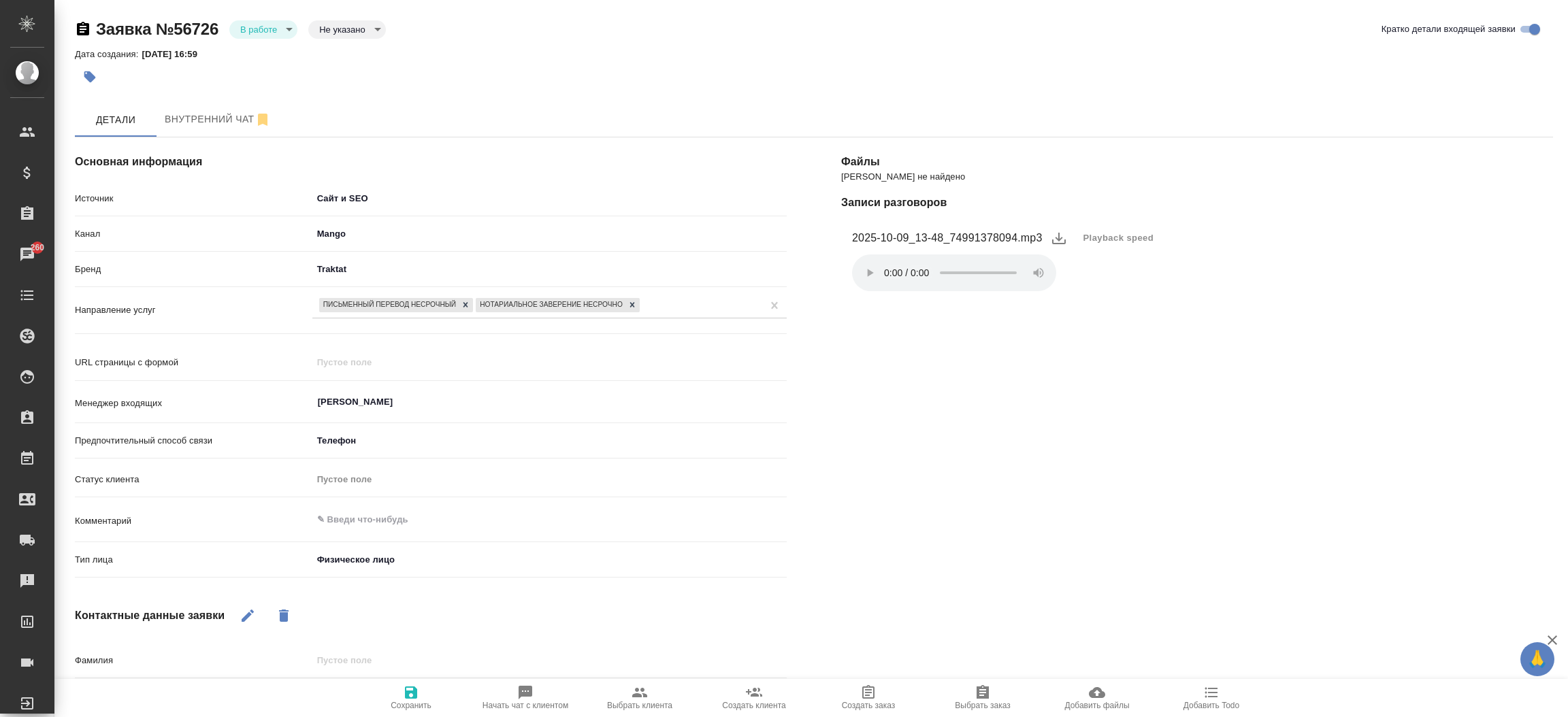
click at [362, 578] on div "Основная информация Источник Сайт и SEO seo Канал Mango 6374e594cd4a952bacdba9a…" at bounding box center [431, 511] width 766 height 804
click at [358, 588] on div "Основная информация Источник Сайт и SEO seo Канал Mango 6374e594cd4a952bacdba9a…" at bounding box center [431, 511] width 766 height 804
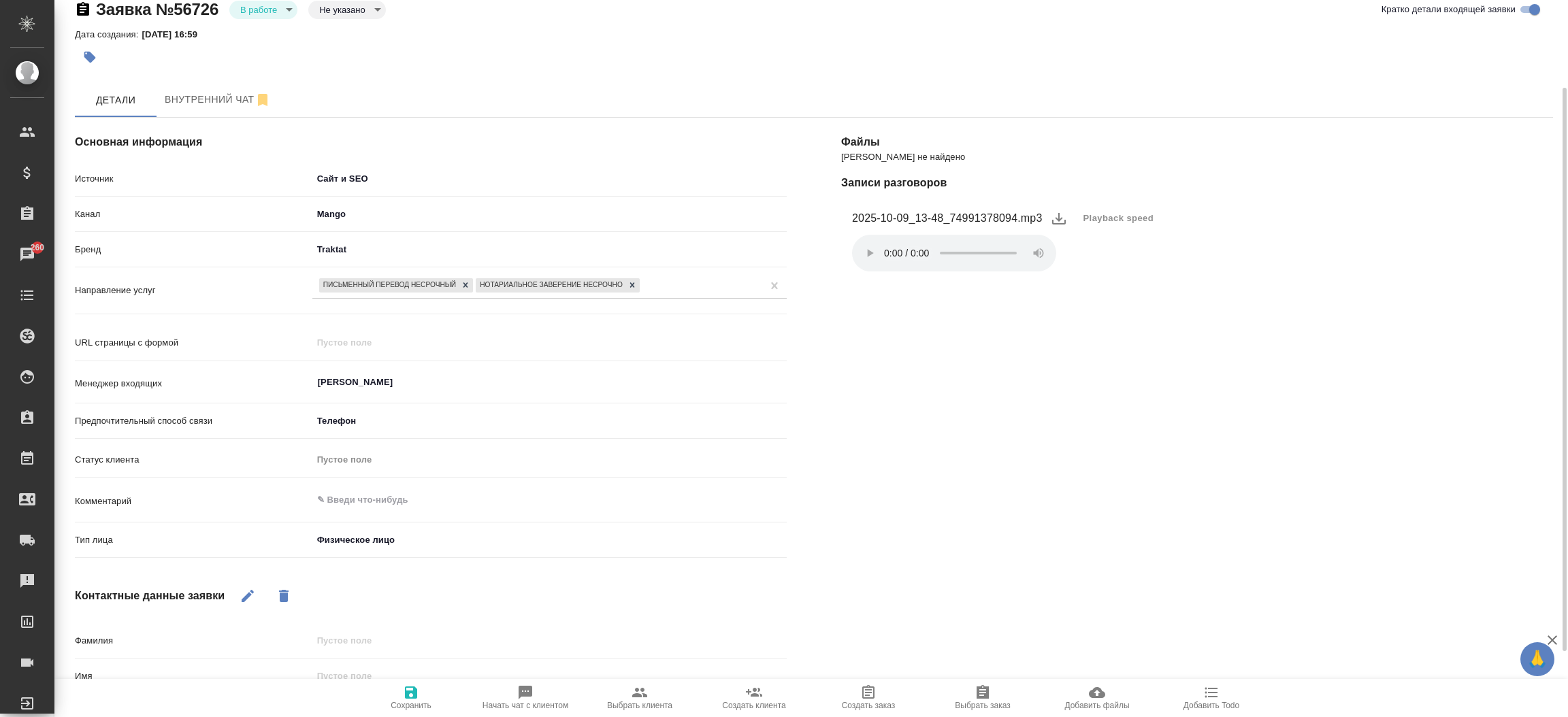
scroll to position [142, 0]
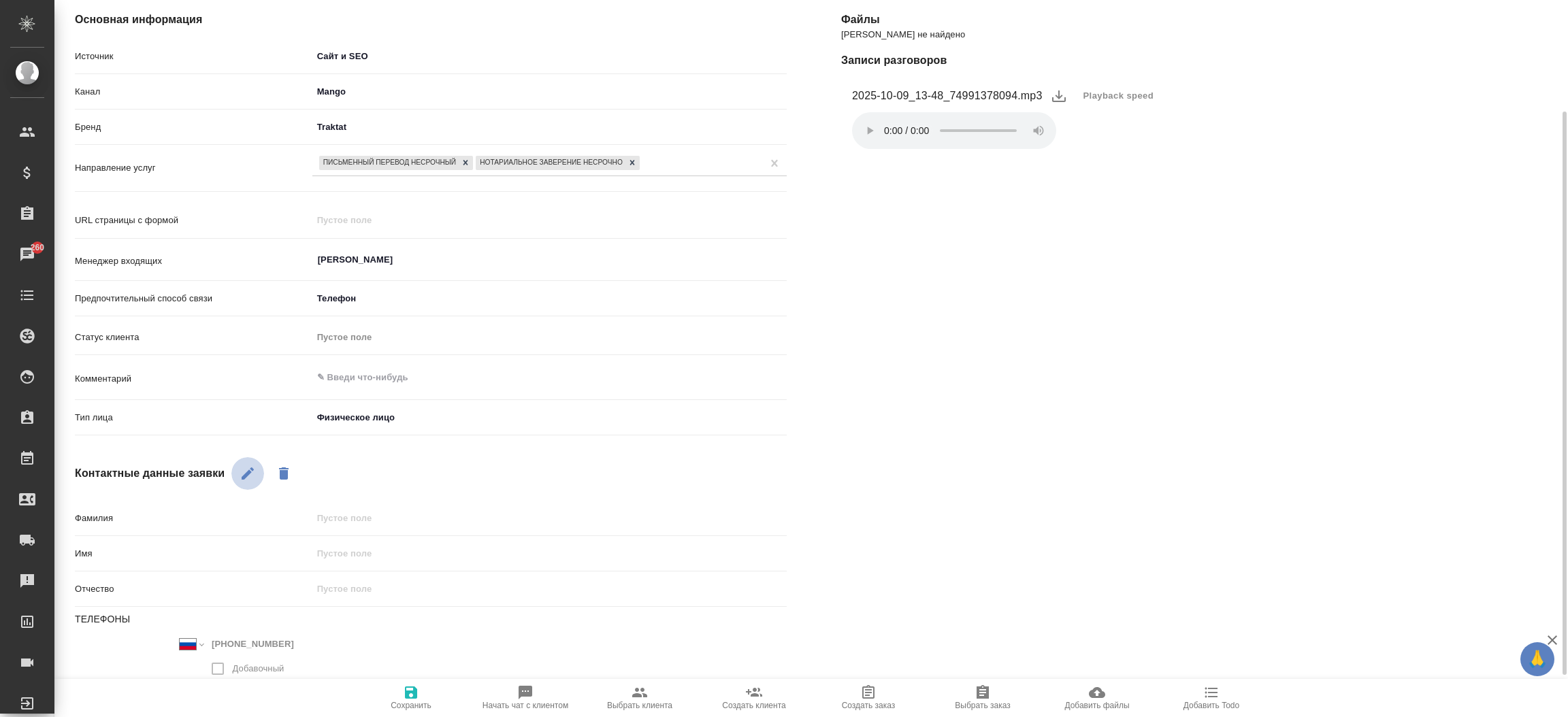
click at [247, 459] on button "button" at bounding box center [247, 473] width 33 height 33
click at [384, 554] on input "text" at bounding box center [549, 553] width 473 height 19
type textarea "x"
type input "О"
type textarea "x"
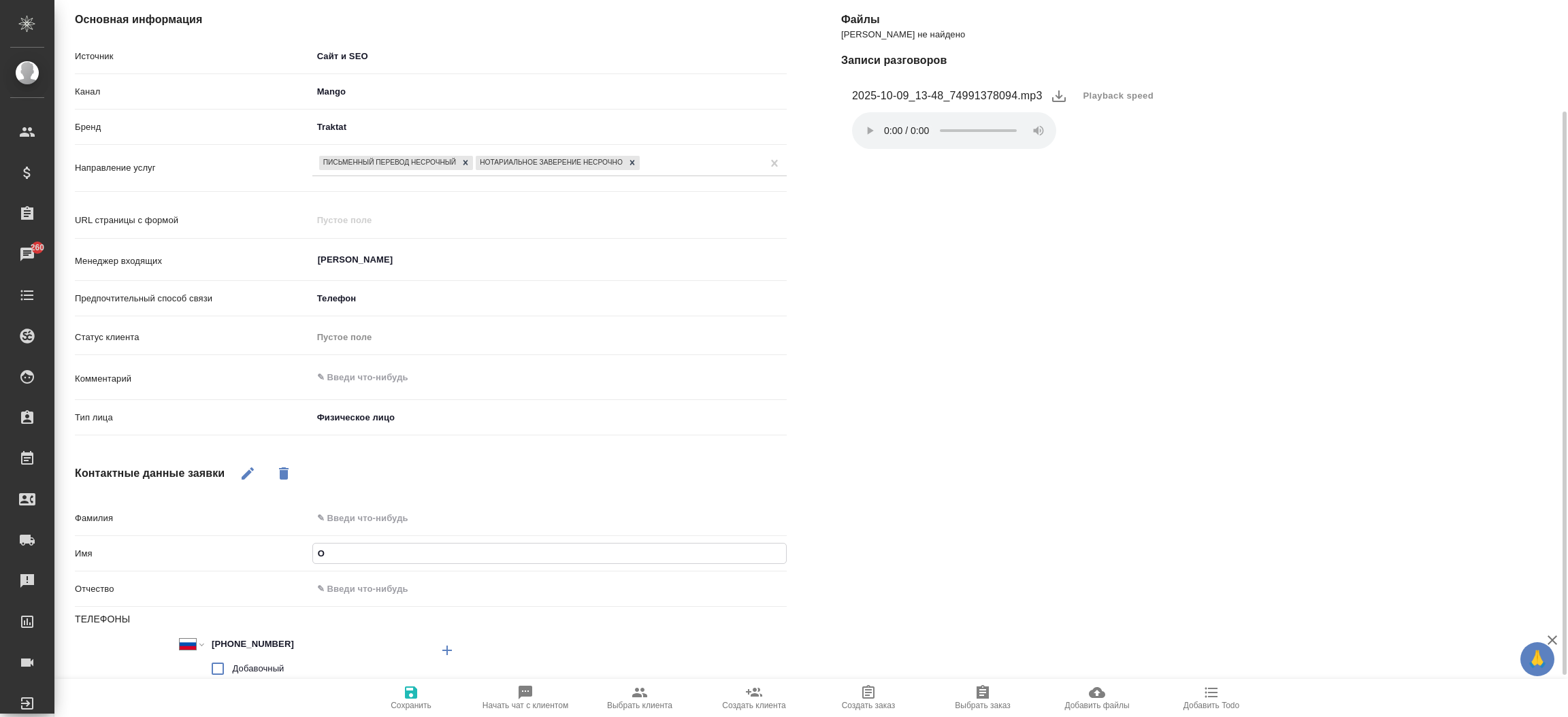
type input "Ол"
type textarea "x"
type input "Оль"
type textarea "x"
type input "Ольг"
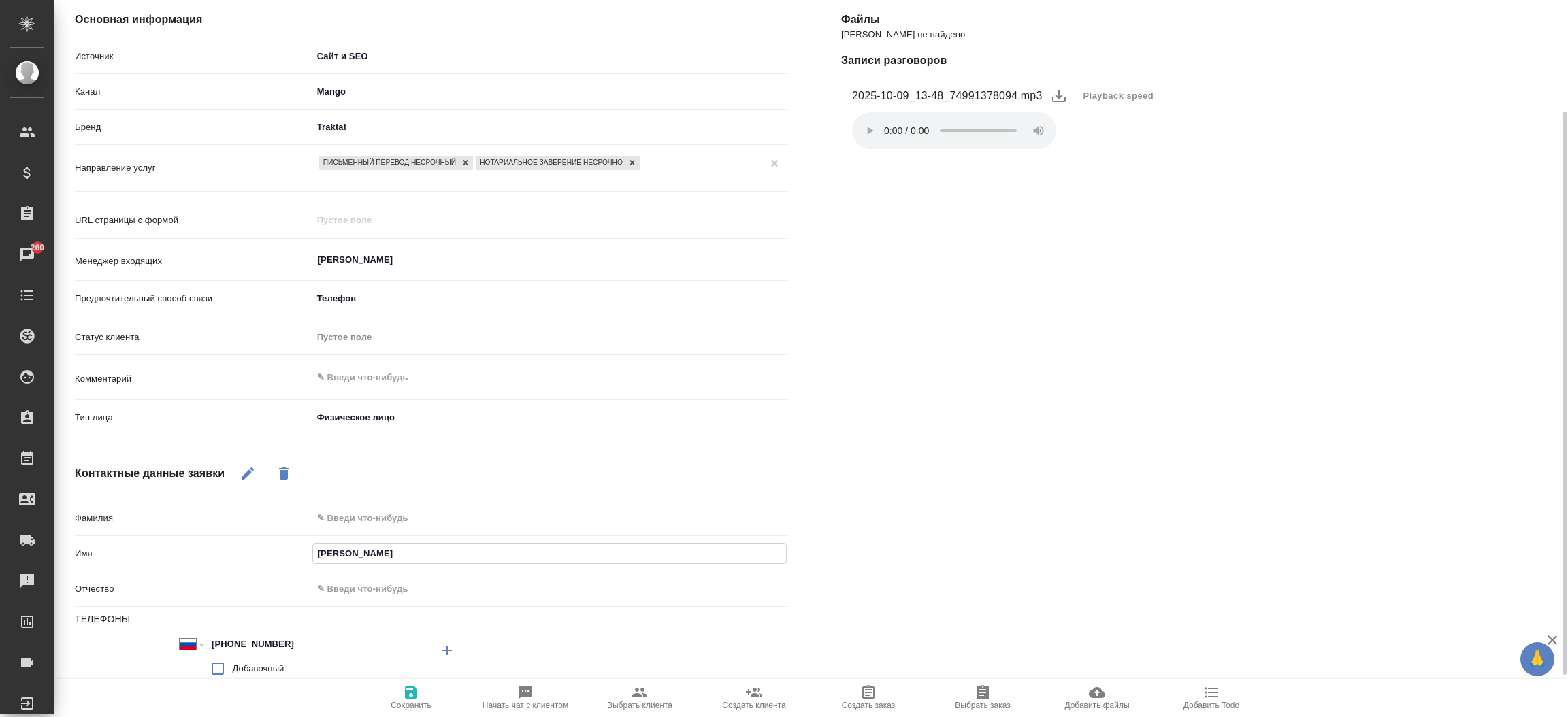
type textarea "x"
type input "Ольга"
click at [424, 689] on span "Сохранить" at bounding box center [411, 697] width 98 height 26
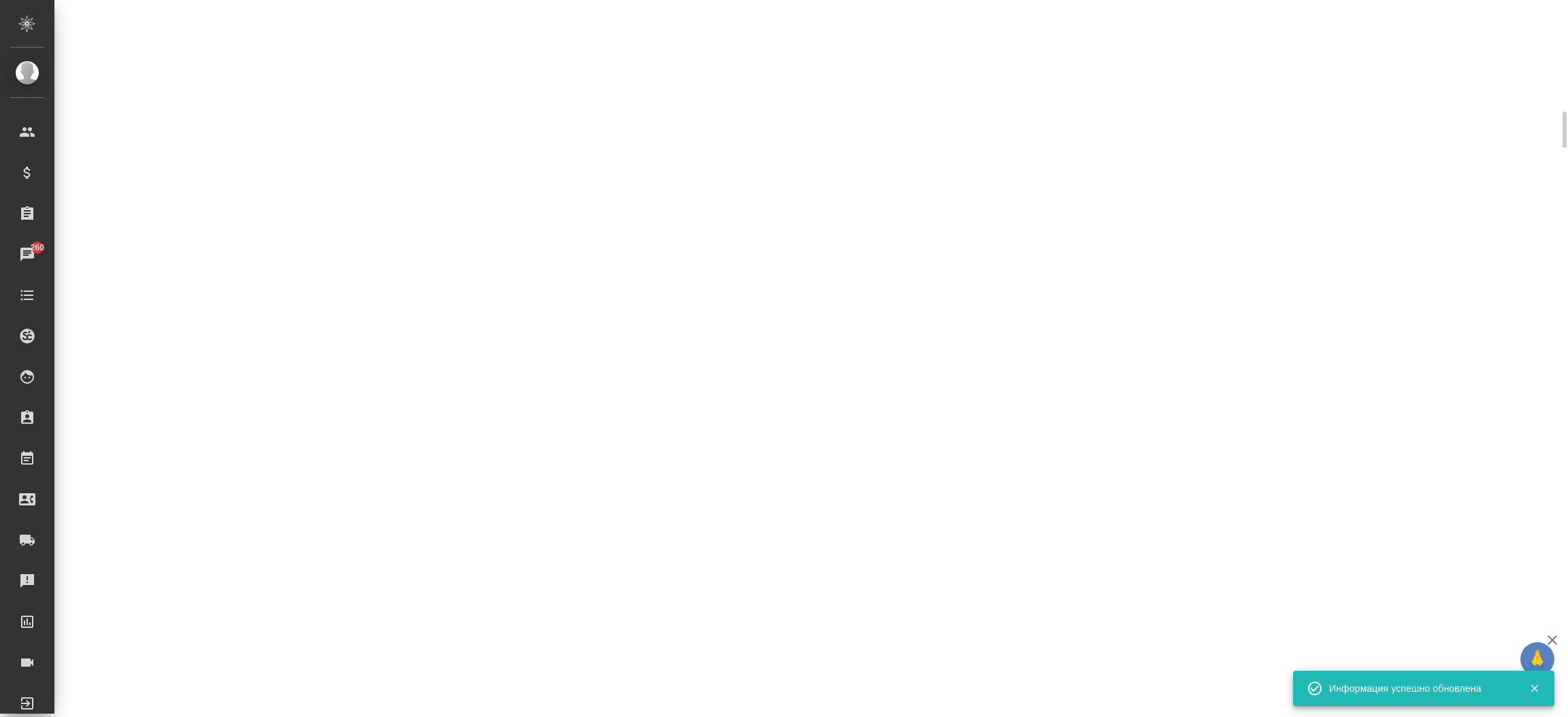
select select "RU"
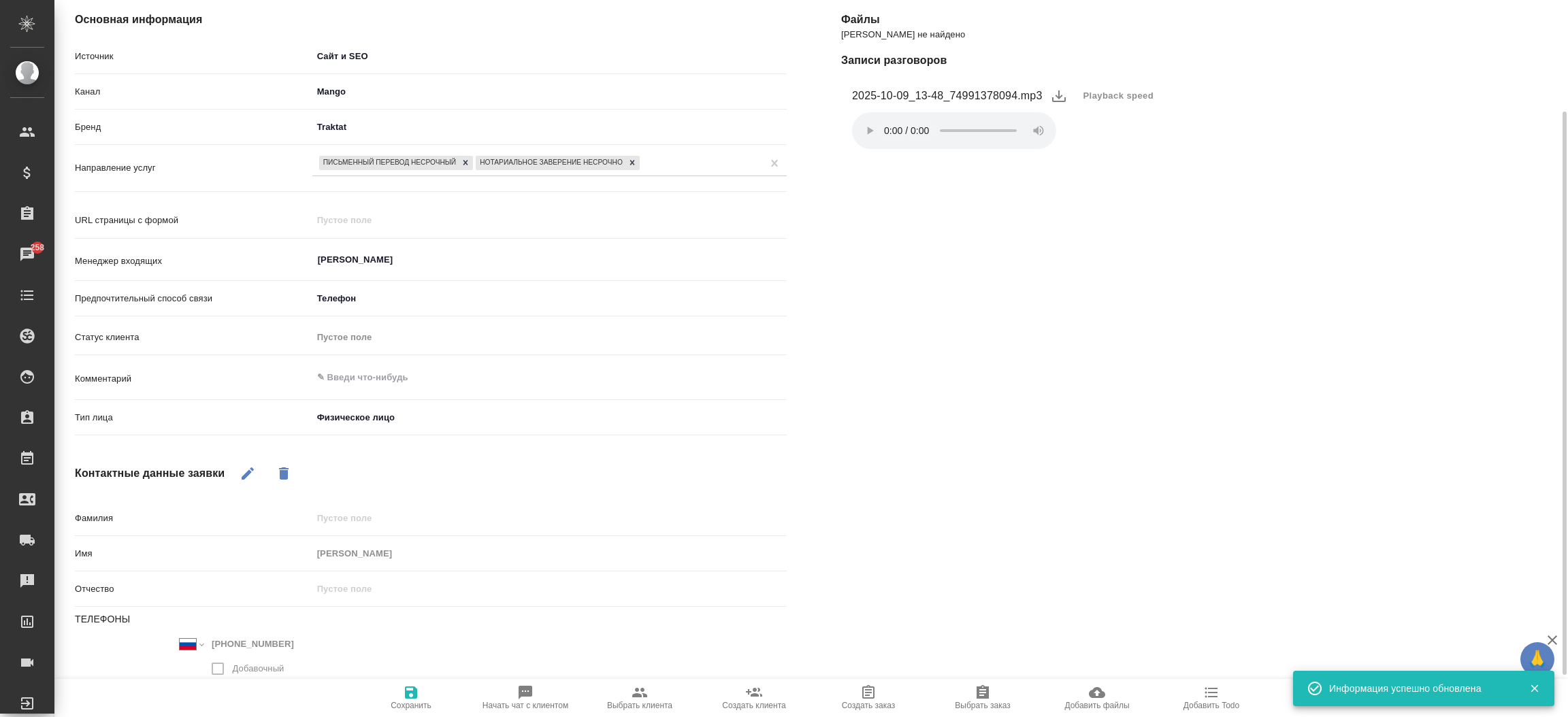
type textarea "x"
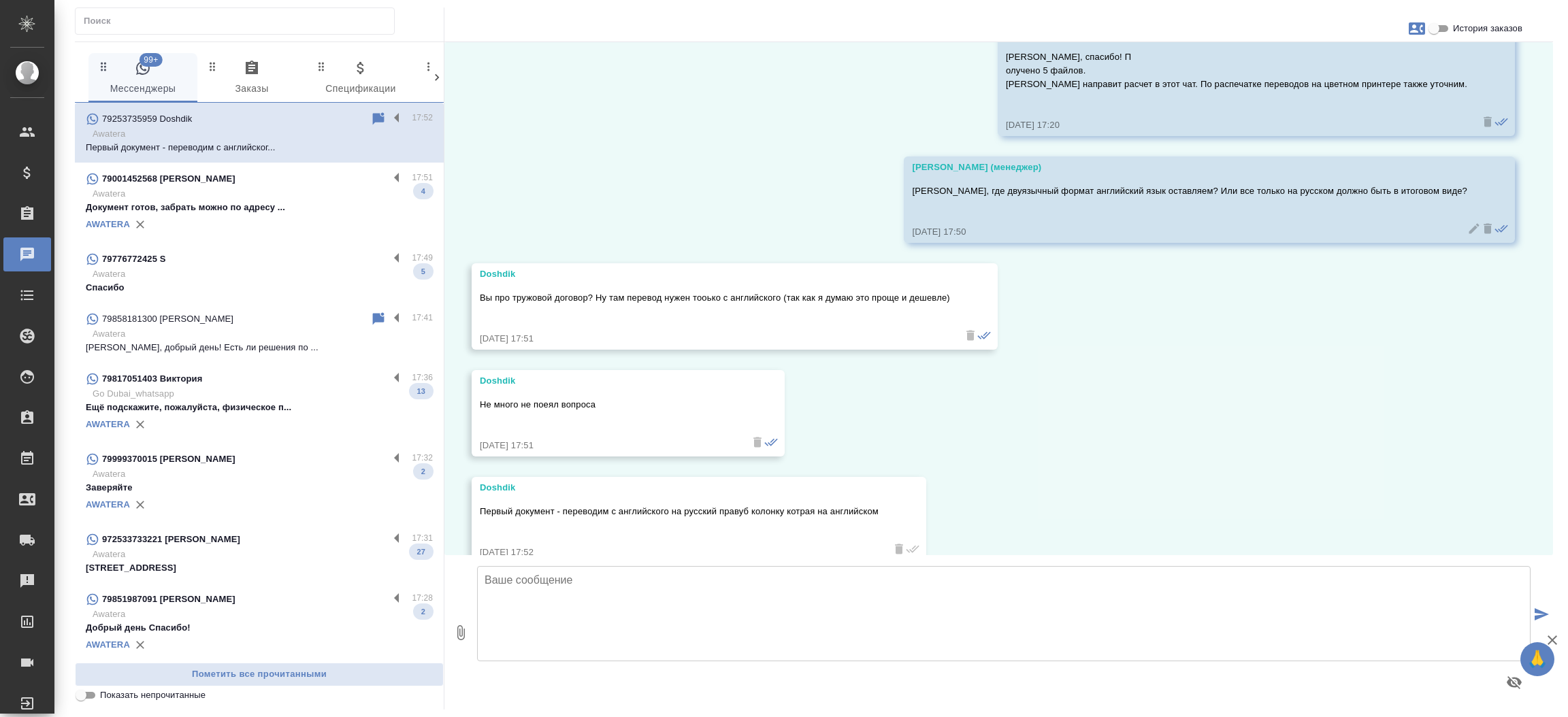
scroll to position [1674, 0]
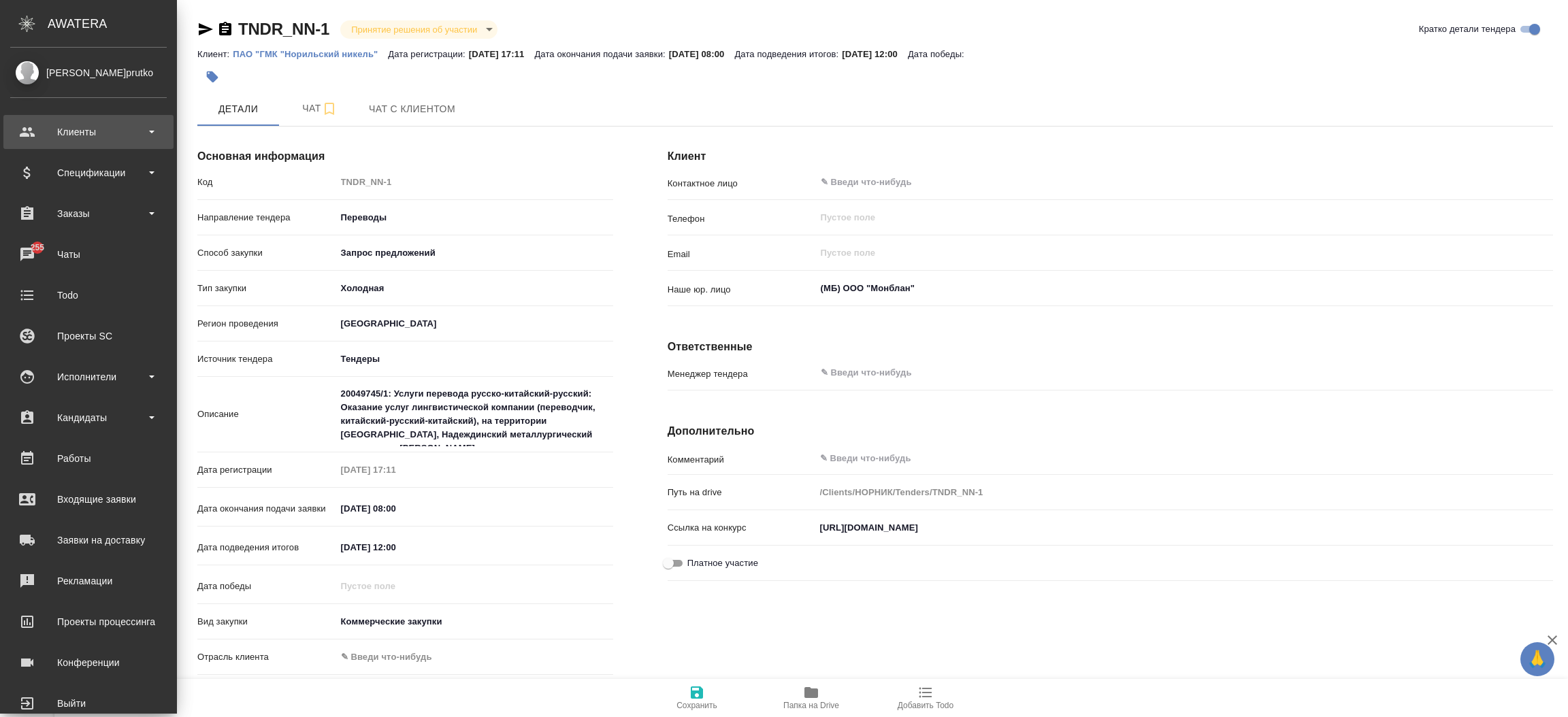
click at [101, 133] on div "Клиенты" at bounding box center [89, 131] width 156 height 20
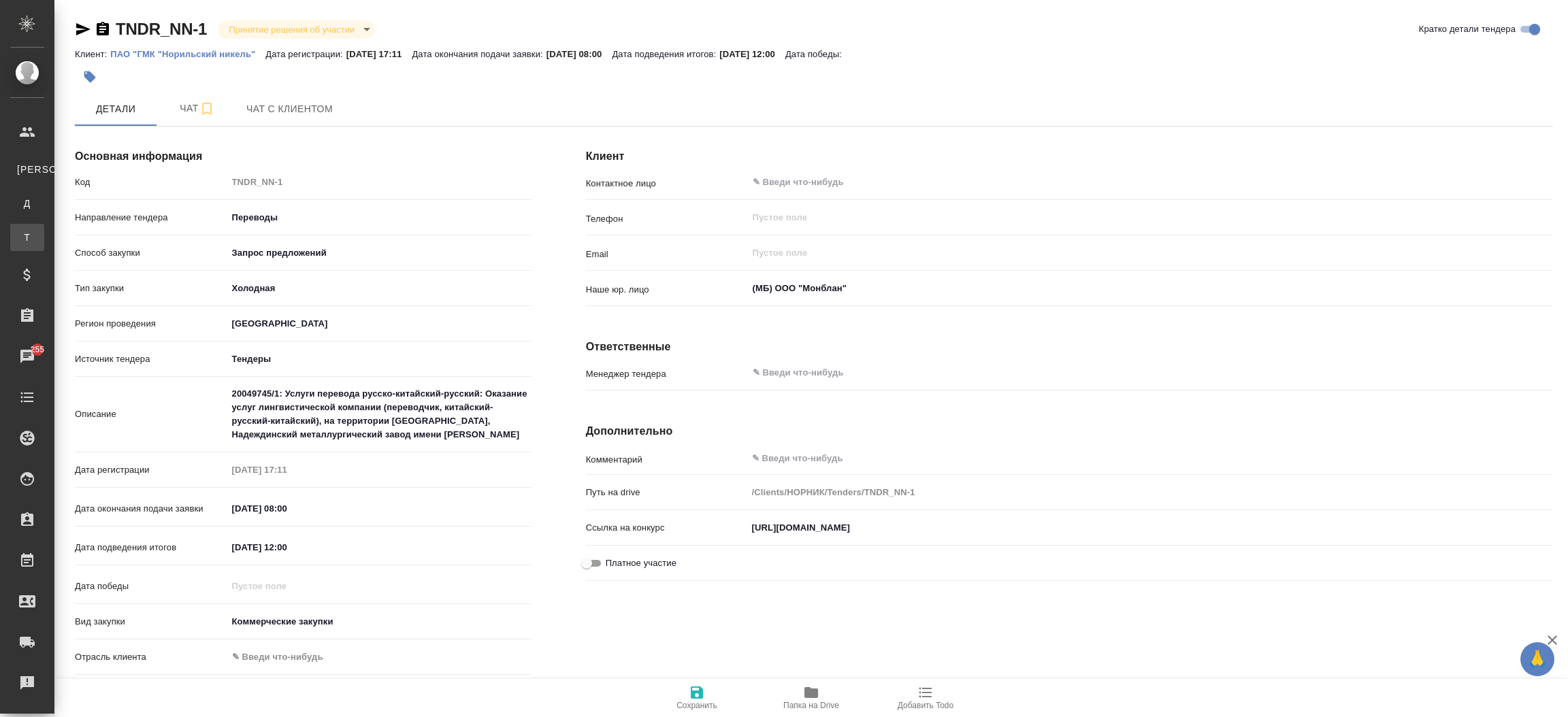
click at [54, 229] on li "Т Тендеры" at bounding box center [27, 237] width 54 height 27
click at [86, 229] on div ".cls-1 fill:#fff; AWATERA Прутько Ирина i.prutko Клиенты К Клиенты Д Договоры Т…" at bounding box center [784, 358] width 1568 height 717
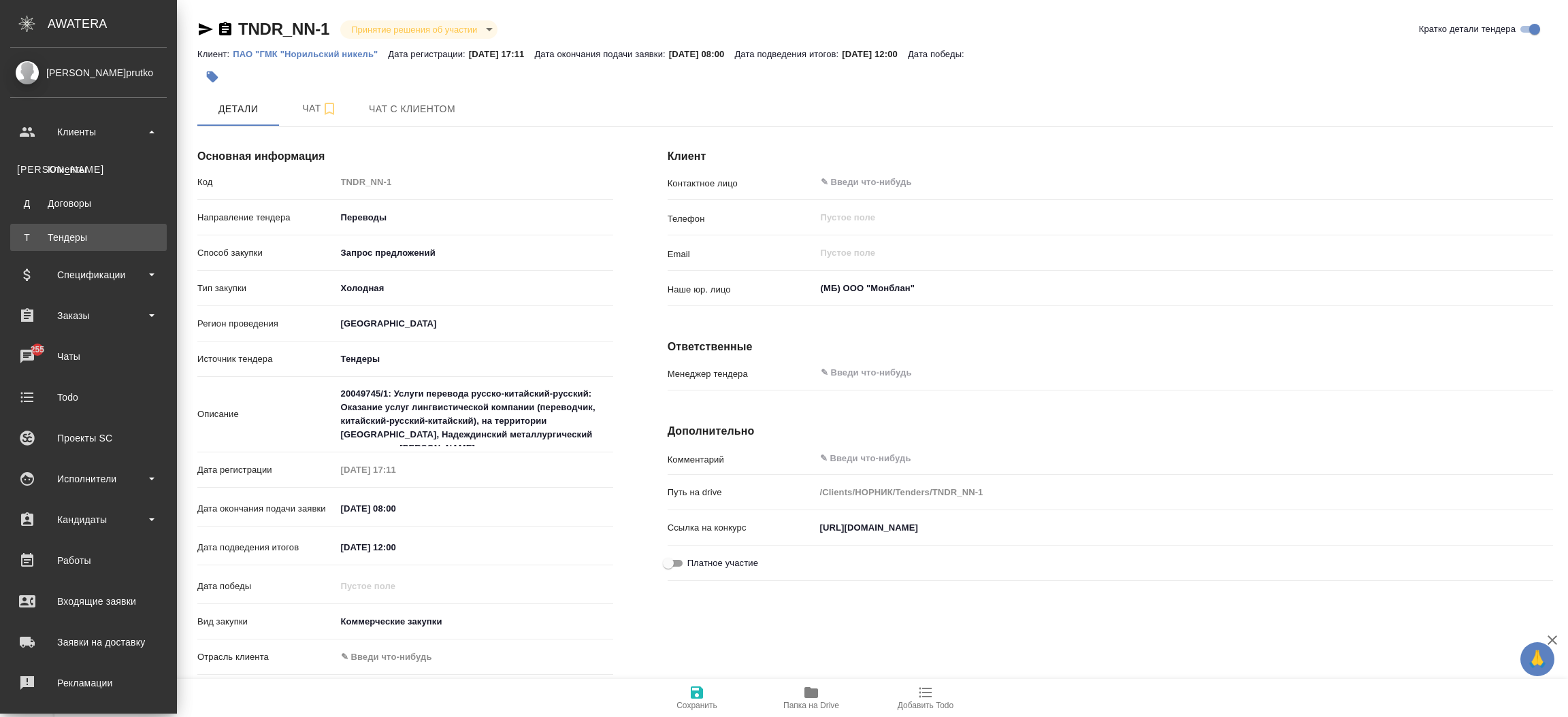
click at [67, 232] on div "Тендеры" at bounding box center [88, 237] width 143 height 13
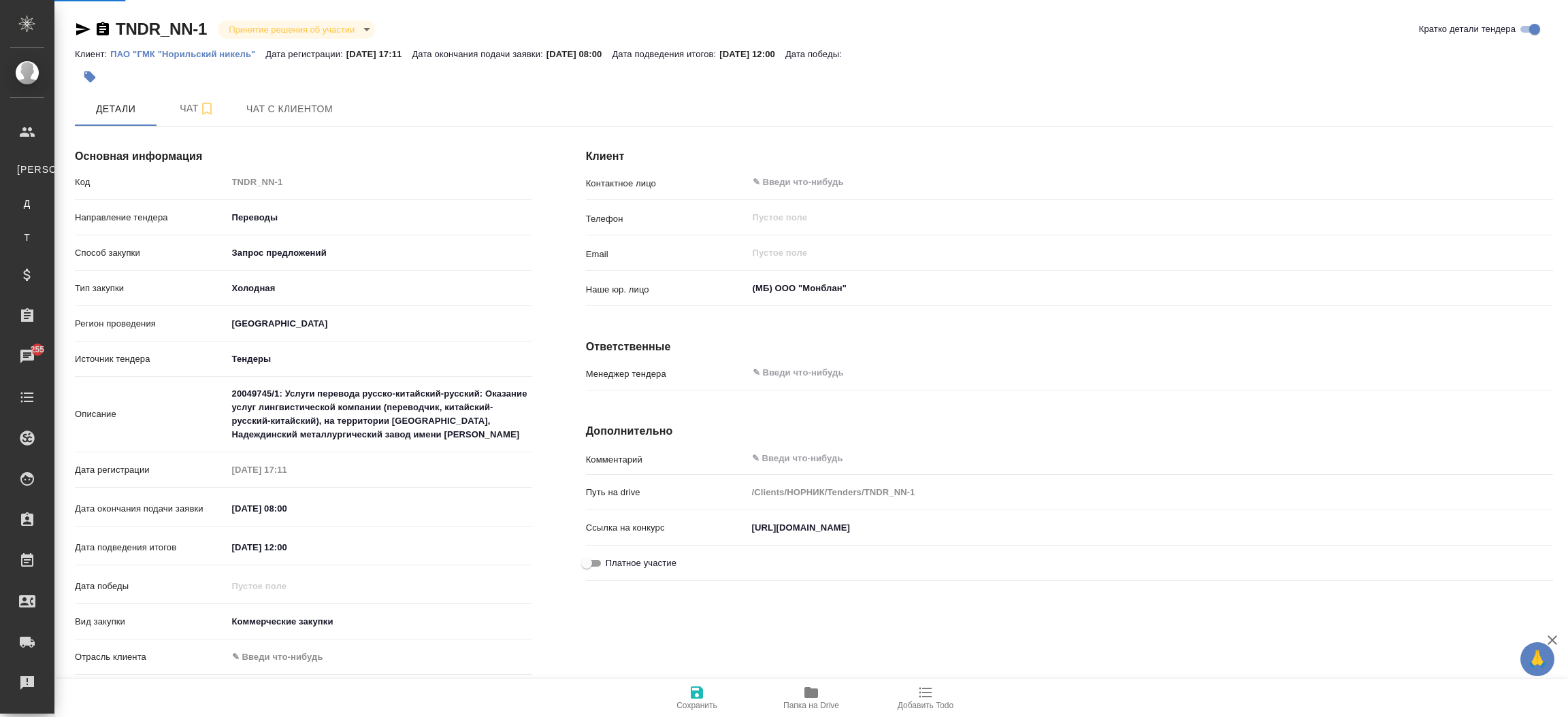
click at [67, 232] on div ".cls-1 fill:#fff; AWATERA Прутько Ирина i.prutko Клиенты К Клиенты Д Договоры Т…" at bounding box center [784, 358] width 1568 height 717
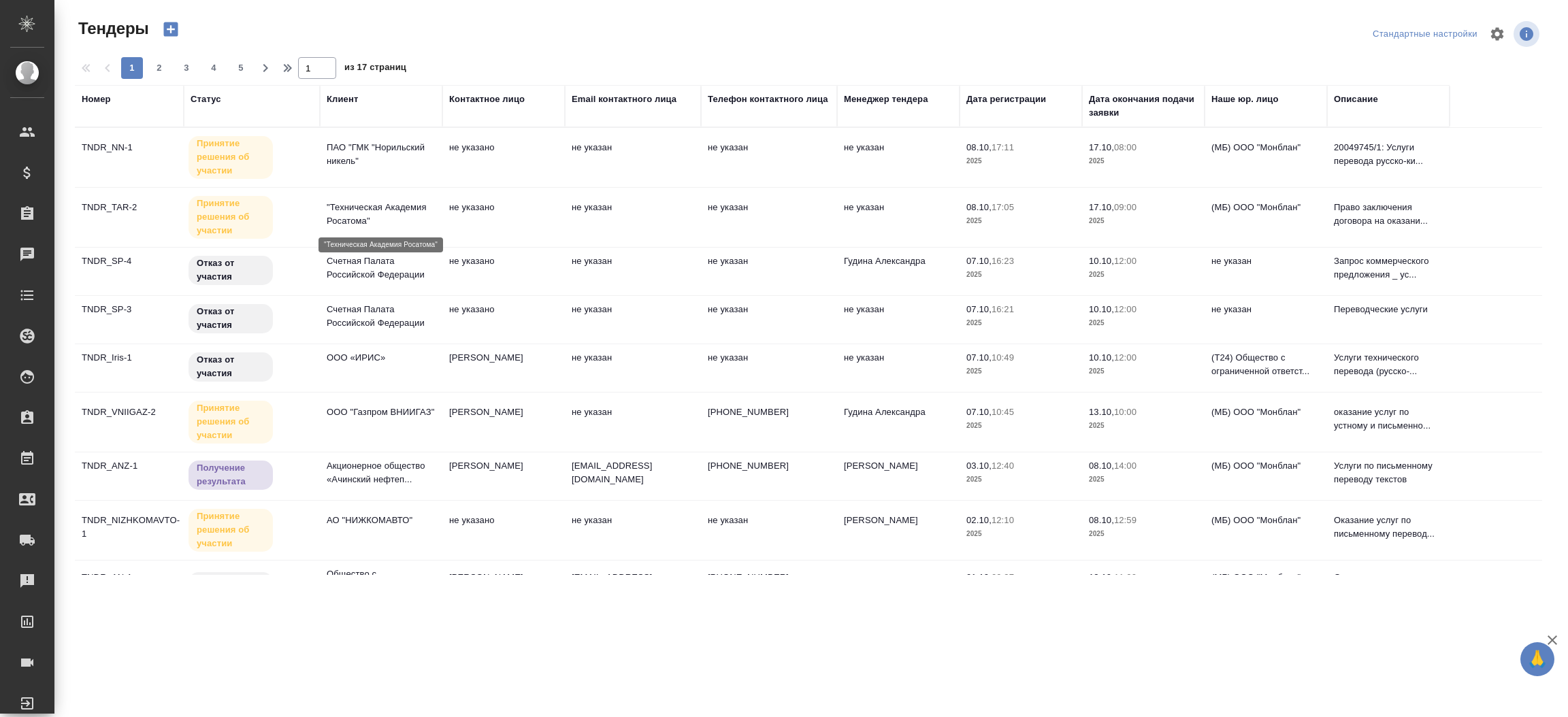
click at [395, 207] on p ""Техническая Академия Росатома"" at bounding box center [380, 214] width 109 height 27
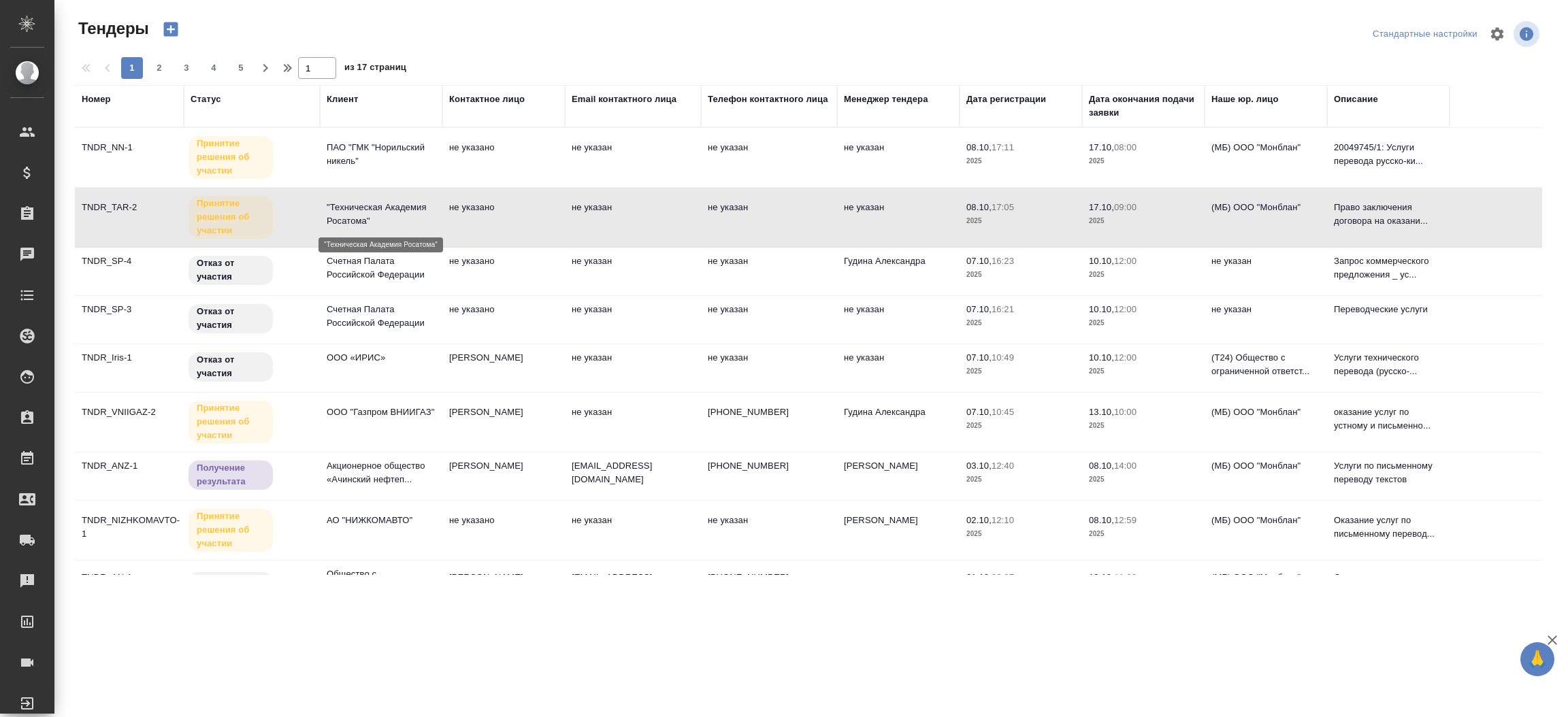
click at [395, 207] on p ""Техническая Академия Росатома"" at bounding box center [380, 214] width 109 height 27
click at [356, 157] on p "ПАО "ГМК "Норильский никель"" at bounding box center [380, 154] width 109 height 27
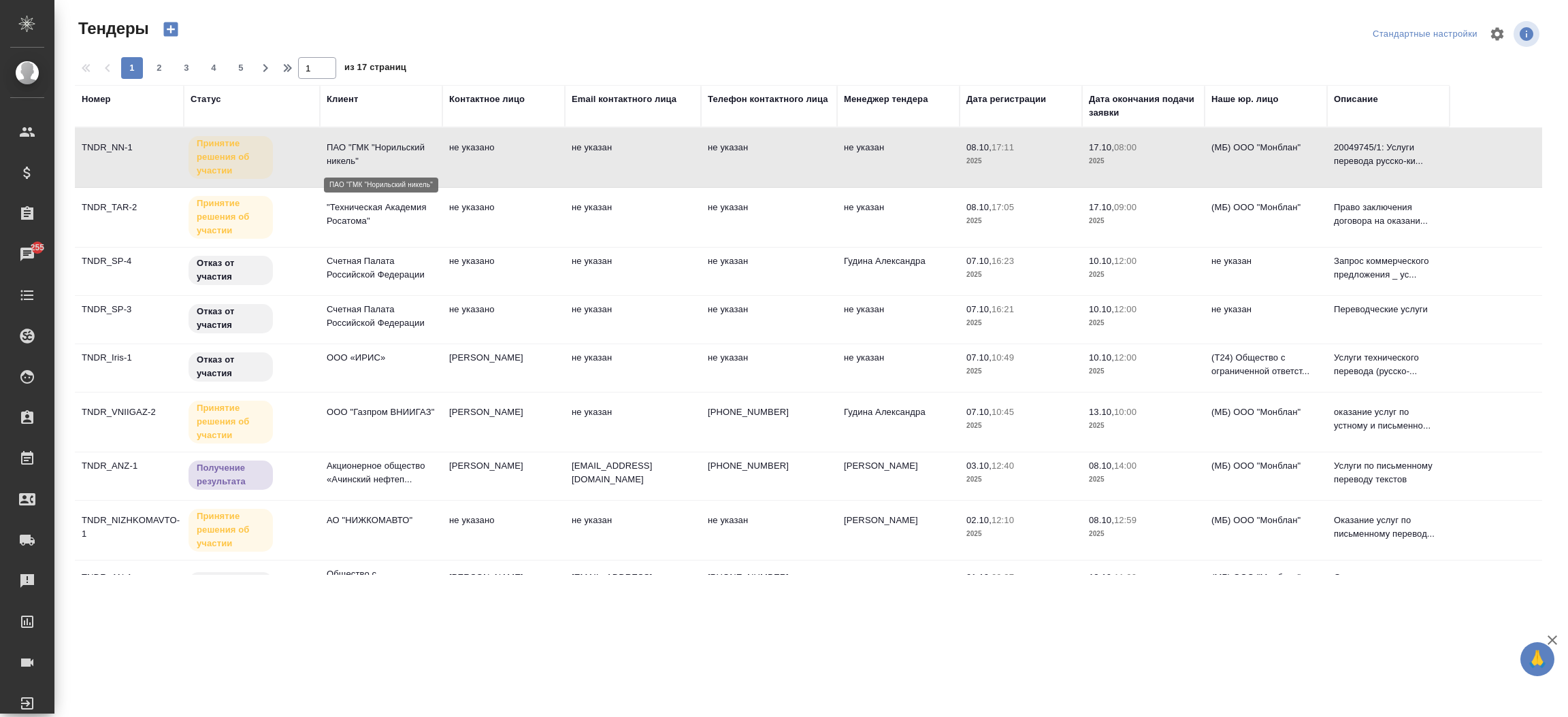
click at [356, 157] on p "ПАО "ГМК "Норильский никель"" at bounding box center [380, 154] width 109 height 27
click at [398, 223] on p ""Техническая Академия Росатома"" at bounding box center [380, 214] width 109 height 27
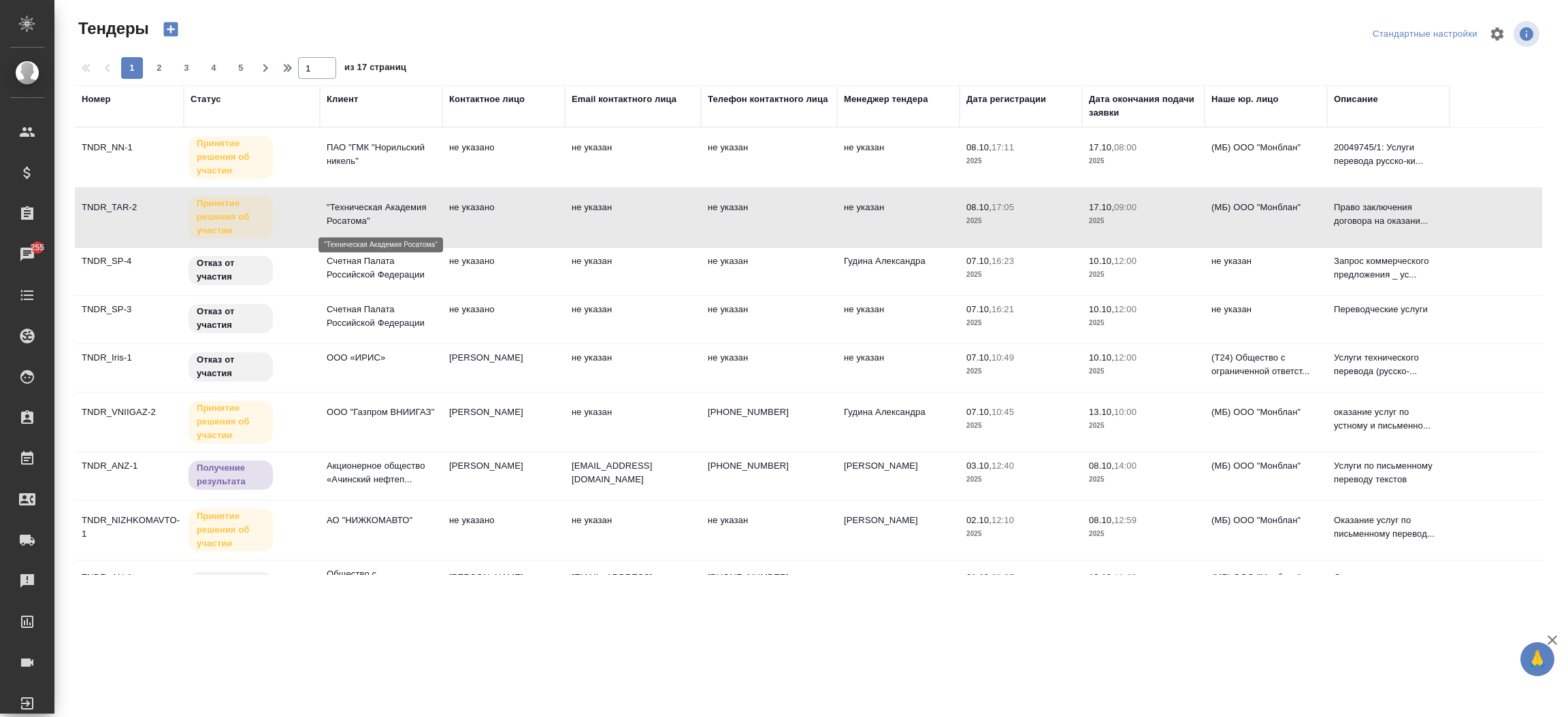
click at [398, 223] on p ""Техническая Академия Росатома"" at bounding box center [380, 214] width 109 height 27
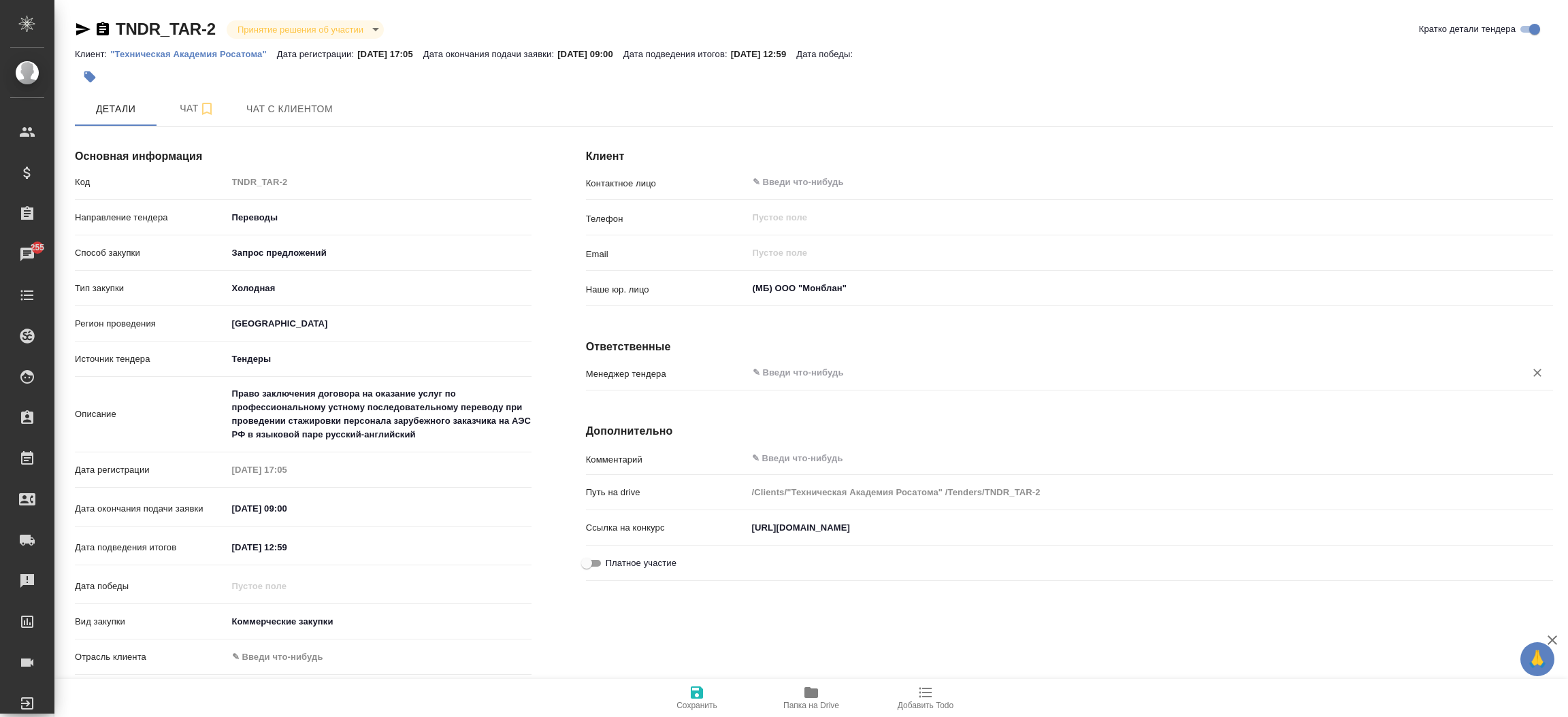
click at [770, 366] on input "text" at bounding box center [1127, 372] width 752 height 16
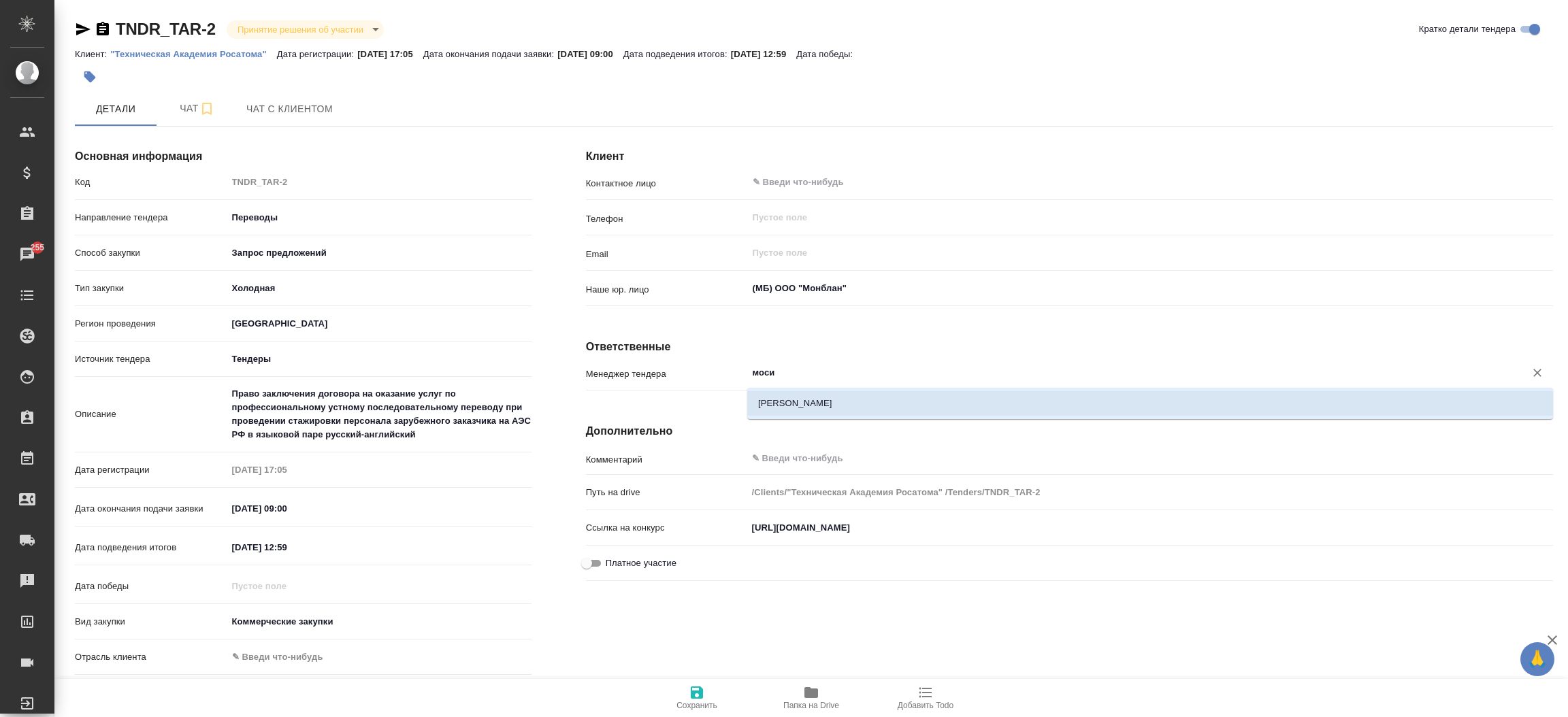
click at [781, 394] on li "[PERSON_NAME]" at bounding box center [1149, 403] width 805 height 25
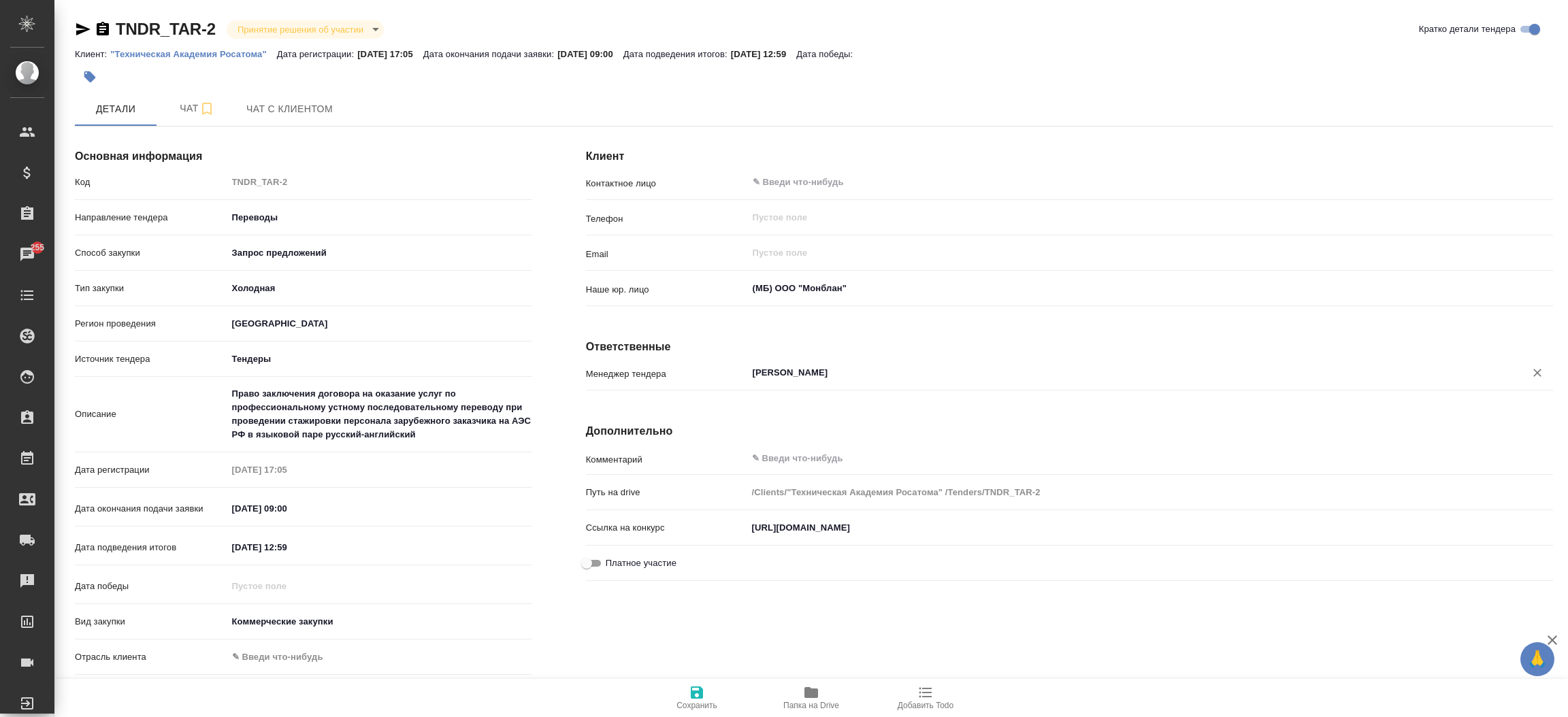
type input "[PERSON_NAME]"
click at [696, 688] on icon "button" at bounding box center [696, 692] width 16 height 16
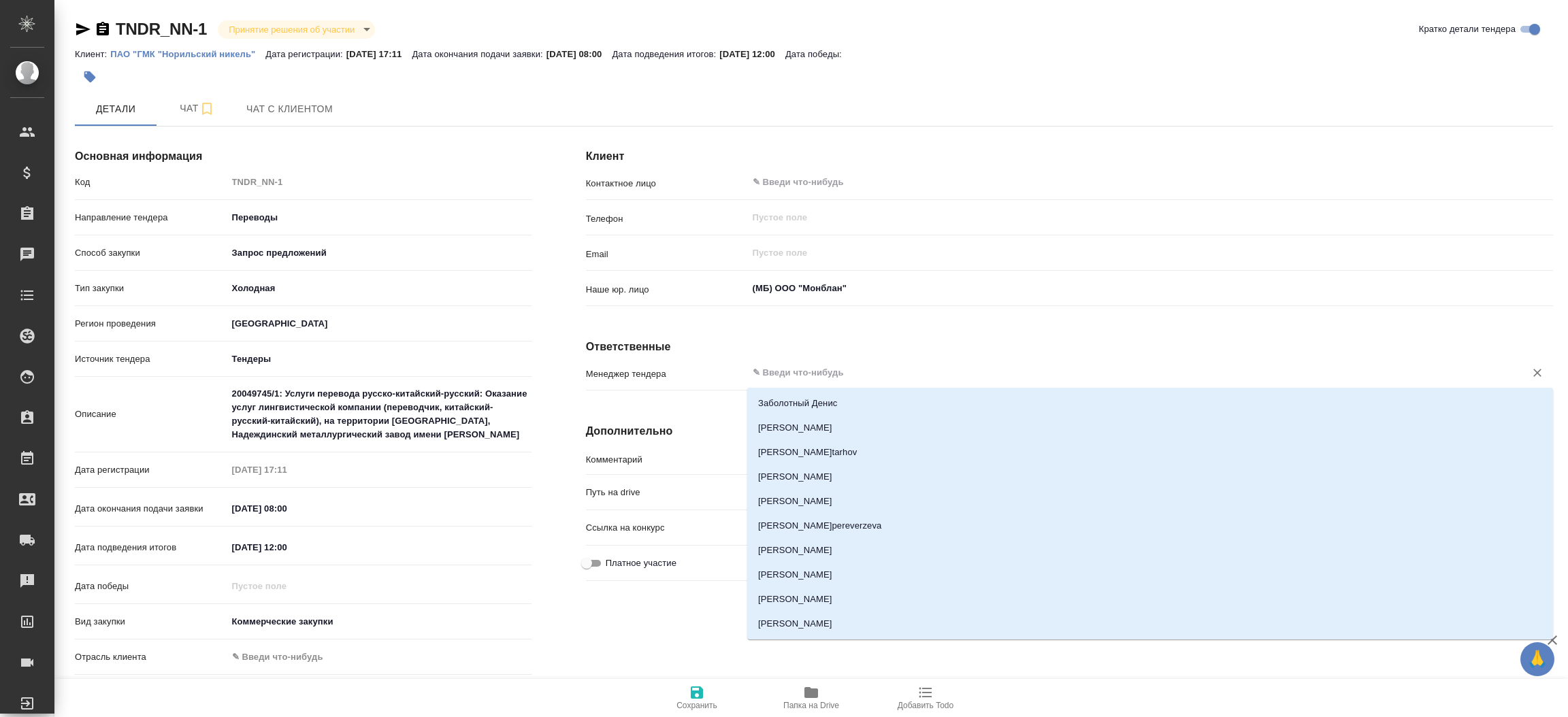
click at [778, 370] on input "text" at bounding box center [1127, 372] width 752 height 16
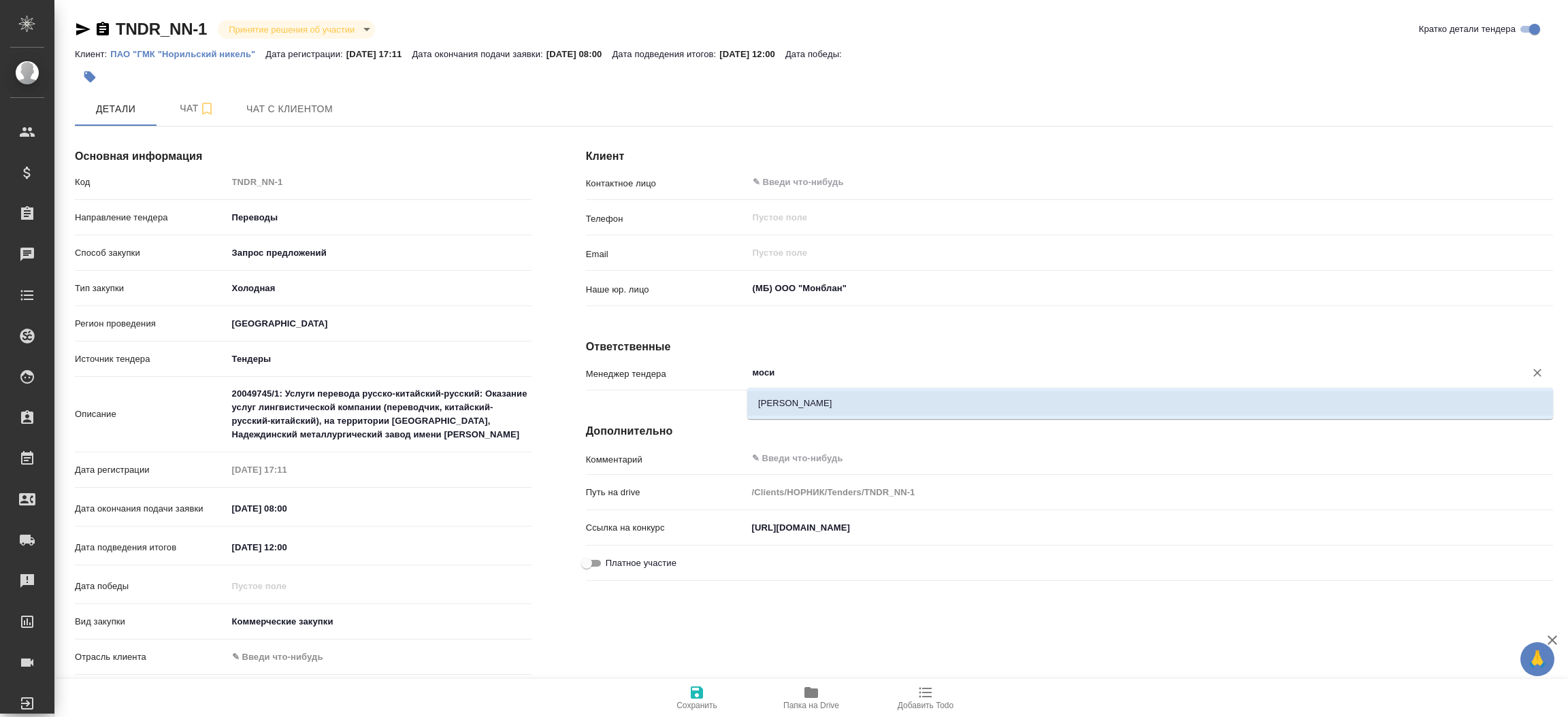
click at [780, 413] on li "[PERSON_NAME]" at bounding box center [1149, 403] width 805 height 25
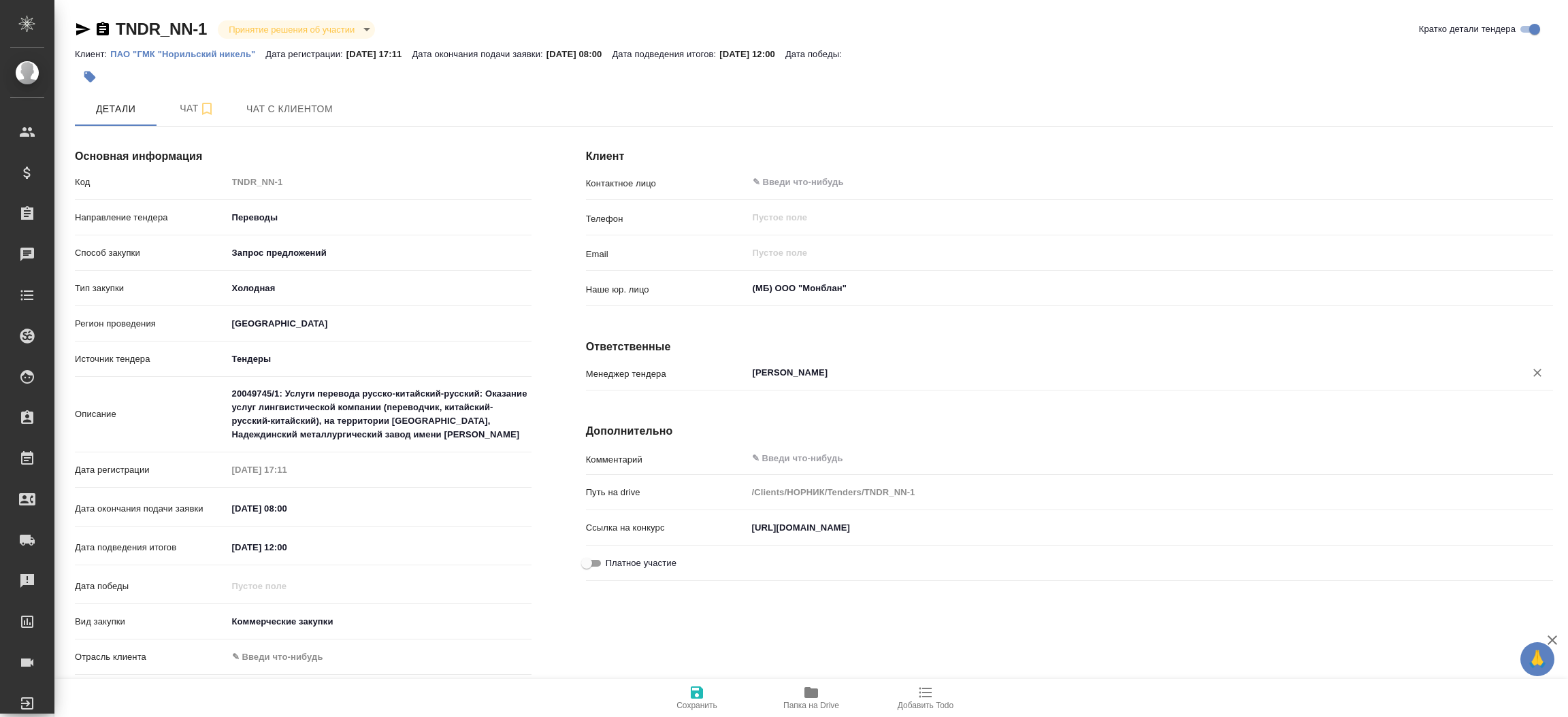
type input "[PERSON_NAME]"
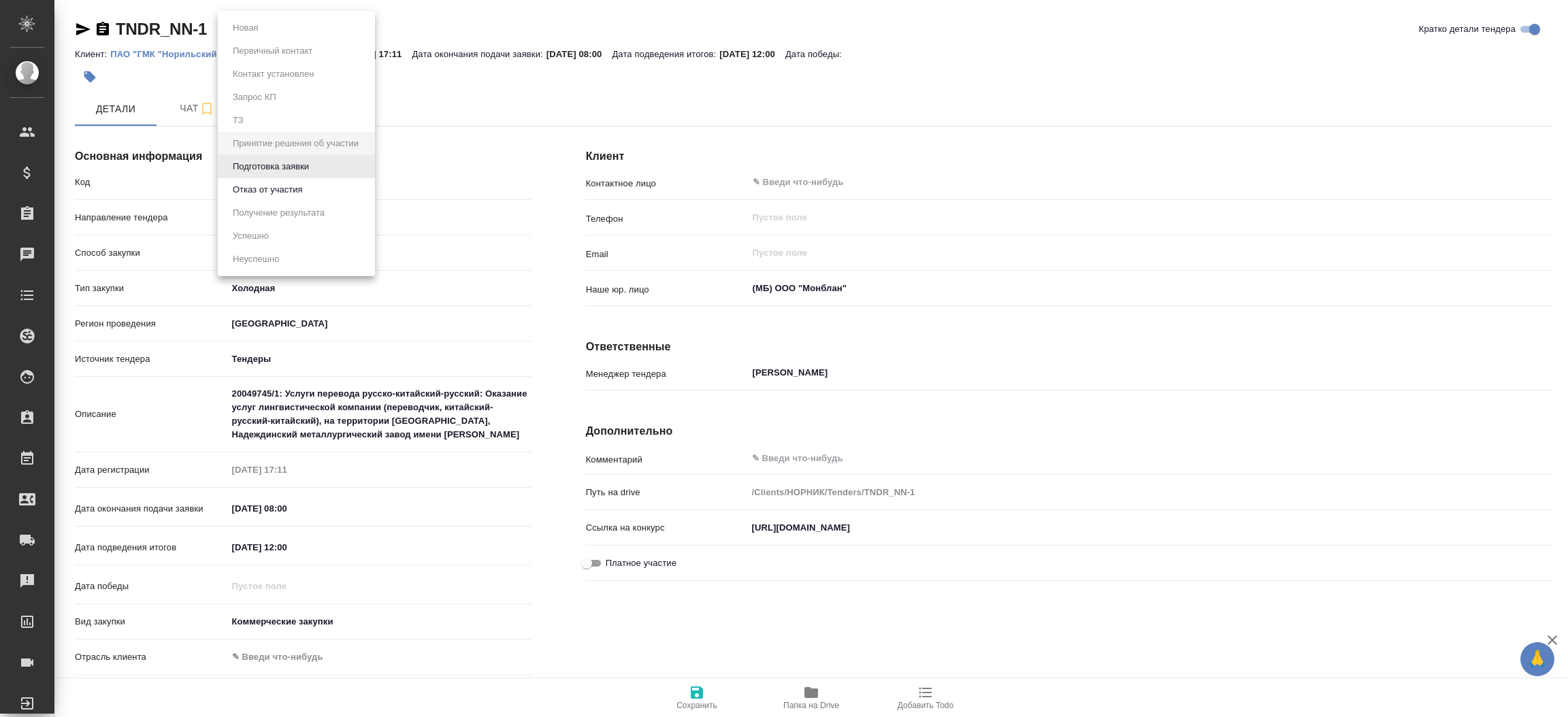
click at [355, 22] on body "🙏 .cls-1 fill:#fff; AWATERA [PERSON_NAME]prutko Клиенты Спецификации Заказы Чат…" at bounding box center [784, 358] width 1568 height 717
click at [688, 713] on div at bounding box center [784, 358] width 1568 height 717
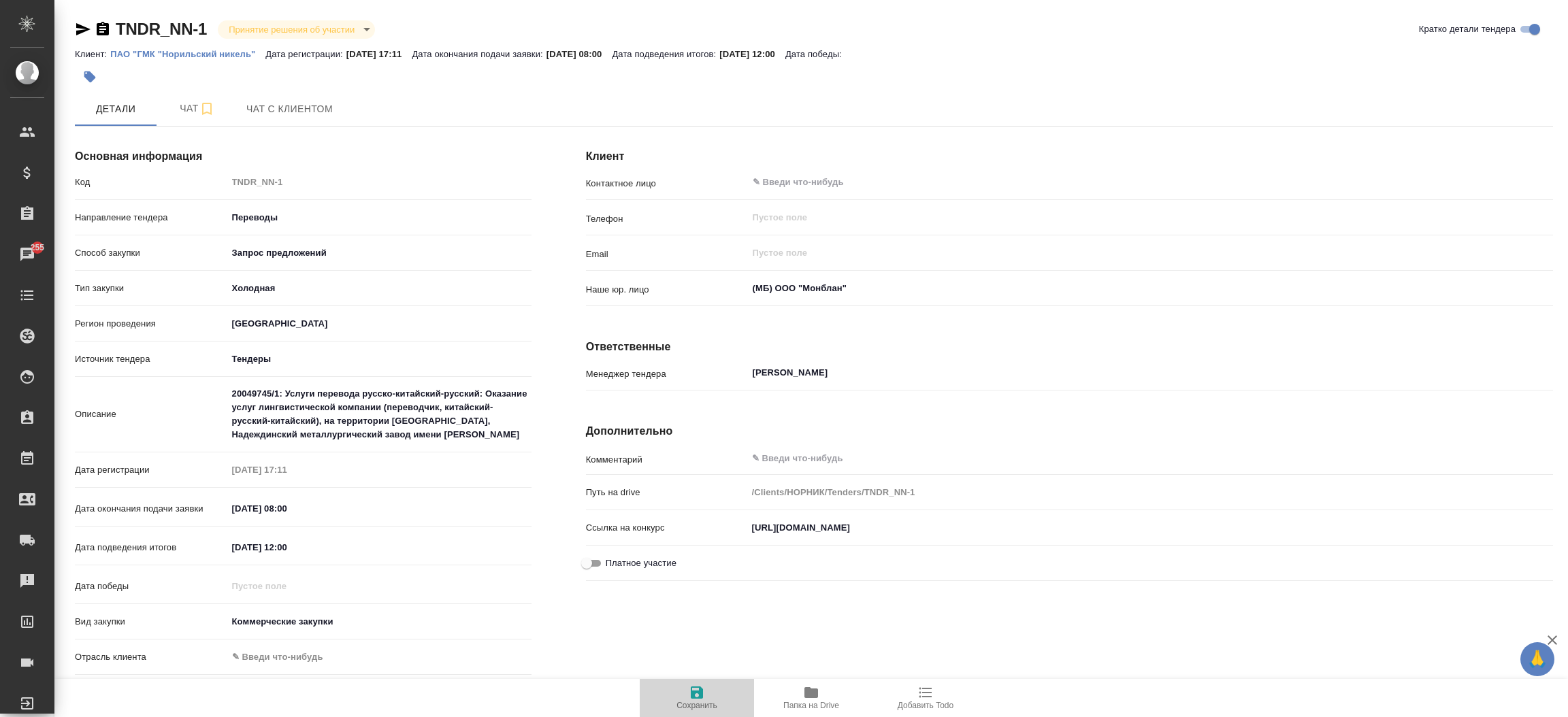
click at [696, 698] on icon "button" at bounding box center [697, 692] width 12 height 12
click at [89, 33] on icon "button" at bounding box center [82, 29] width 16 height 16
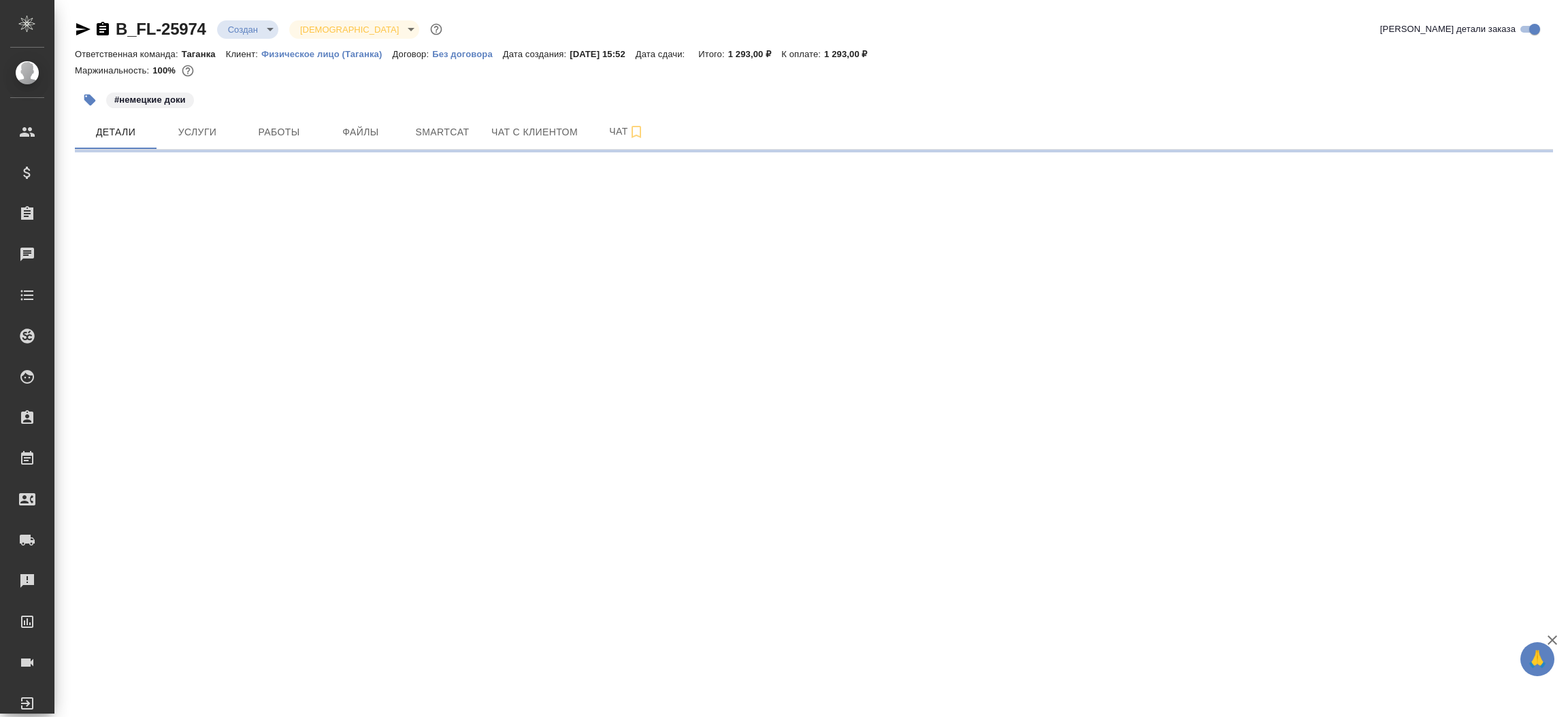
select select "RU"
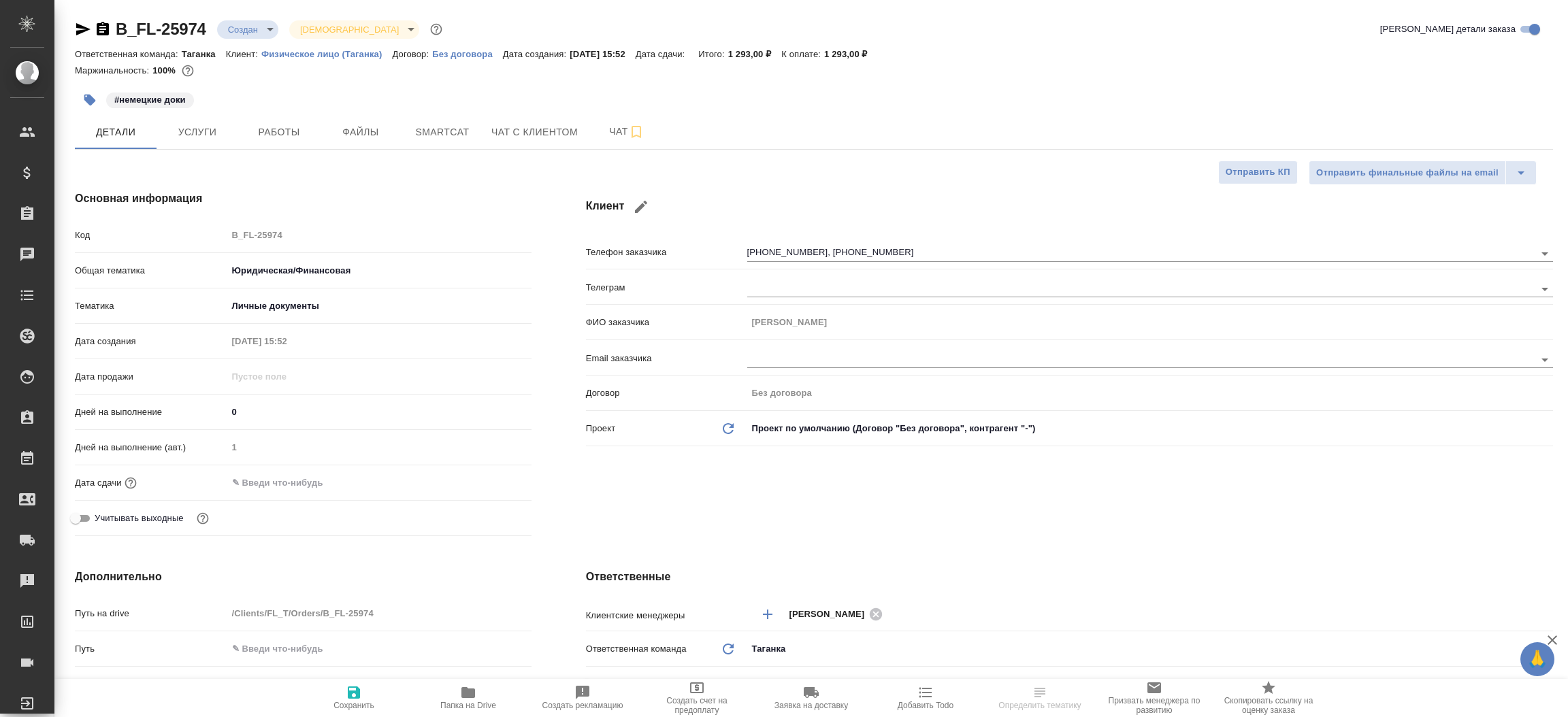
type textarea "x"
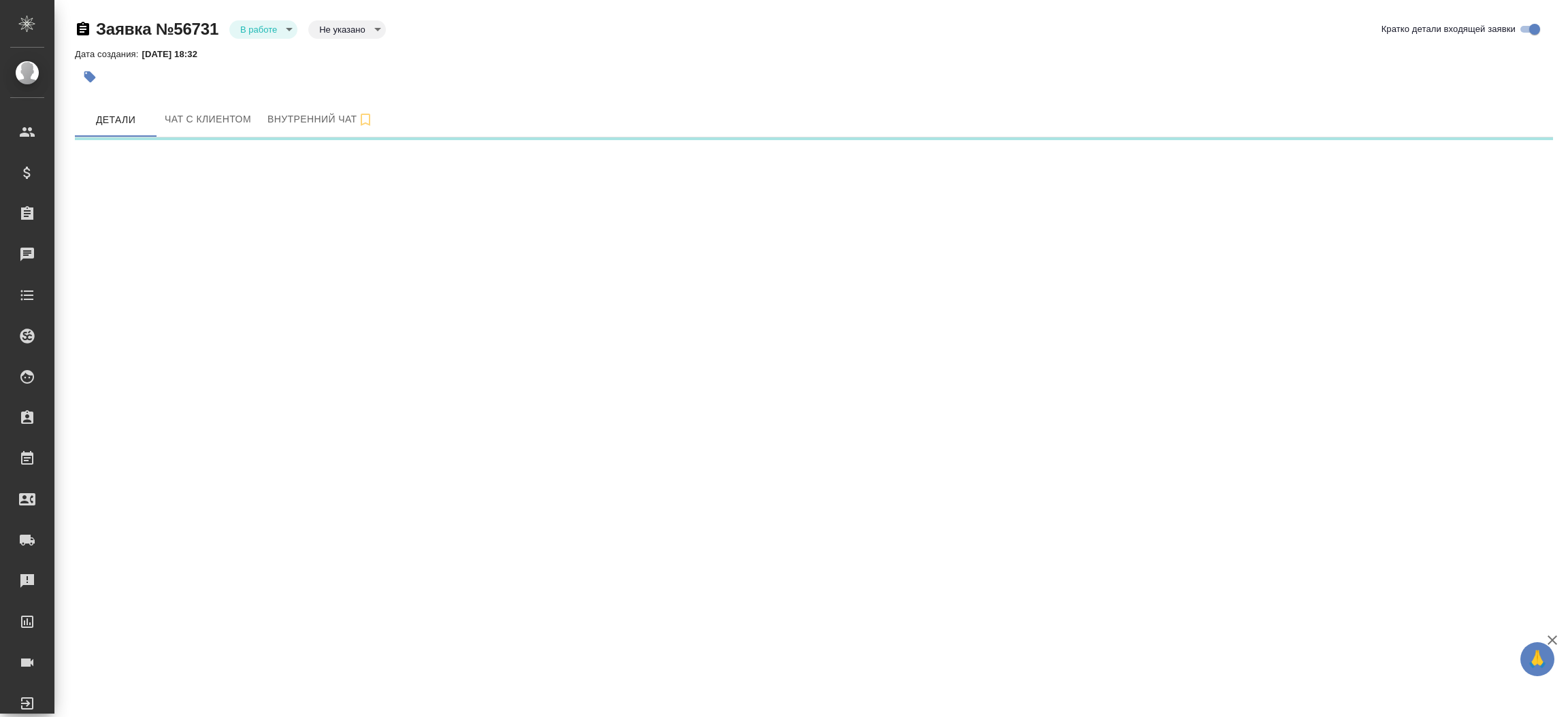
select select "RU"
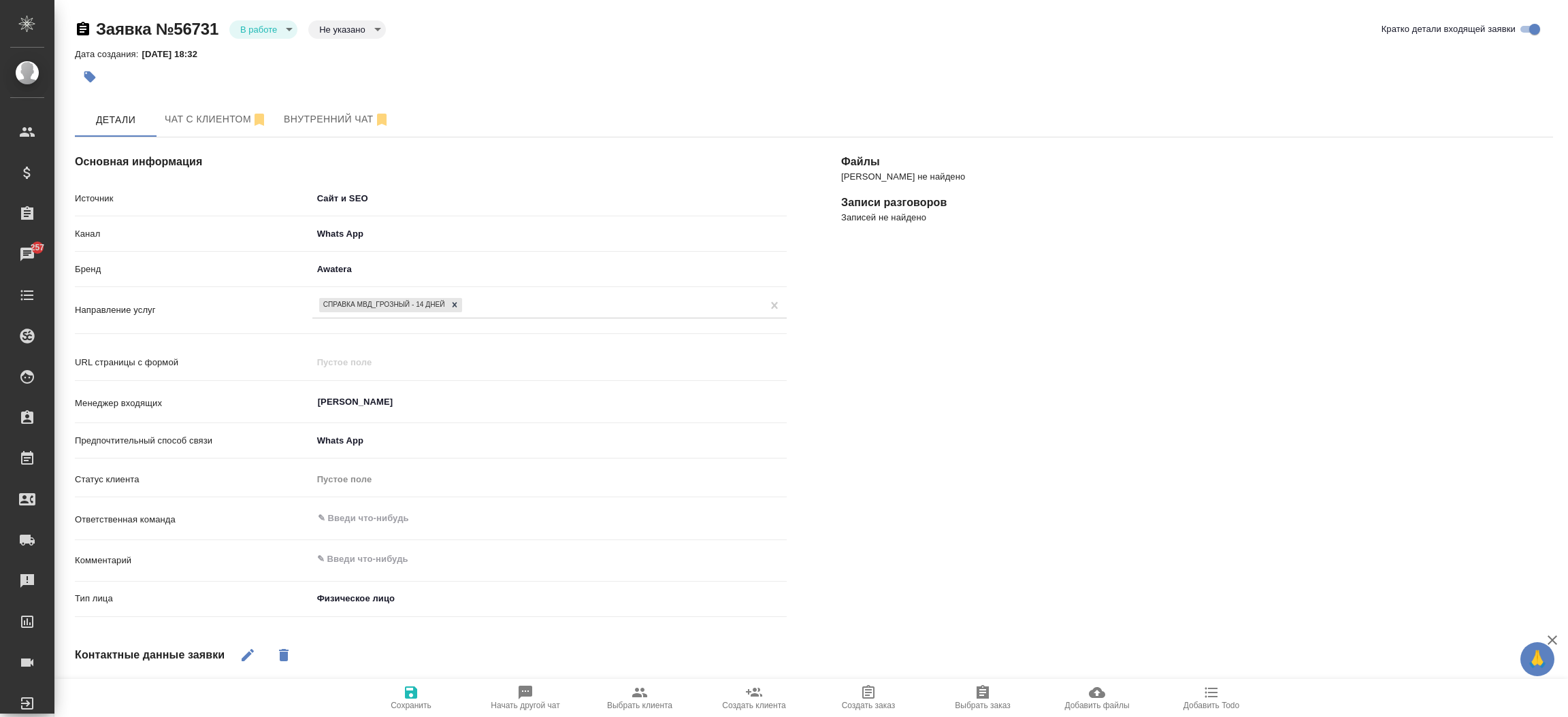
type textarea "x"
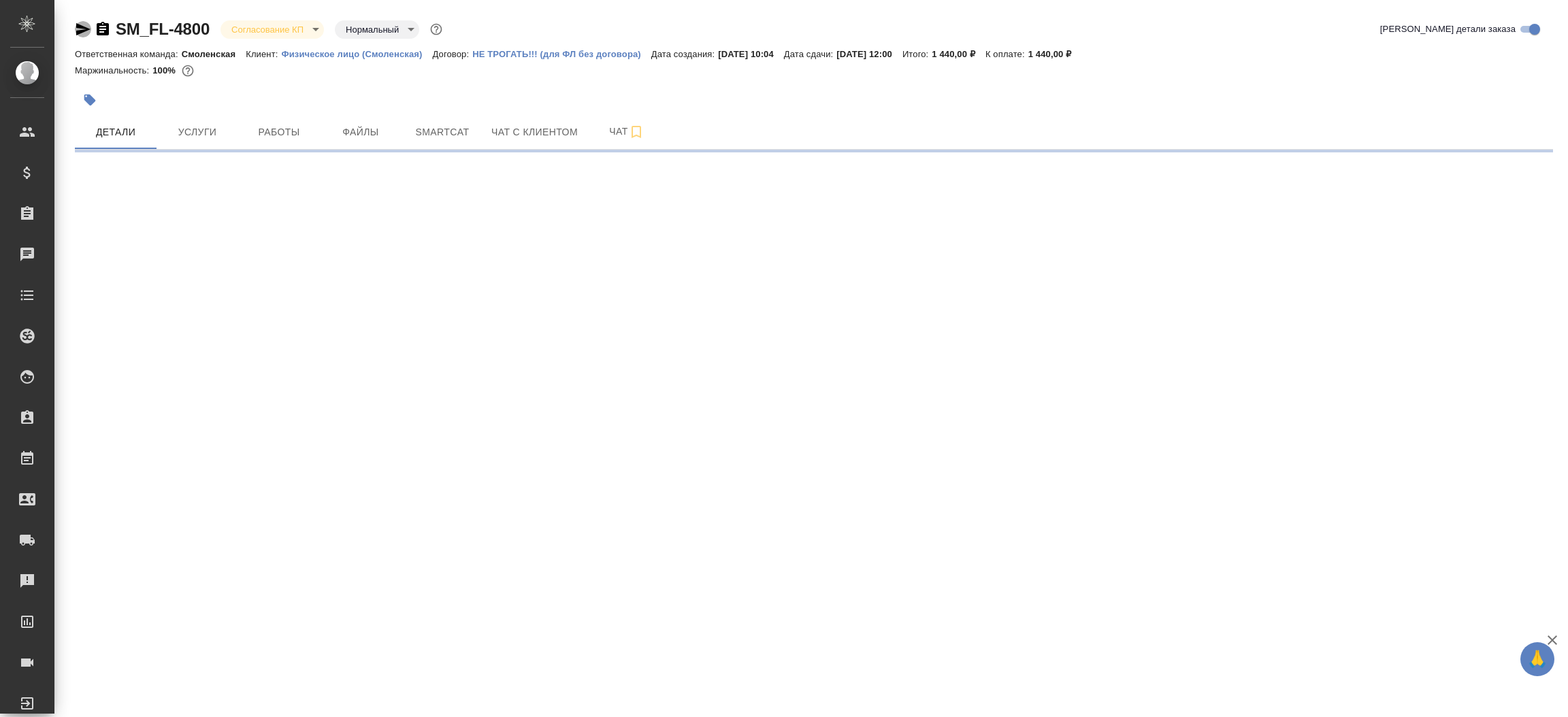
click at [76, 30] on icon "button" at bounding box center [82, 29] width 16 height 16
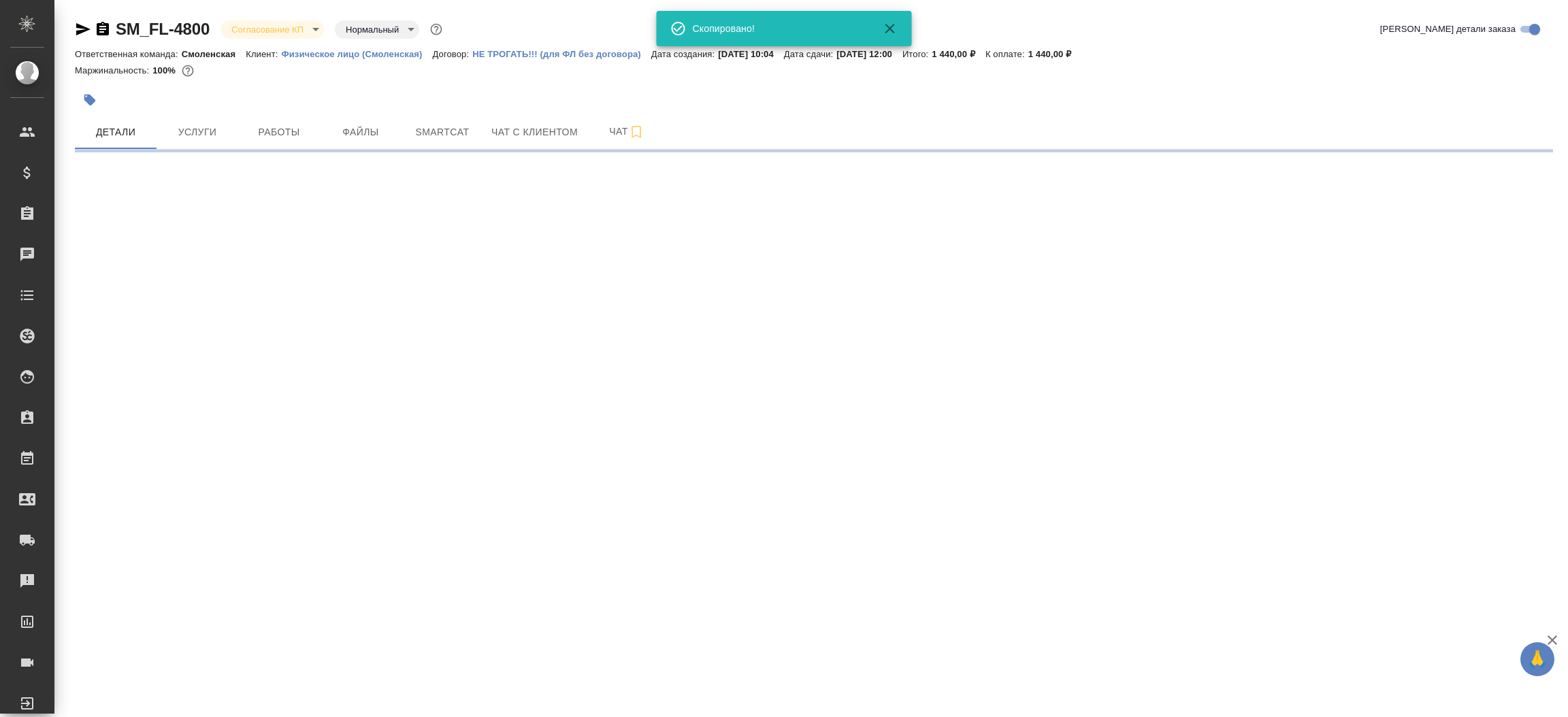
select select "RU"
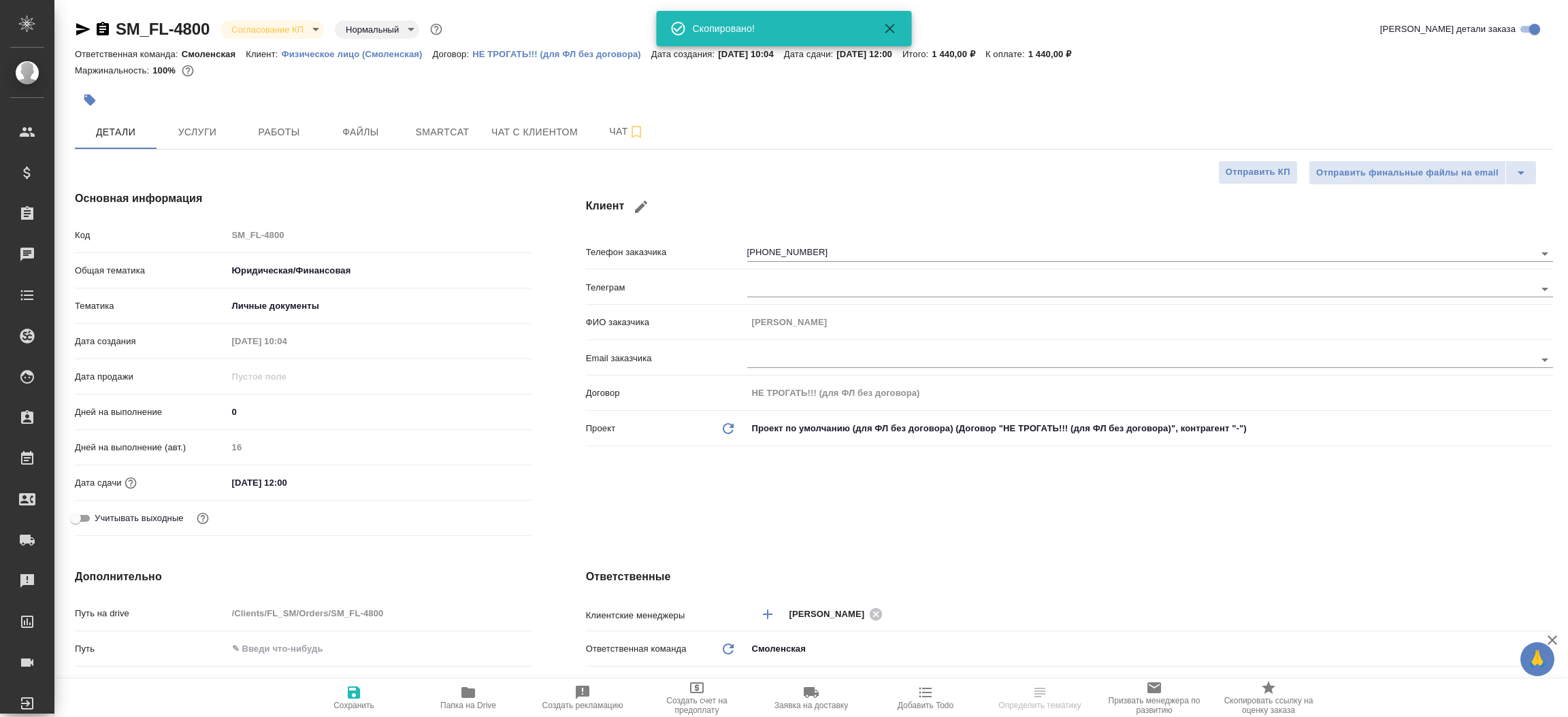
type textarea "x"
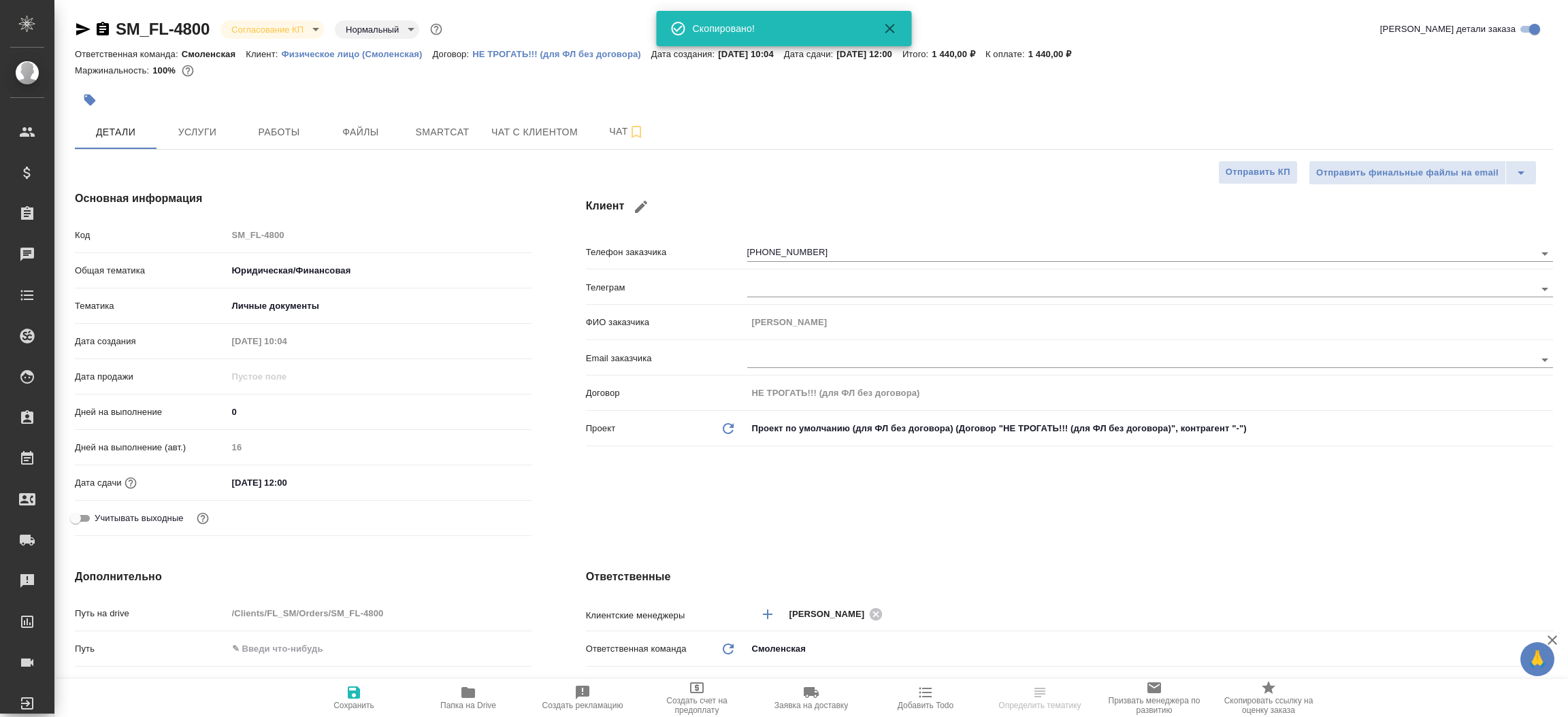
type textarea "x"
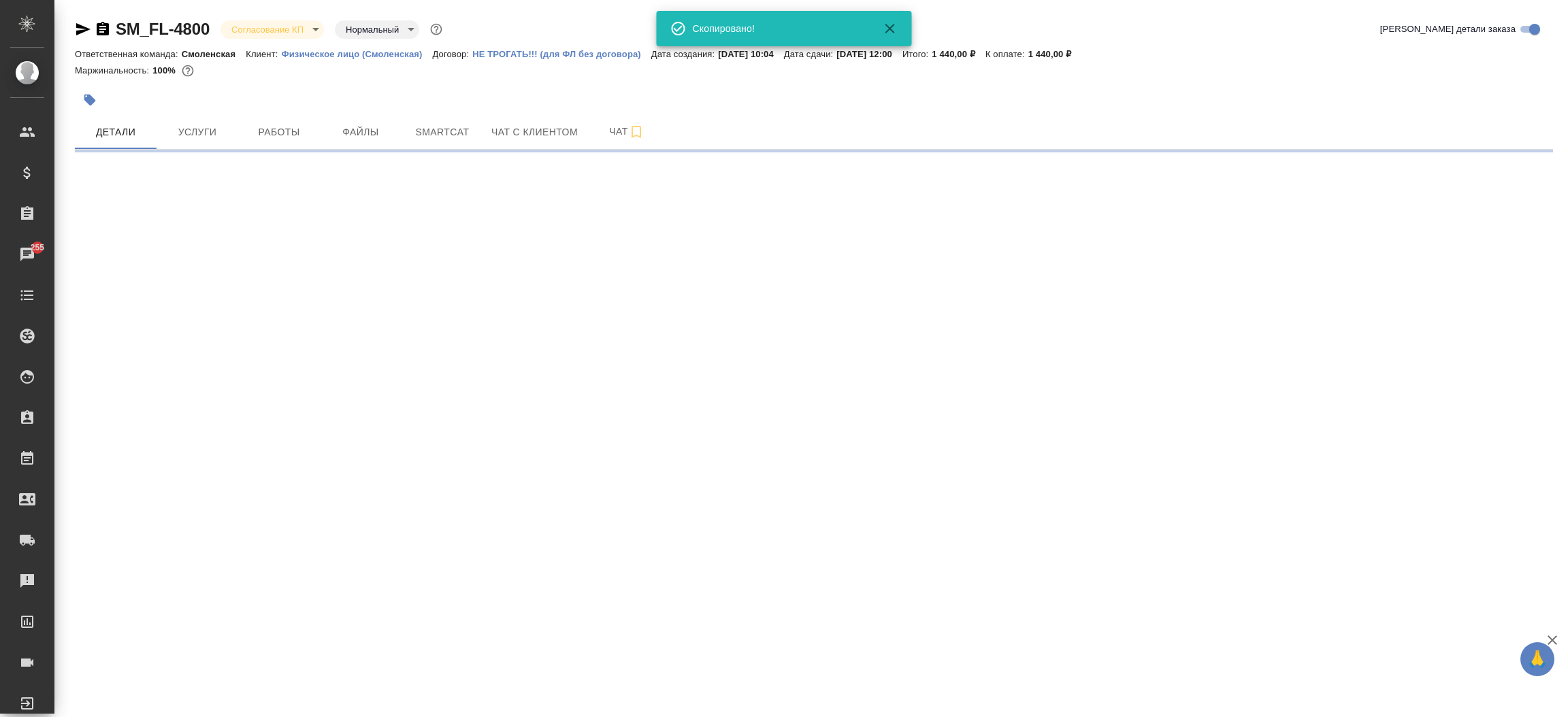
select select "RU"
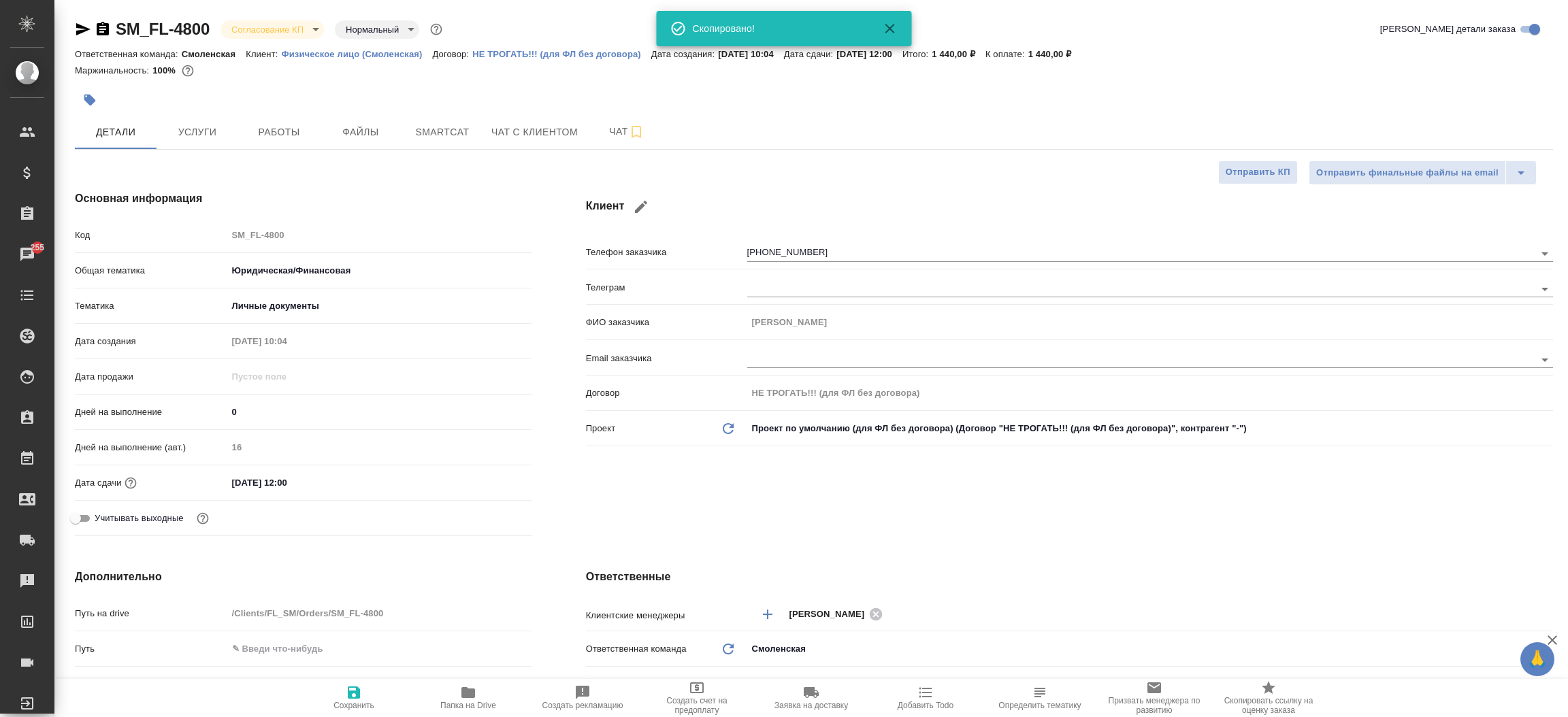
type textarea "x"
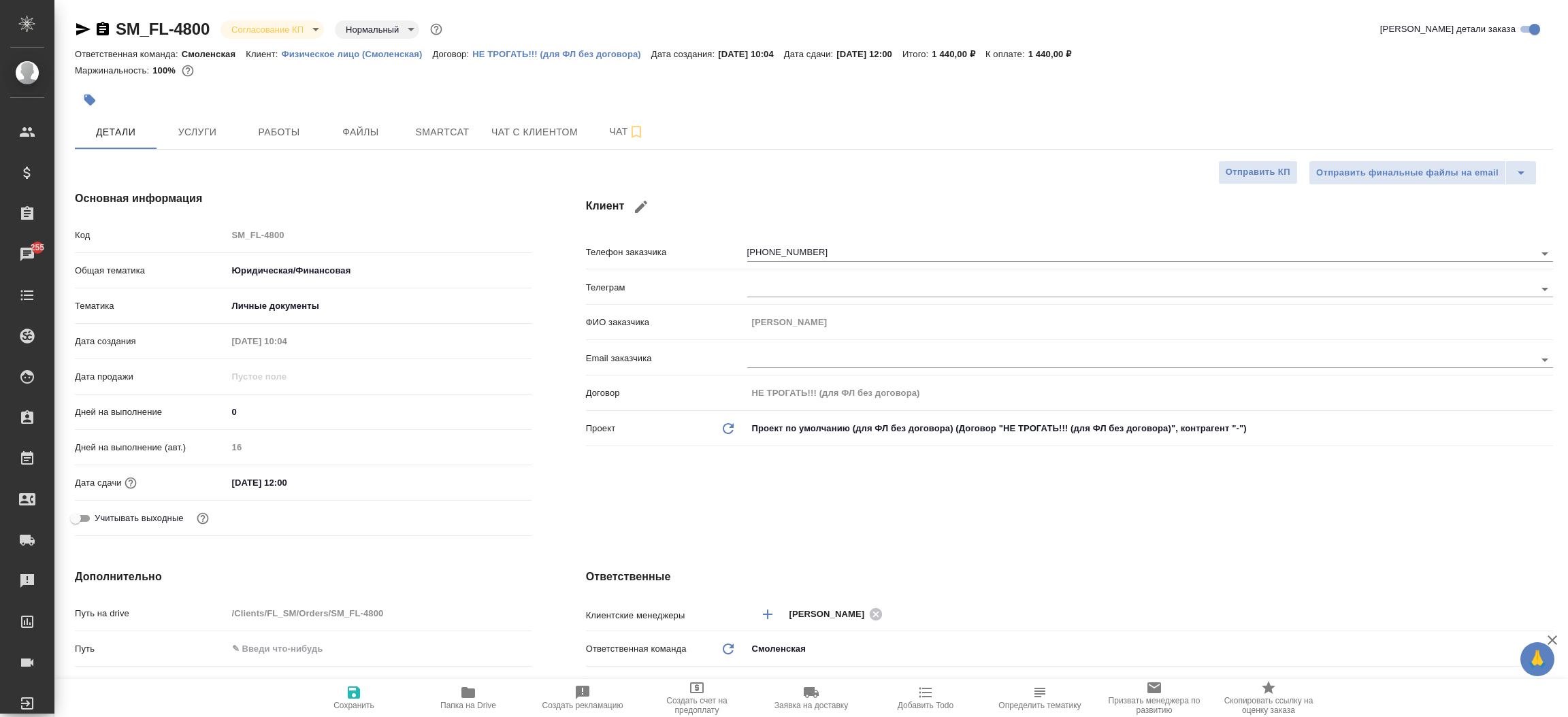
type textarea "x"
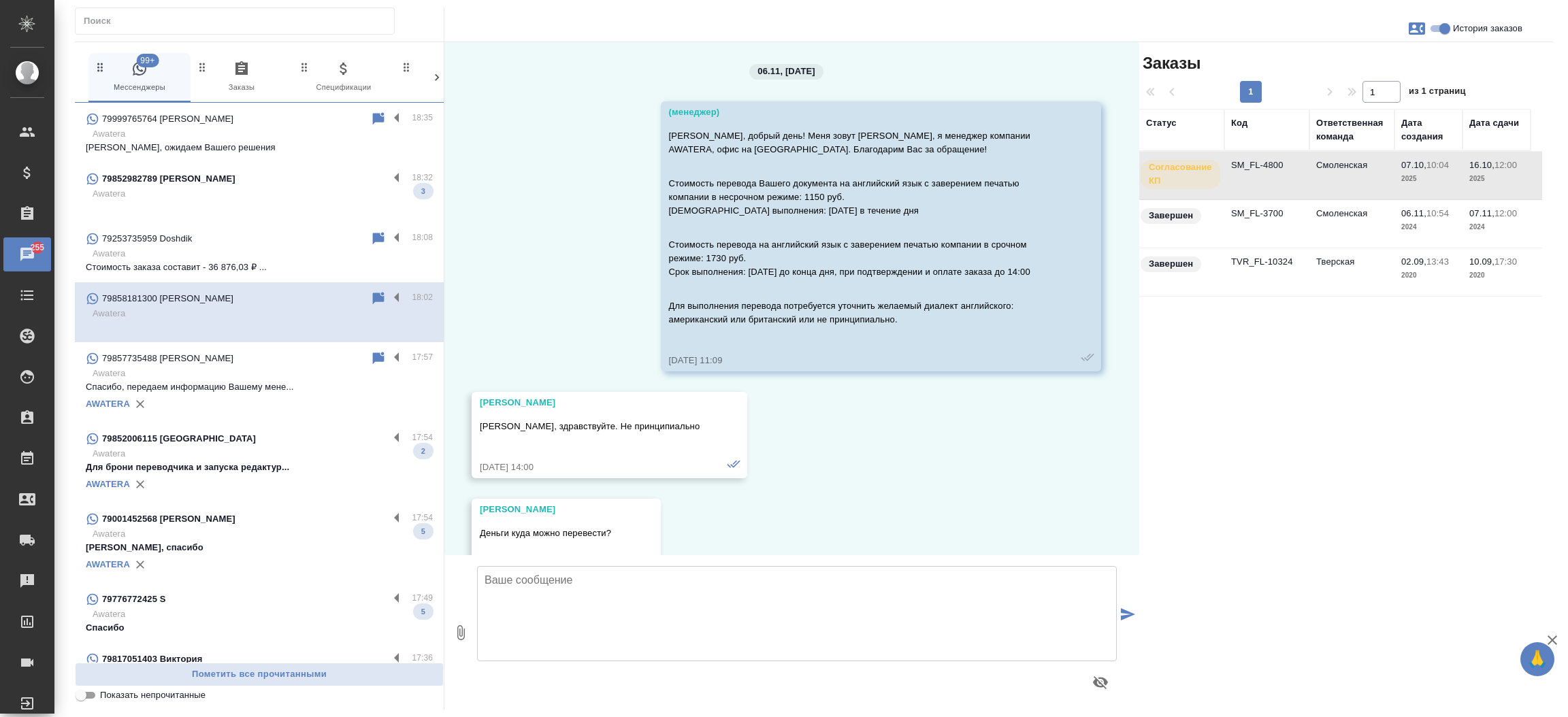
scroll to position [3796, 0]
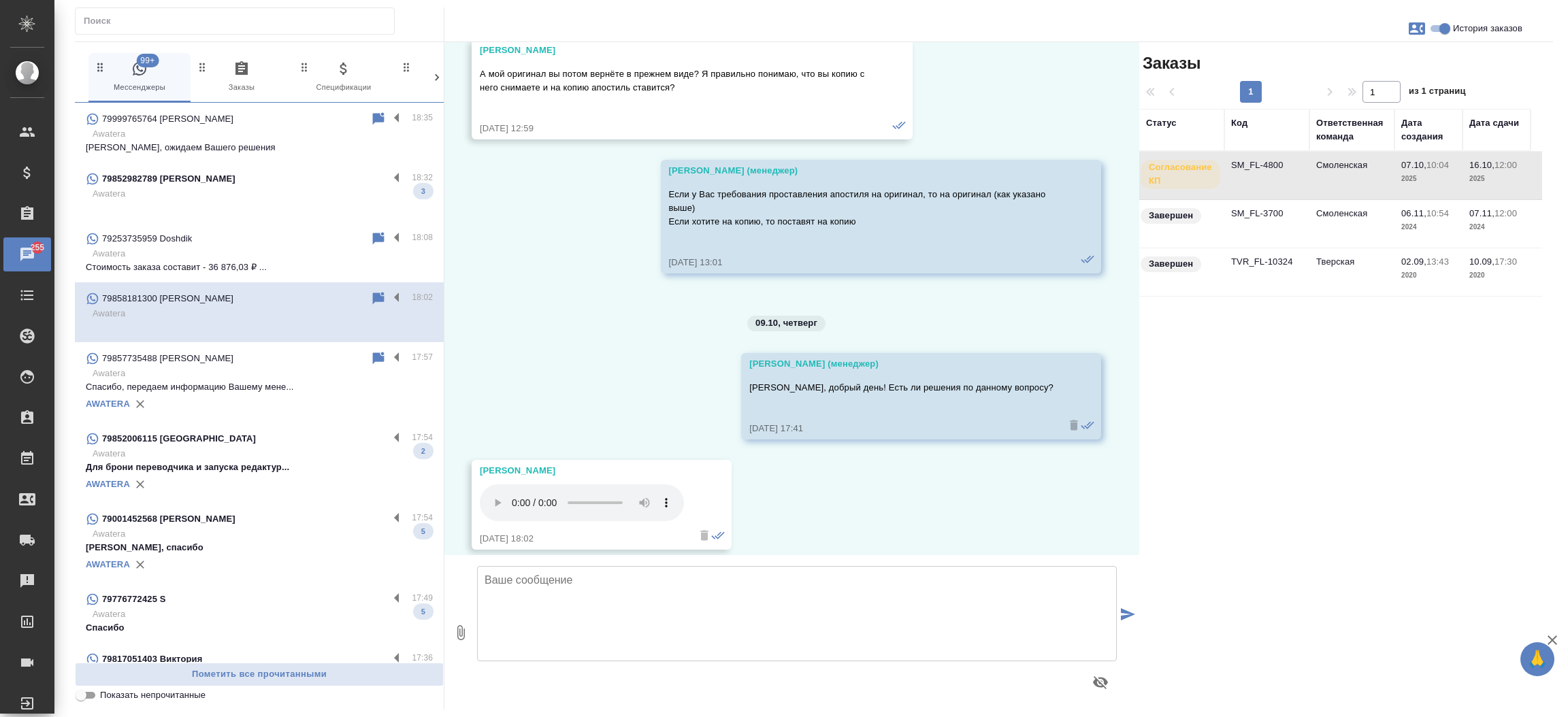
click at [169, 163] on div "79852982789 Olga 18:32 Awatera 3" at bounding box center [259, 192] width 369 height 60
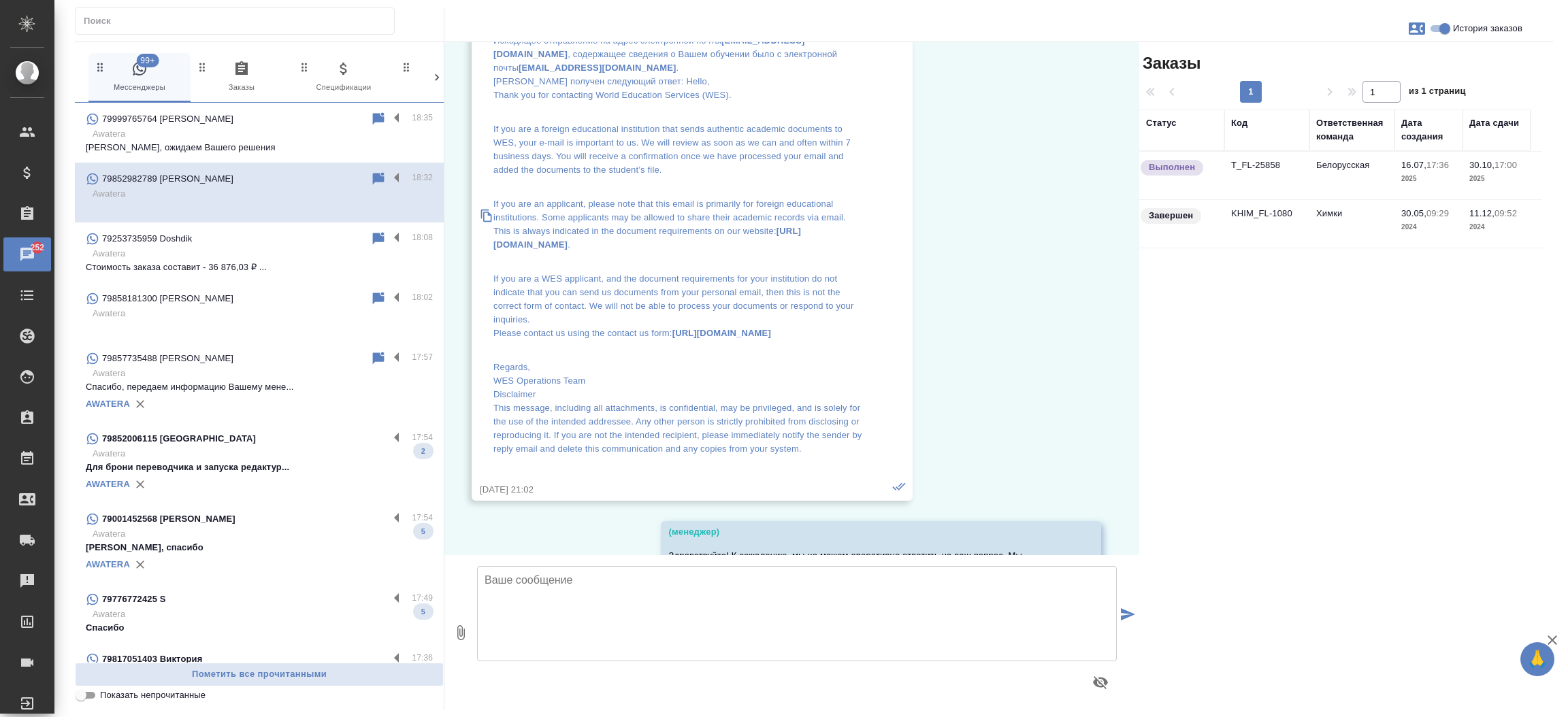
scroll to position [18607, 0]
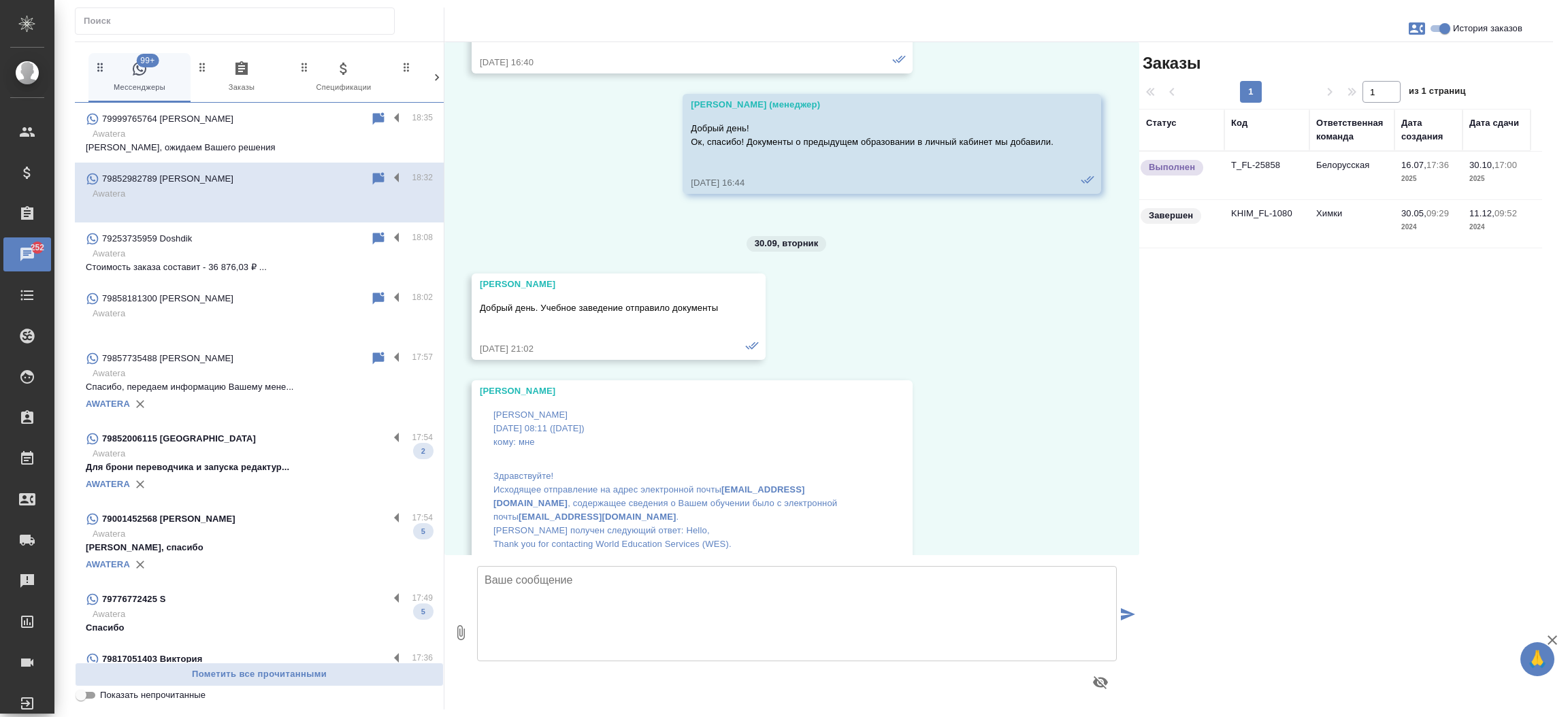
click at [1269, 160] on td "T_FL-25858" at bounding box center [1266, 175] width 85 height 48
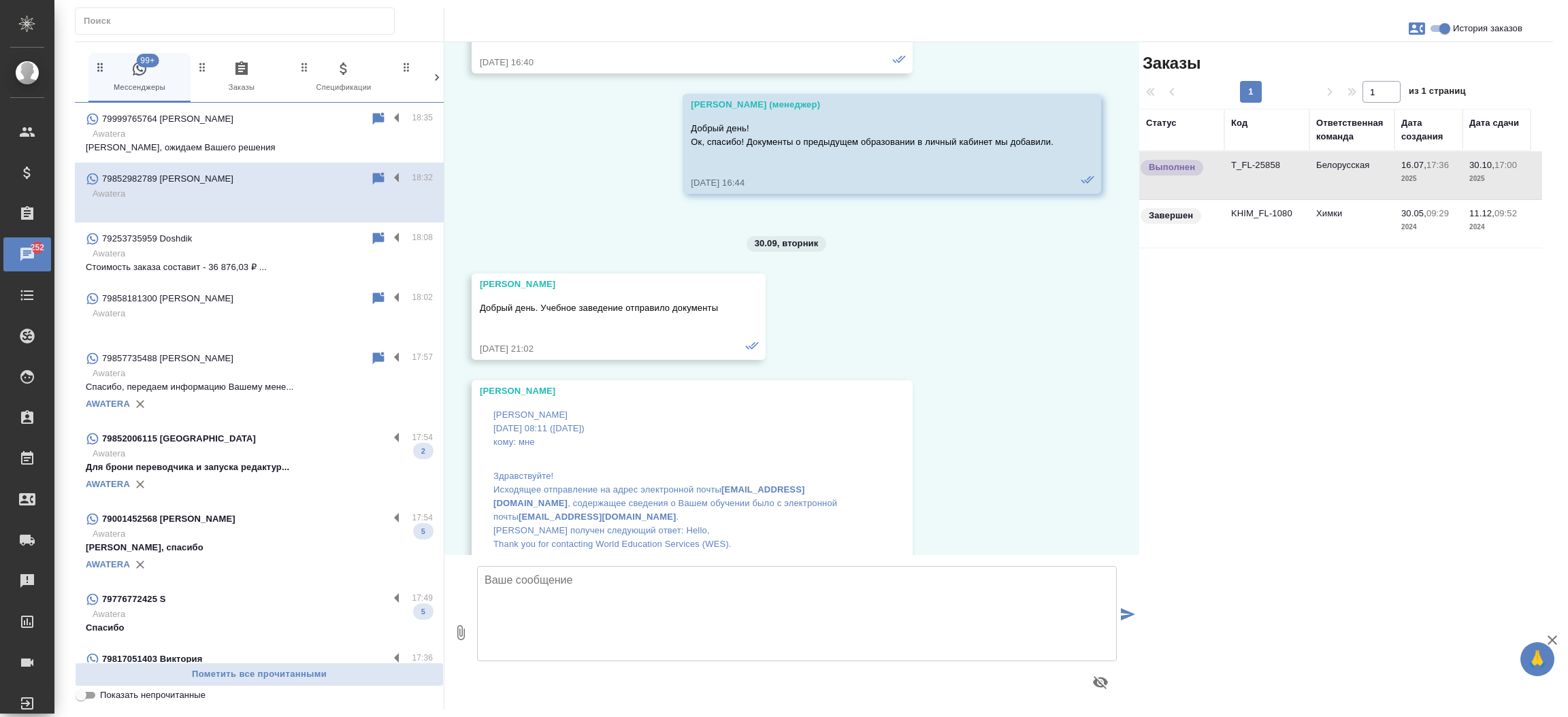
click at [1269, 160] on td "T_FL-25858" at bounding box center [1266, 175] width 85 height 48
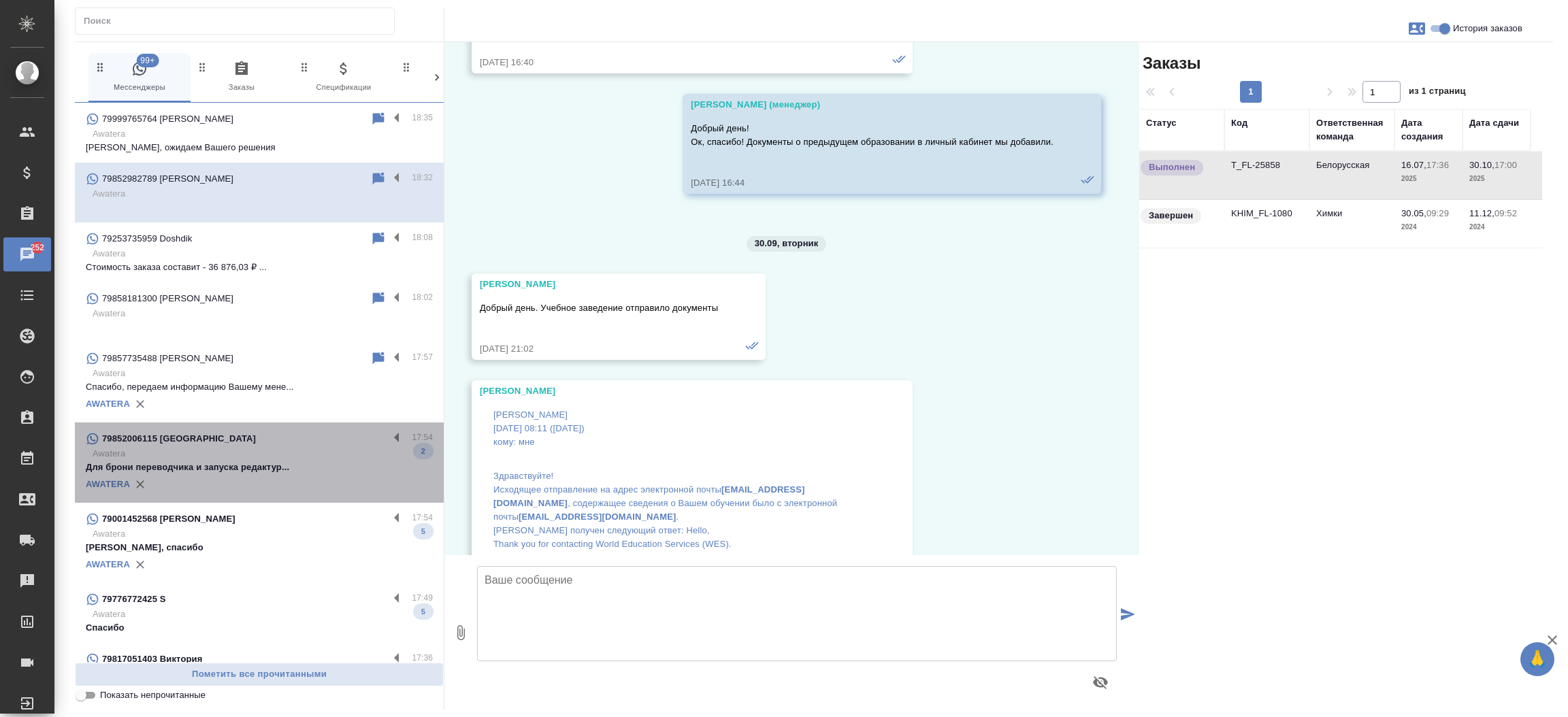
click at [279, 454] on p "Awatera" at bounding box center [263, 453] width 341 height 13
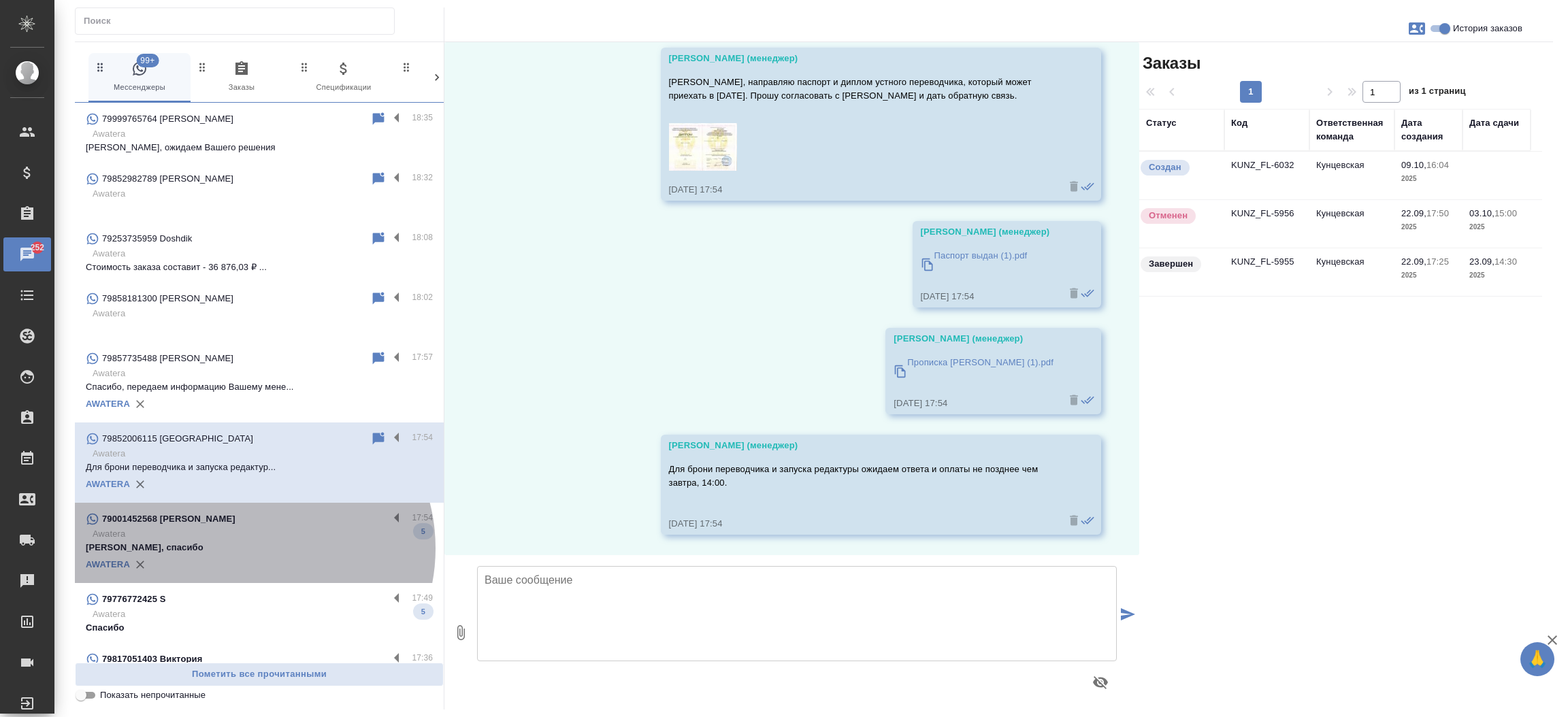
click at [252, 548] on p "Хорошо, спасибо" at bounding box center [259, 547] width 347 height 13
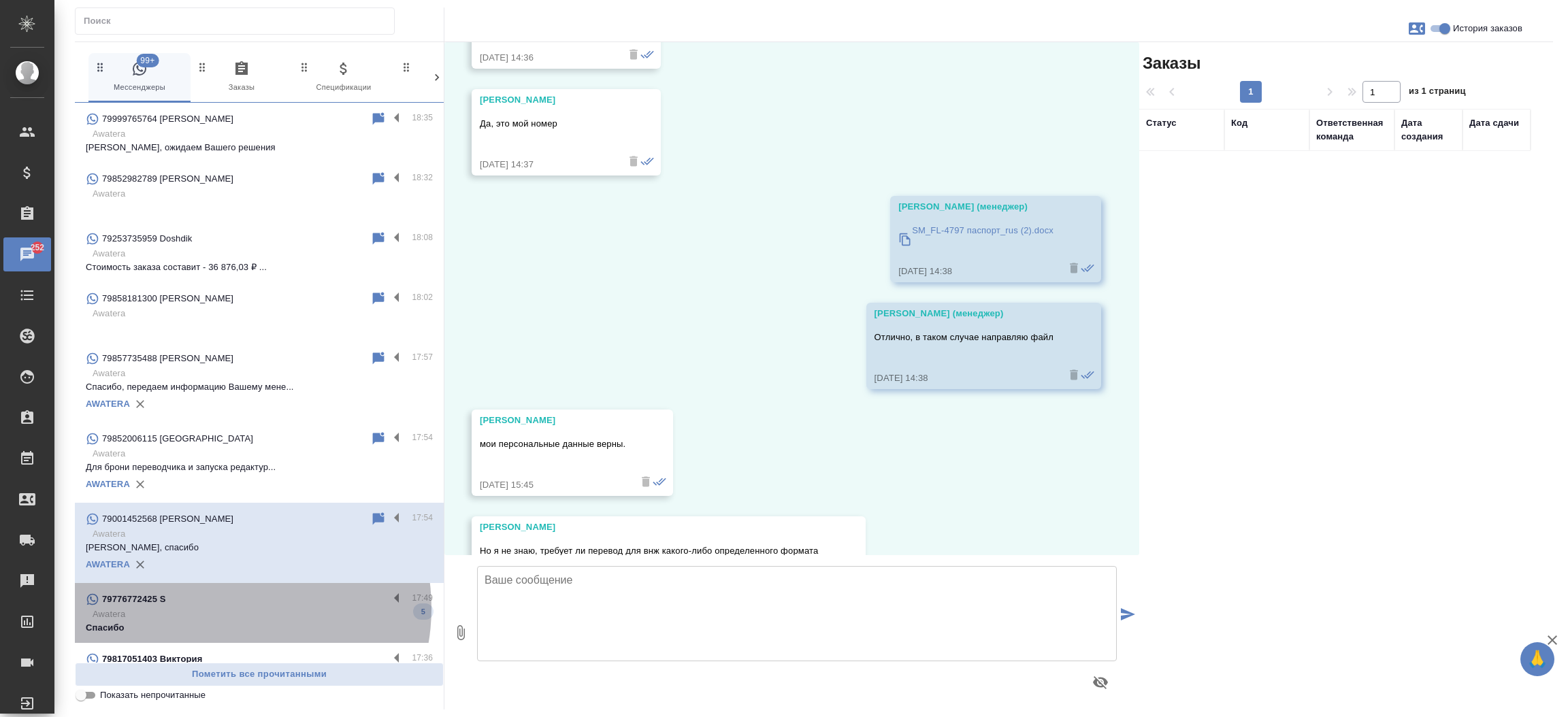
click at [223, 608] on p "Awatera" at bounding box center [263, 613] width 341 height 13
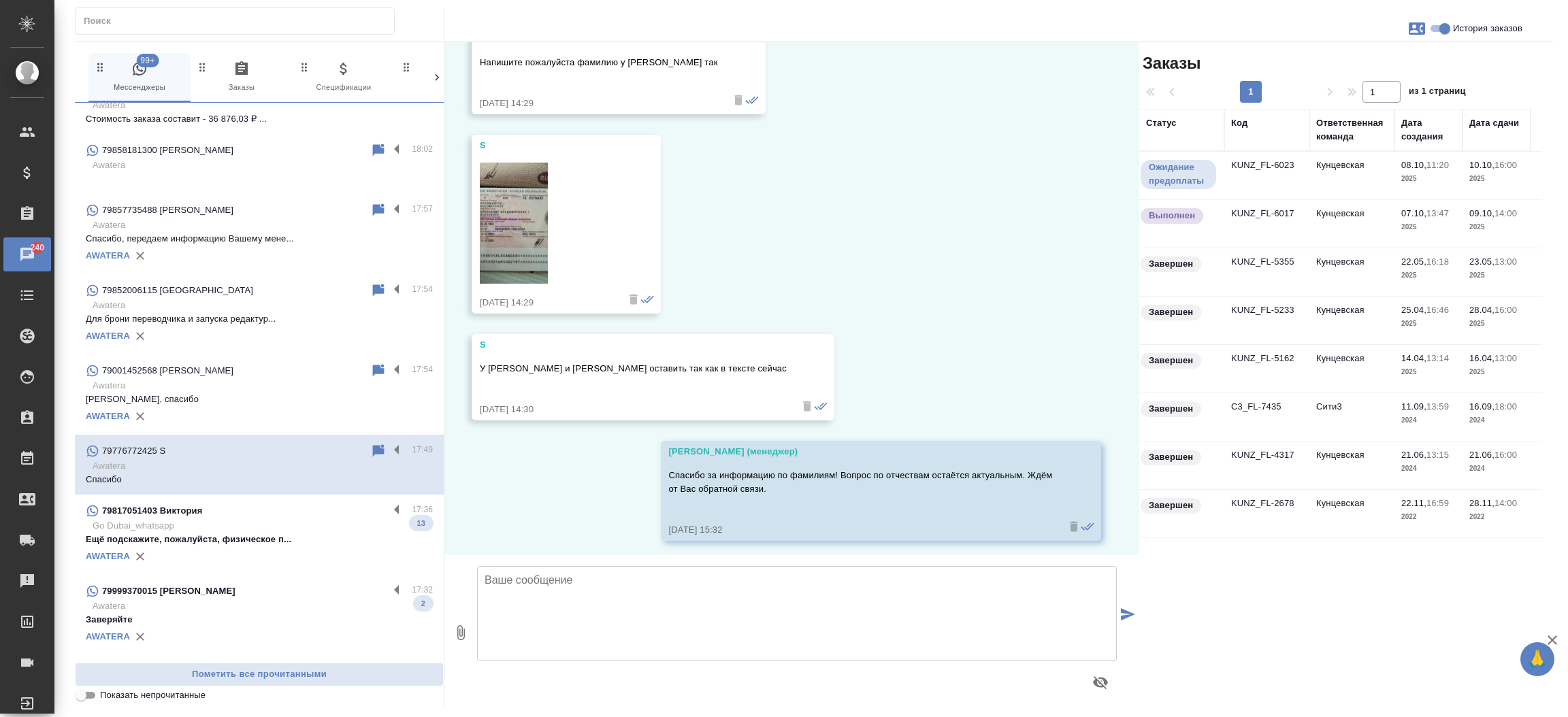
scroll to position [183, 0]
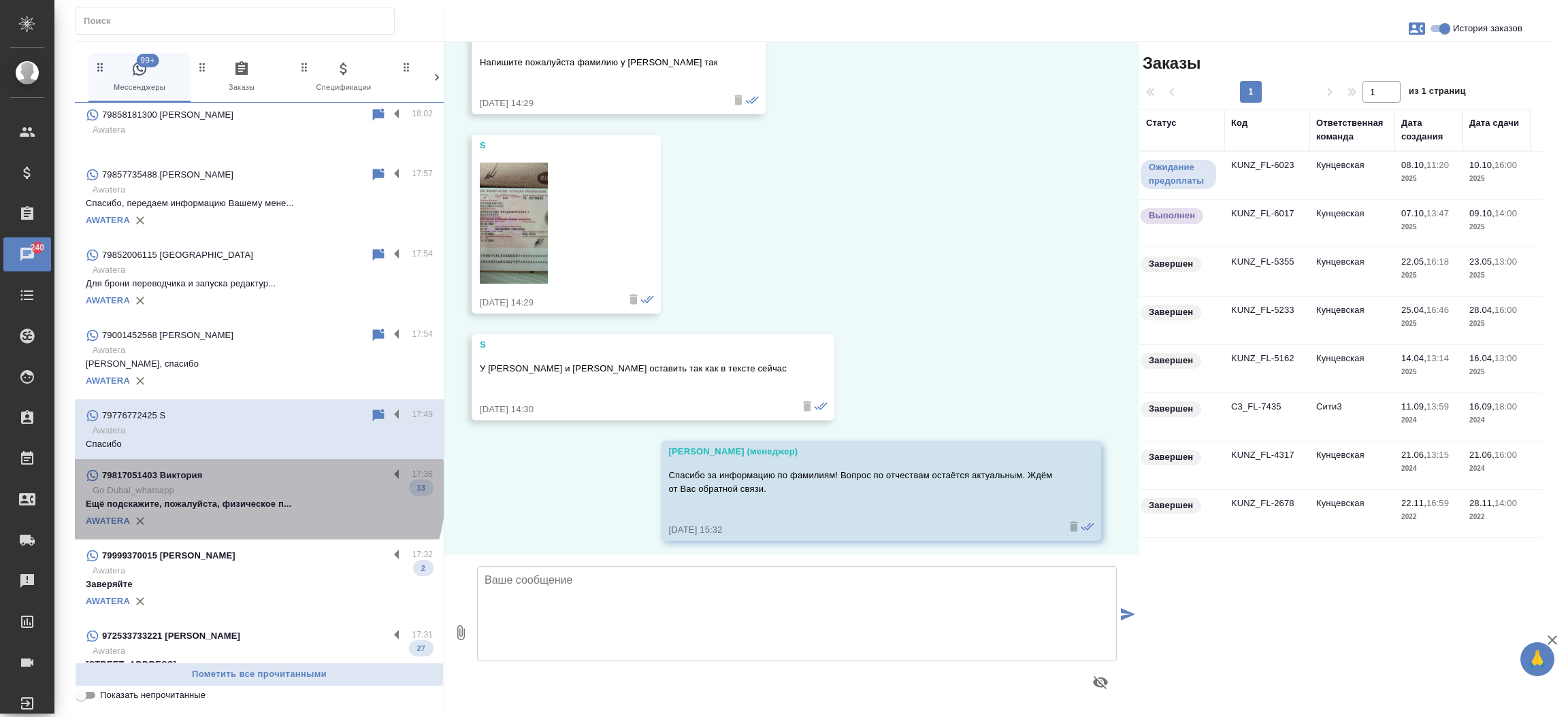
click at [256, 489] on p "Go Dubai_whatsapp" at bounding box center [263, 489] width 341 height 13
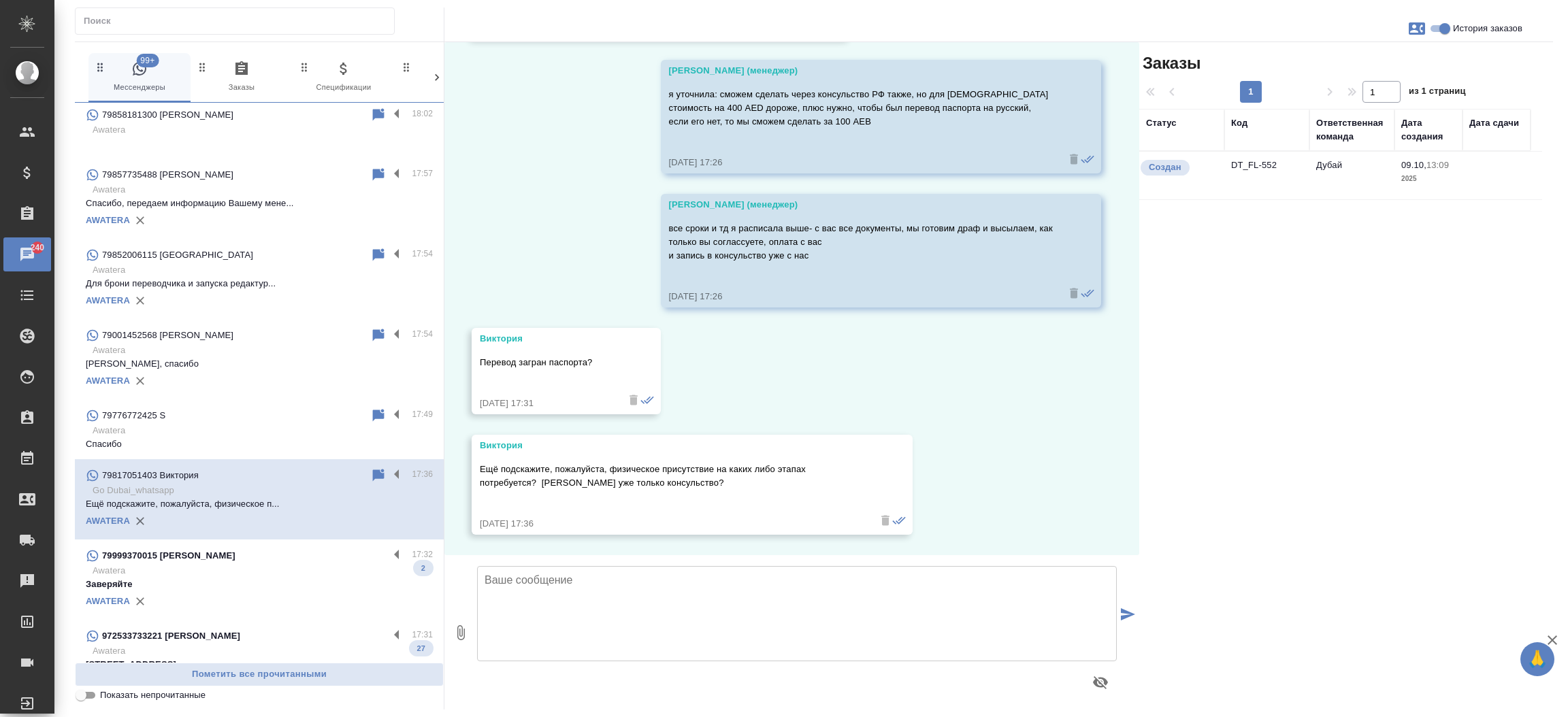
scroll to position [2356, 0]
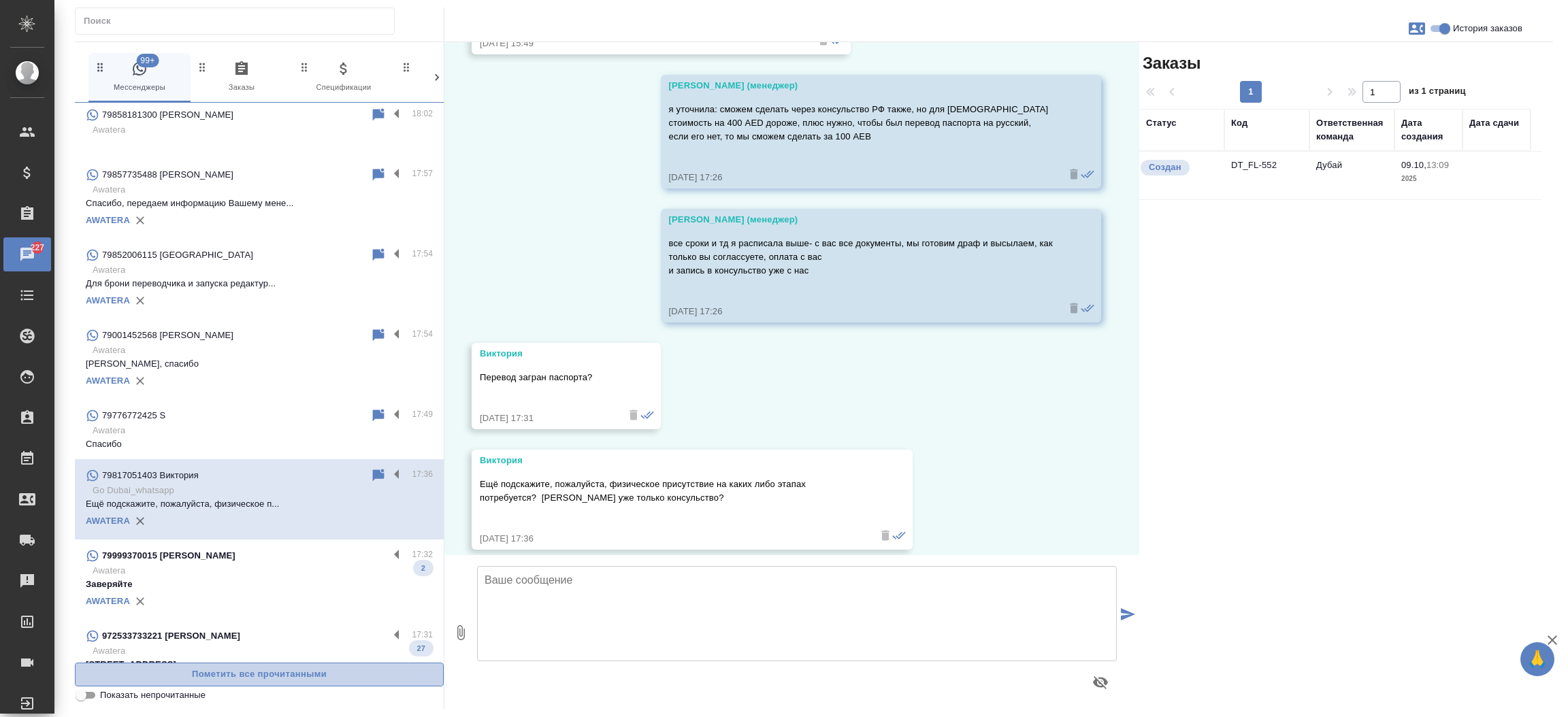
click at [162, 672] on span "Пометить все прочитанными" at bounding box center [259, 674] width 354 height 16
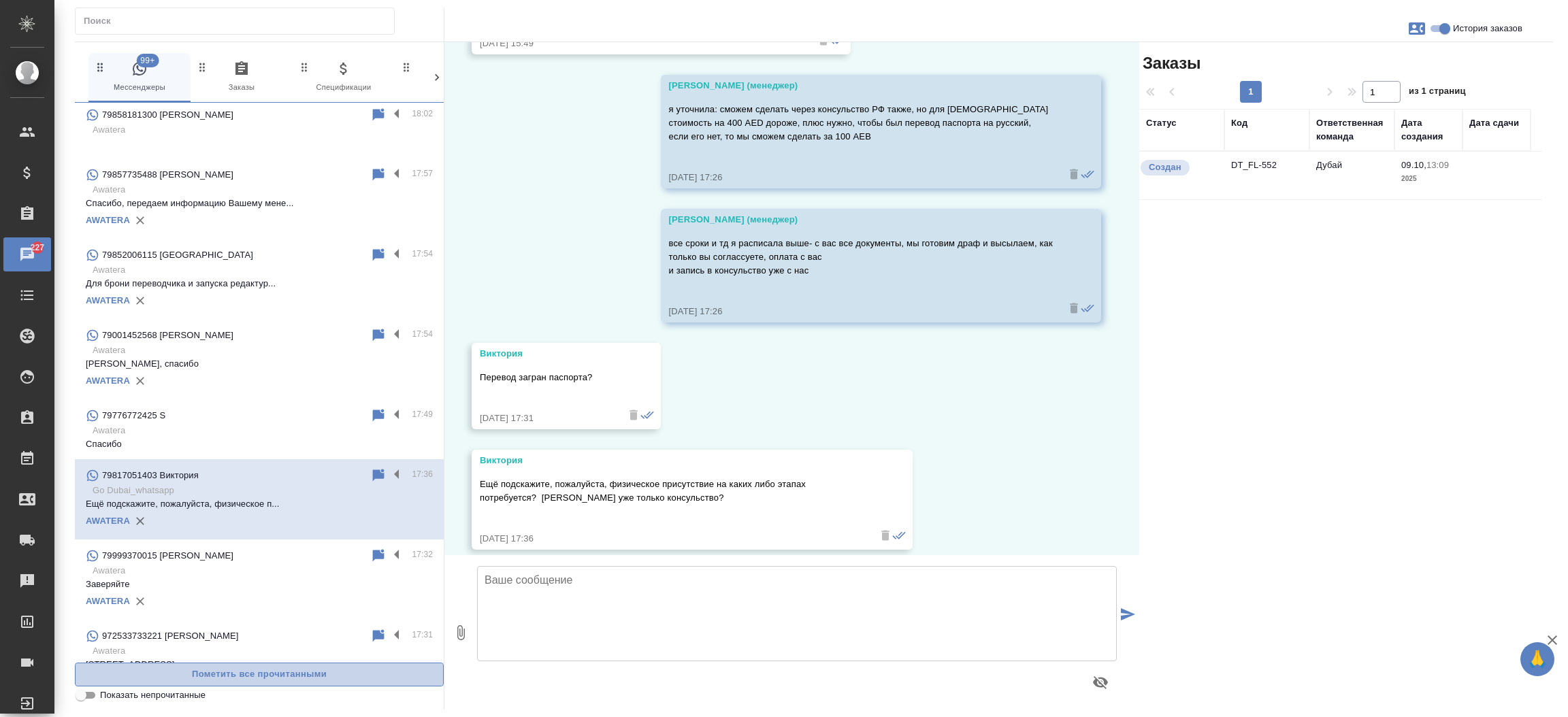
click at [162, 672] on span "Пометить все прочитанными" at bounding box center [259, 674] width 354 height 16
click at [89, 694] on input "Показать непрочитанные" at bounding box center [81, 695] width 49 height 16
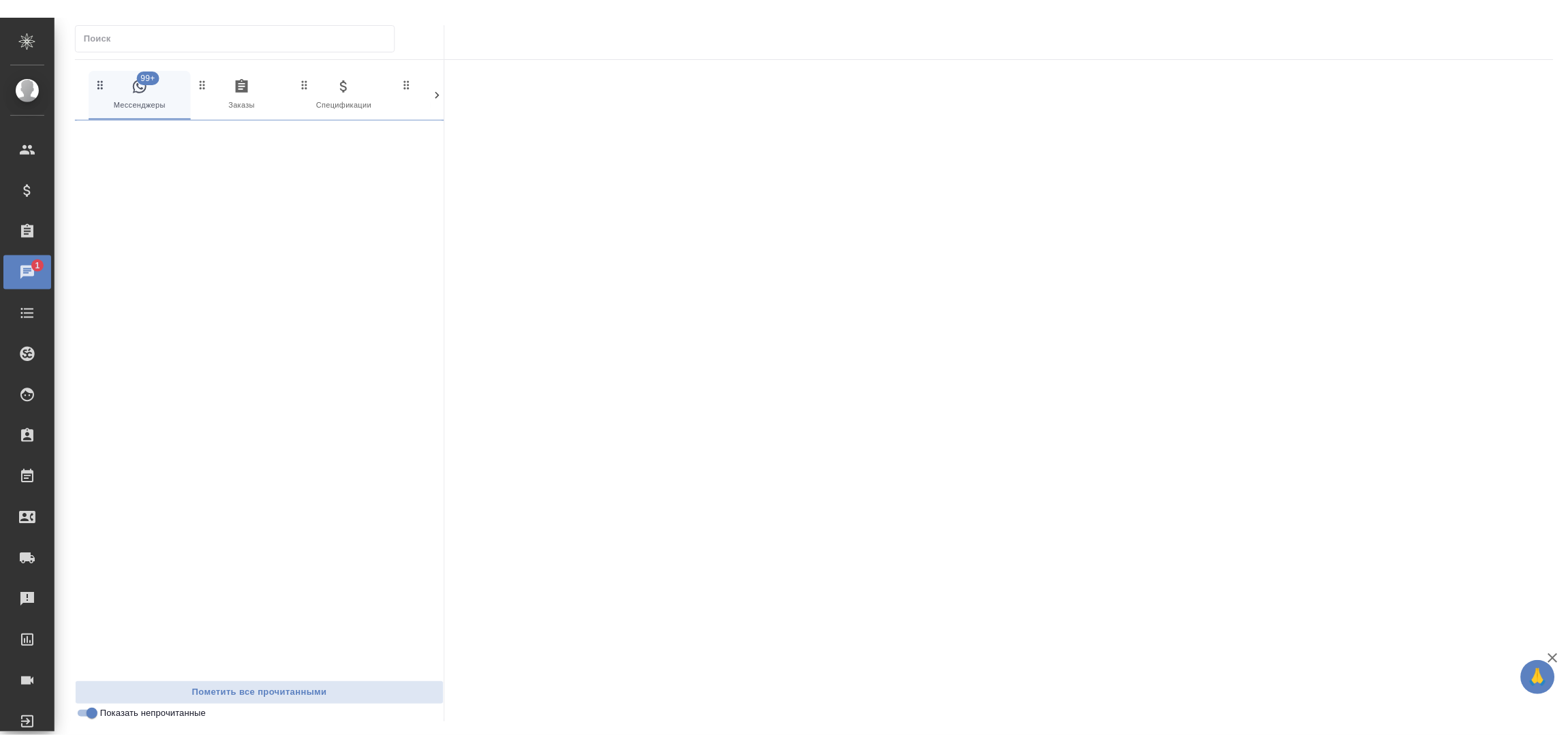
scroll to position [0, 0]
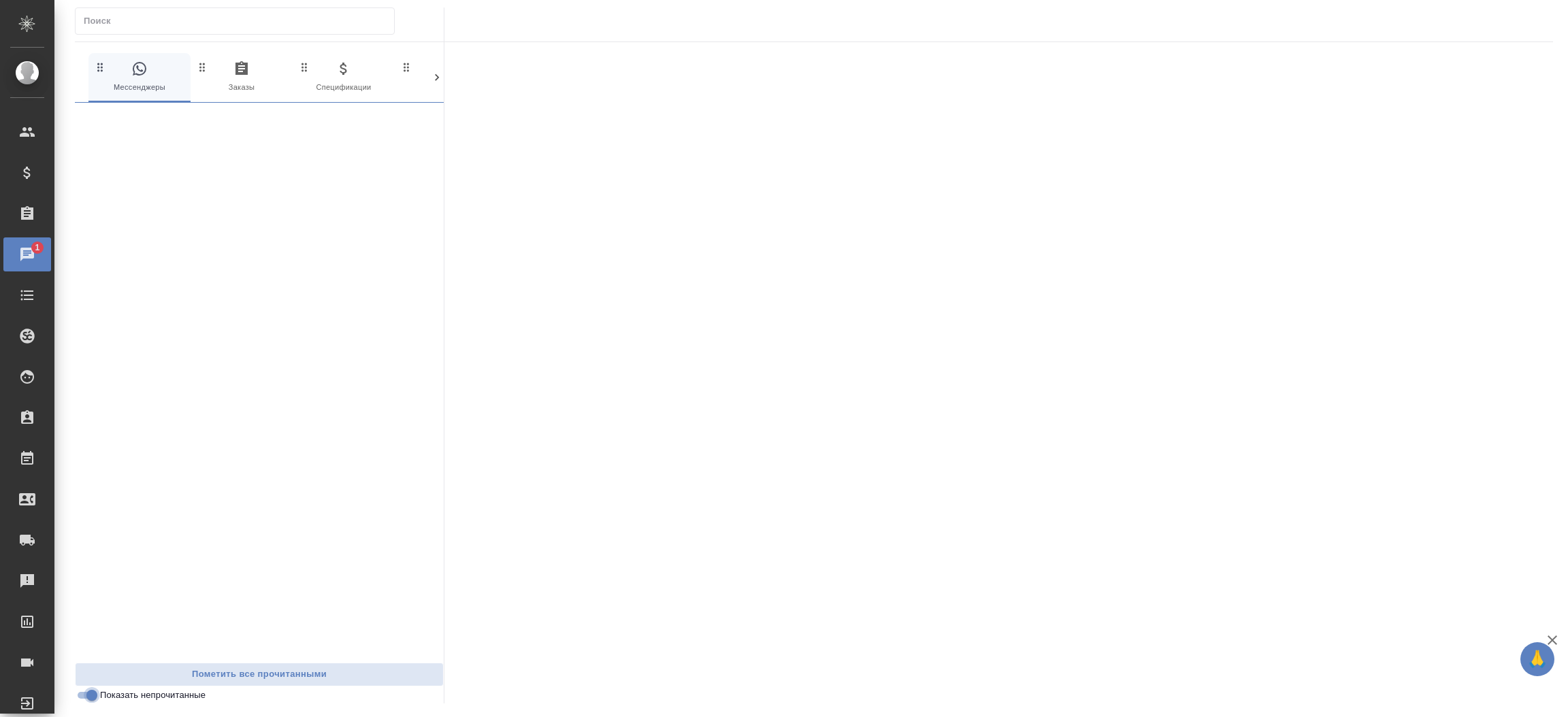
click at [81, 692] on input "Показать непрочитанные" at bounding box center [91, 695] width 49 height 16
checkbox input "false"
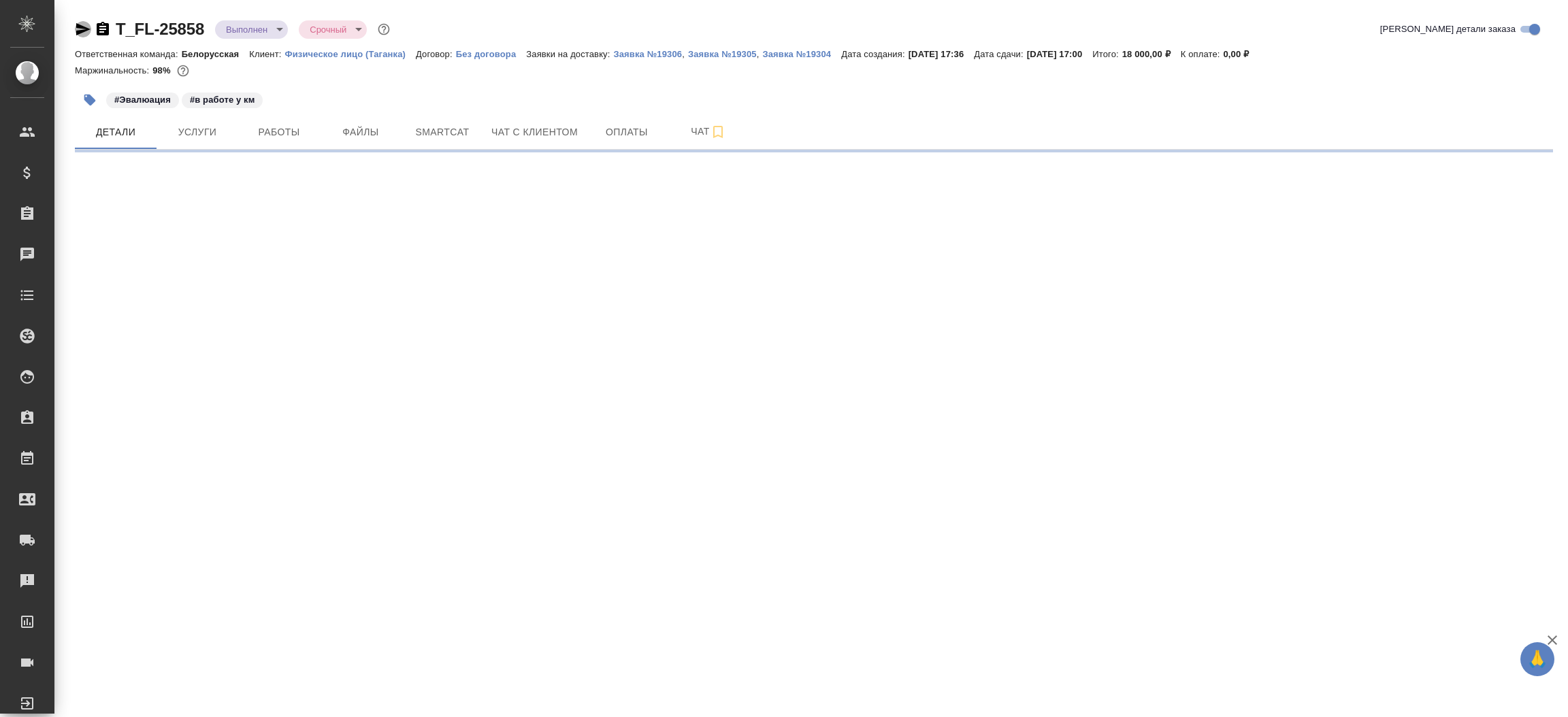
click at [79, 24] on icon "button" at bounding box center [82, 29] width 16 height 16
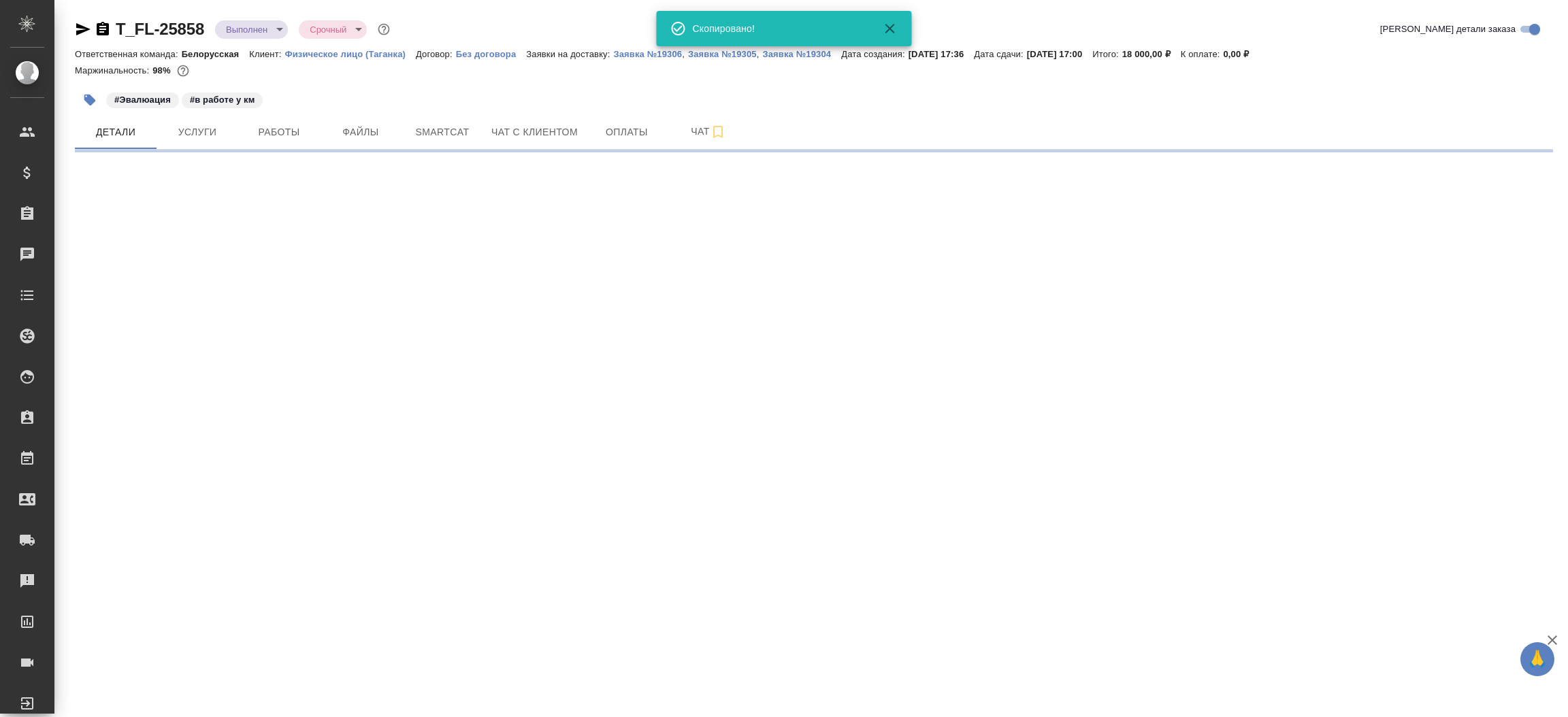
select select "RU"
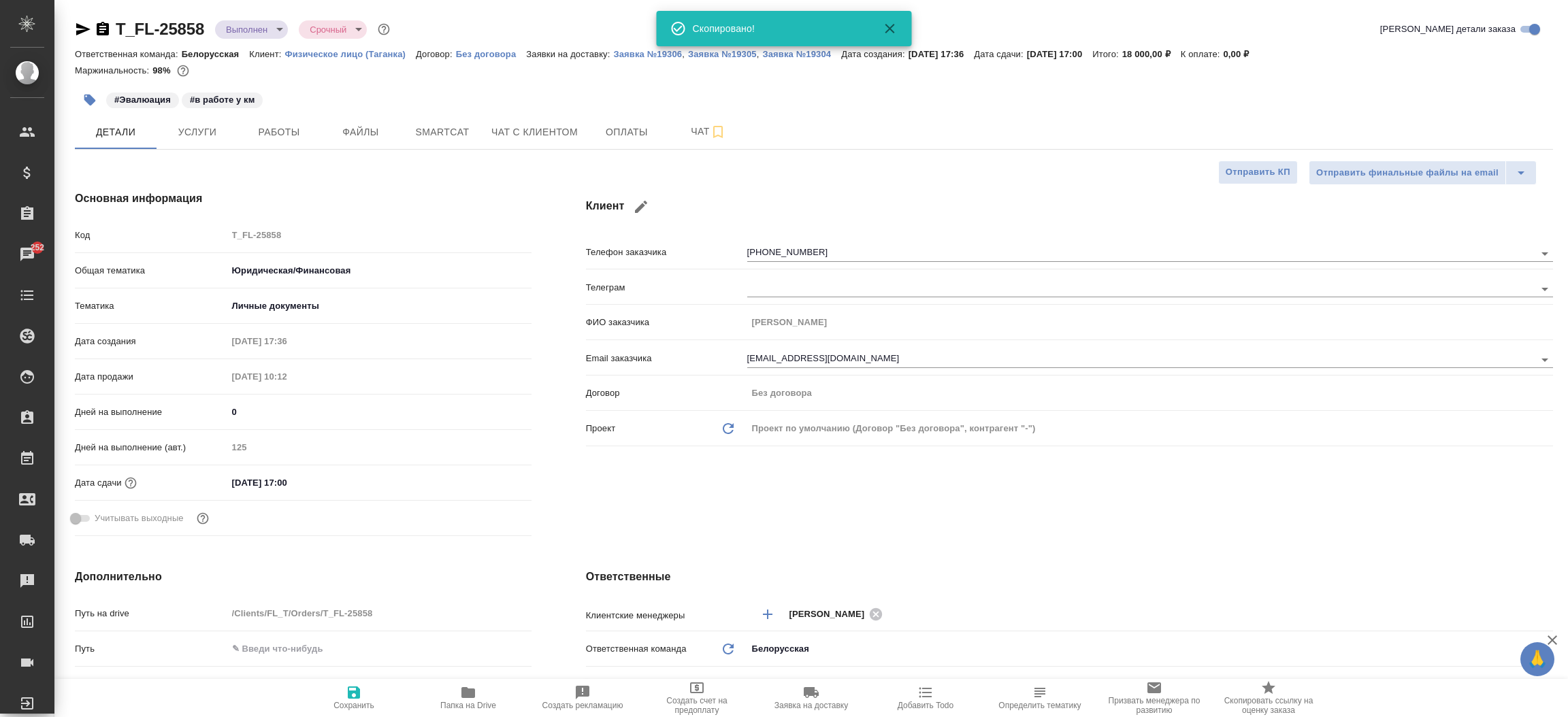
type textarea "x"
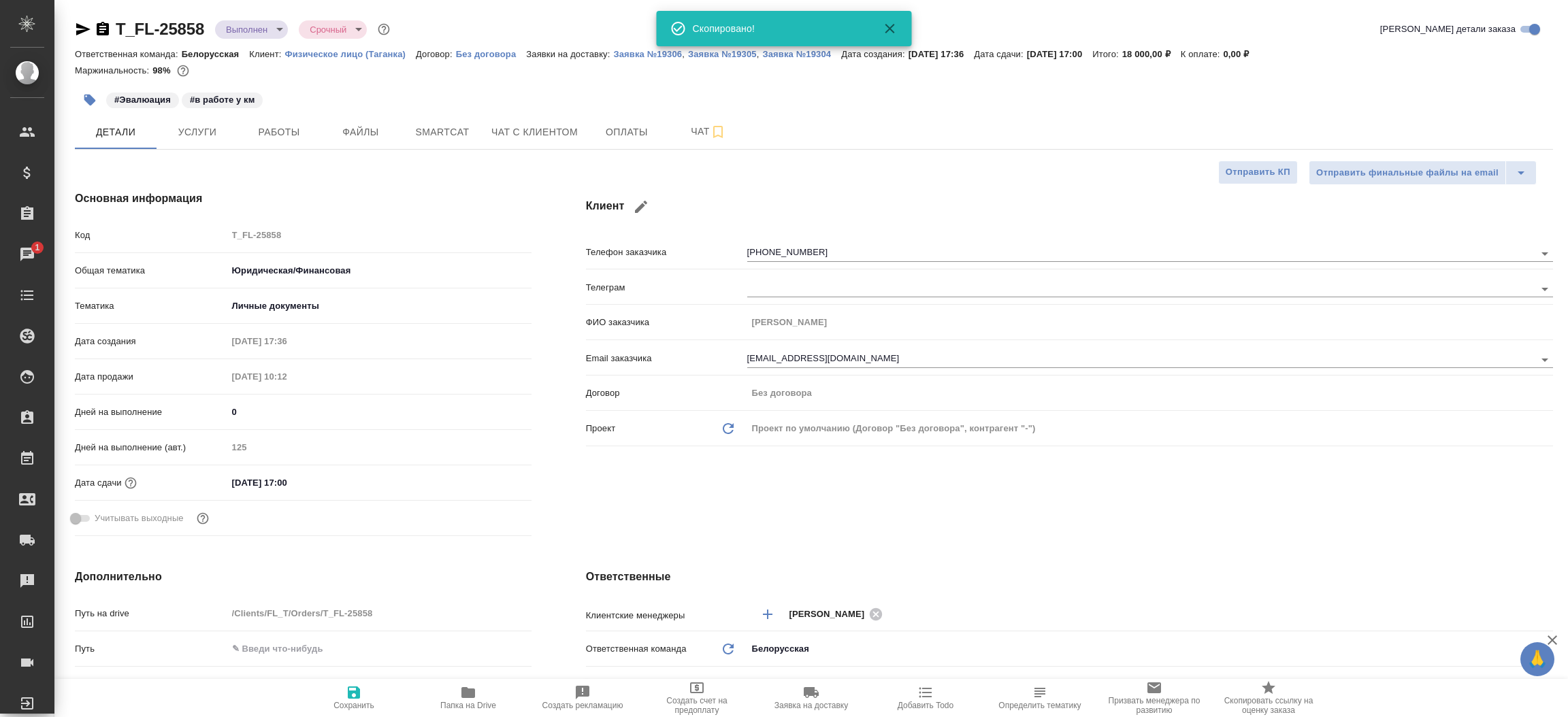
type textarea "x"
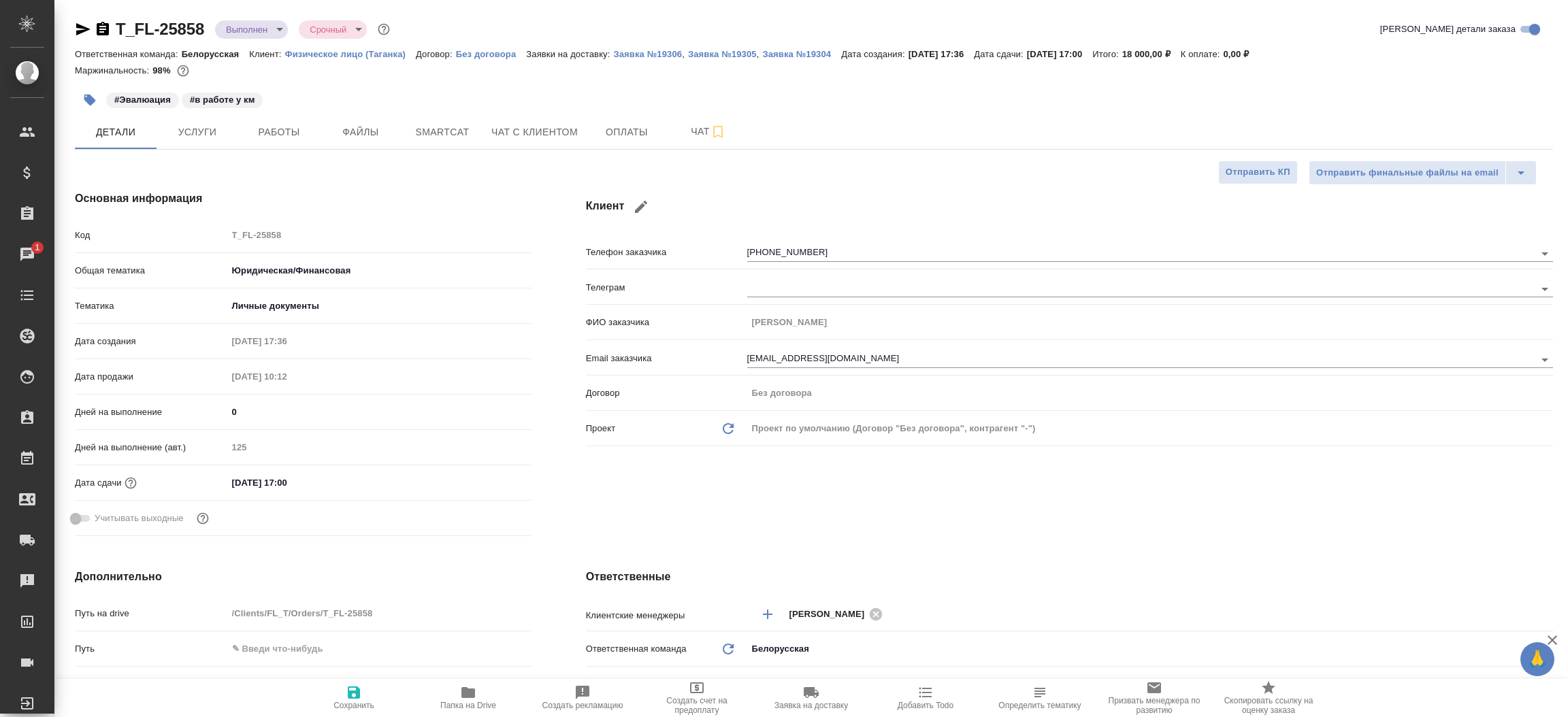
type textarea "x"
